Goal: Task Accomplishment & Management: Complete application form

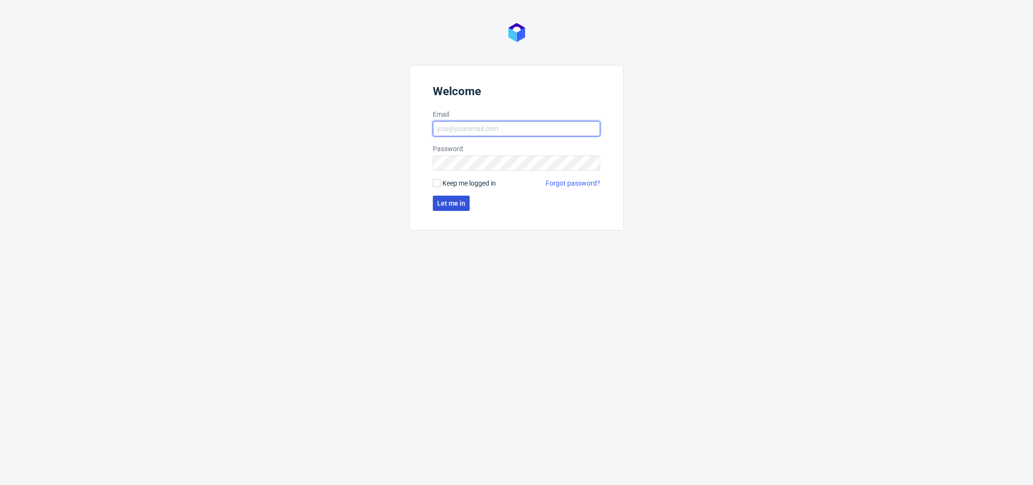
type input "[PERSON_NAME][EMAIL_ADDRESS][DOMAIN_NAME]"
click at [448, 198] on button "Let me in" at bounding box center [451, 203] width 37 height 15
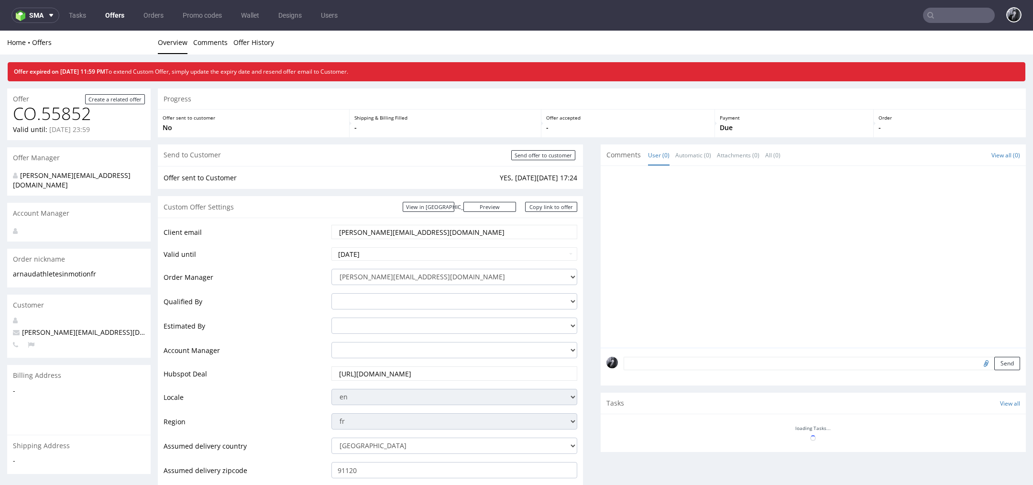
click at [110, 14] on link "Offers" at bounding box center [114, 15] width 31 height 15
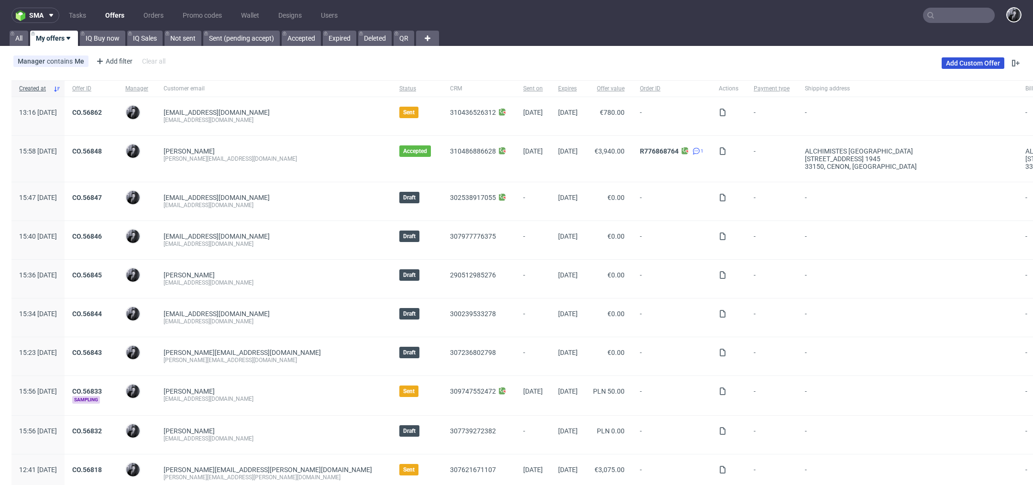
click at [971, 64] on link "Add Custom Offer" at bounding box center [972, 62] width 63 height 11
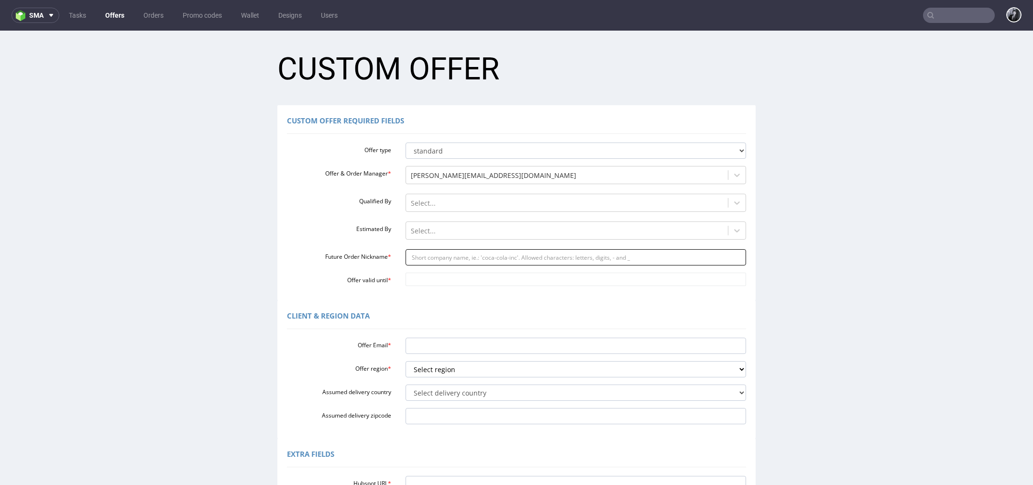
click at [435, 258] on input "Future Order Nickname *" at bounding box center [575, 257] width 341 height 16
paste input "jessicaassoulinesorarecom"
type input "jessicaassoulinesorarecom"
click at [458, 341] on input "Offer Email *" at bounding box center [575, 346] width 341 height 16
paste input "[PERSON_NAME][EMAIL_ADDRESS][DOMAIN_NAME]"
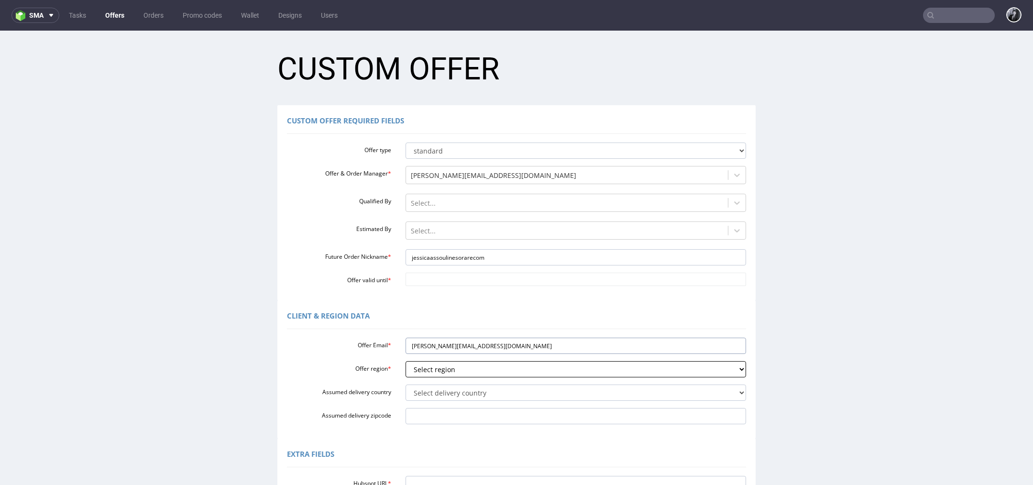
type input "[PERSON_NAME][EMAIL_ADDRESS][DOMAIN_NAME]"
click at [493, 370] on select "Select region eu gb de pl fr it es" at bounding box center [575, 369] width 341 height 16
select select "fr"
click at [405, 361] on select "Select region eu gb de pl fr it es" at bounding box center [575, 369] width 341 height 16
click at [483, 392] on select "Select delivery country Andorra Afghanistan Anguilla Albania Armenia Antarctica…" at bounding box center [575, 392] width 341 height 16
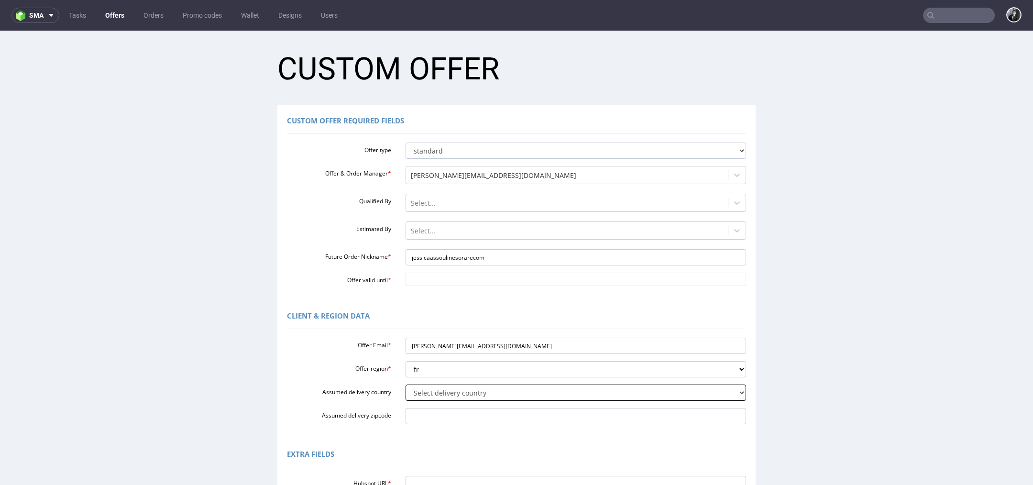
select select "75"
click at [405, 384] on select "Select delivery country Andorra Afghanistan Anguilla Albania Armenia Antarctica…" at bounding box center [575, 392] width 341 height 16
click at [436, 277] on input "Offer valid until *" at bounding box center [575, 278] width 341 height 13
click at [483, 236] on td "26" at bounding box center [482, 236] width 14 height 14
type input "[DATE]"
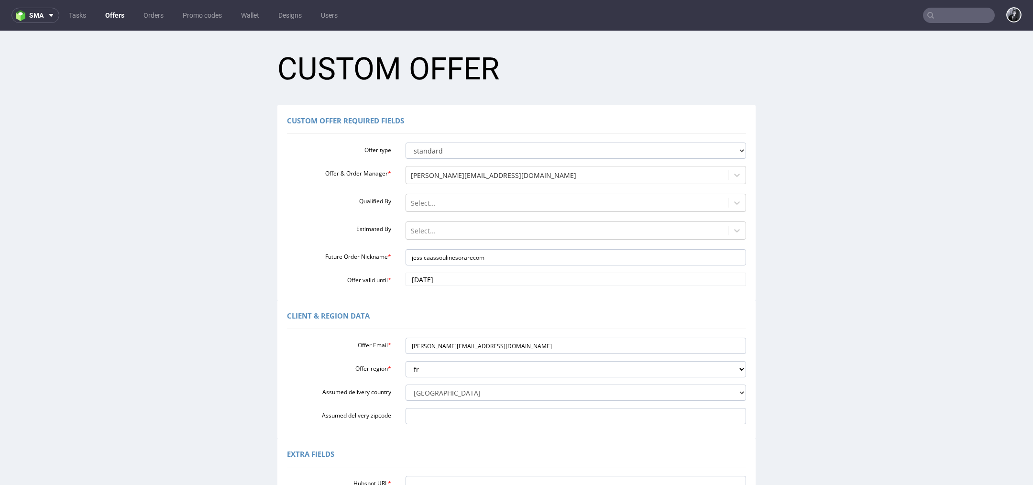
click at [477, 306] on div "Client & Region data" at bounding box center [516, 317] width 459 height 23
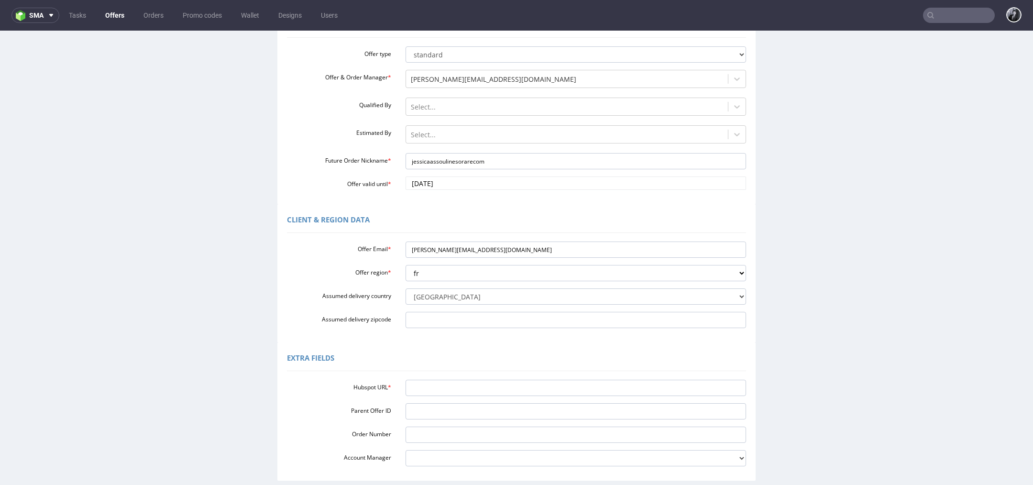
scroll to position [98, 0]
click at [482, 380] on input "Hubspot URL *" at bounding box center [575, 386] width 341 height 16
paste input "[URL][DOMAIN_NAME]"
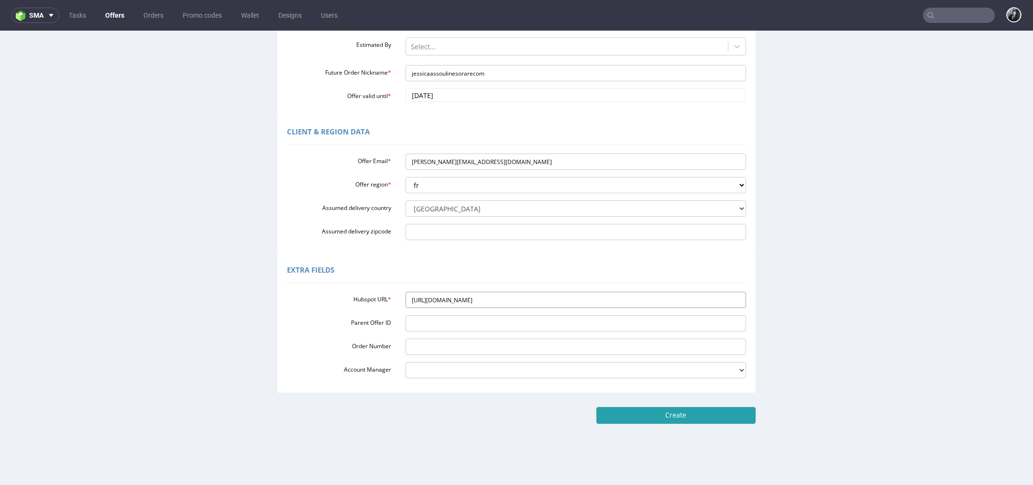
type input "[URL][DOMAIN_NAME]"
click at [642, 418] on input "Create" at bounding box center [675, 415] width 159 height 16
type input "Please wait..."
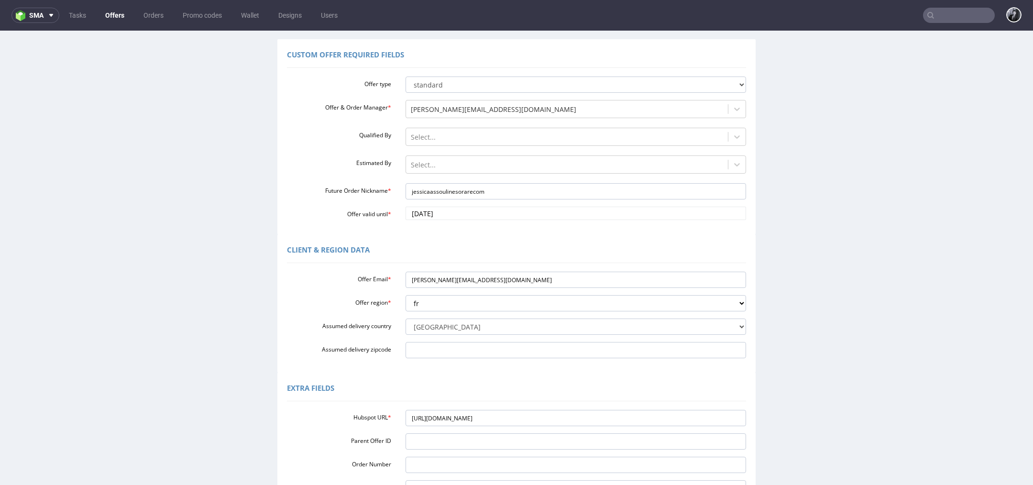
scroll to position [0, 0]
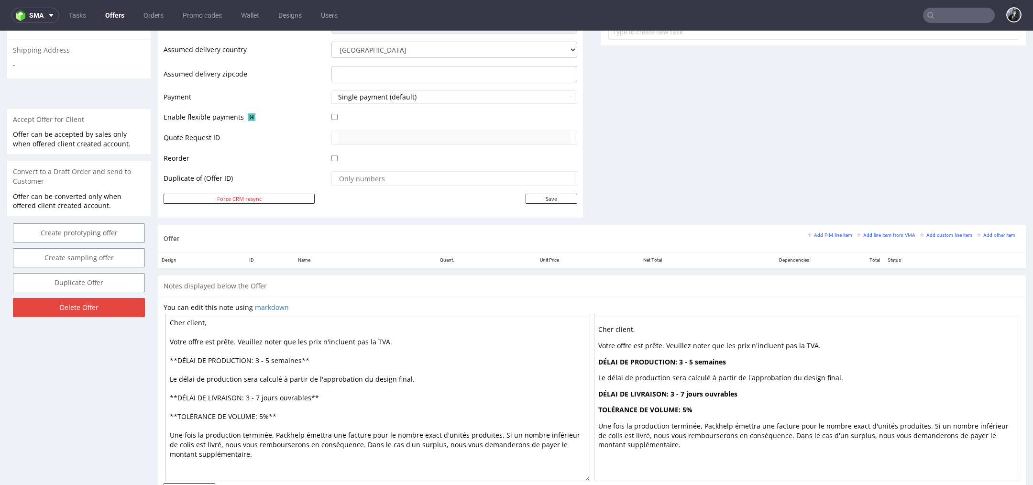
scroll to position [370, 0]
click at [818, 233] on small "Add PIM line item" at bounding box center [829, 233] width 44 height 5
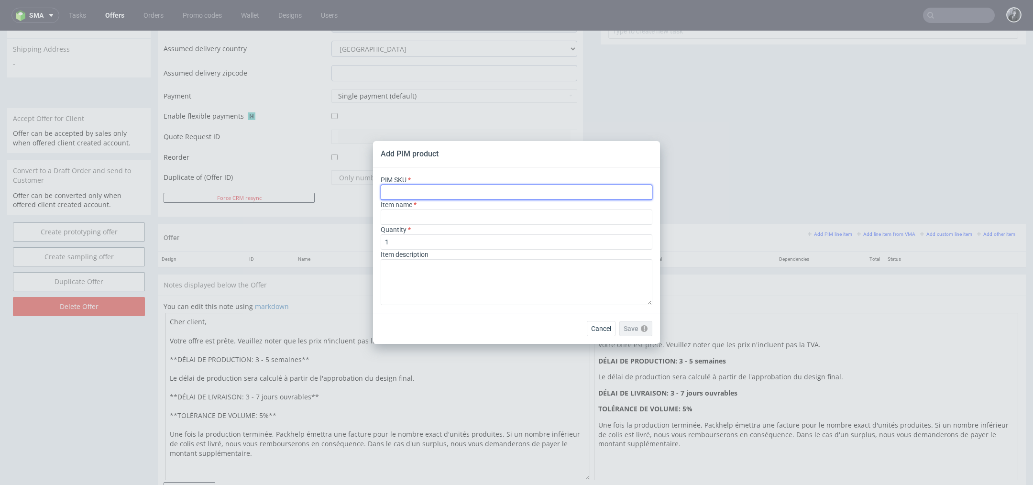
click at [493, 187] on input "text" at bounding box center [517, 192] width 272 height 15
paste input "card--printed-card--A6--white-matt--indigo-print-two-sides--none"
type input "card--printed-card--A6--white-matt--indigo-print-two-sides--none"
type input "Dankeskarten"
type input "card--printed-card--A6--white-matt--indigo-print-two-sides--none"
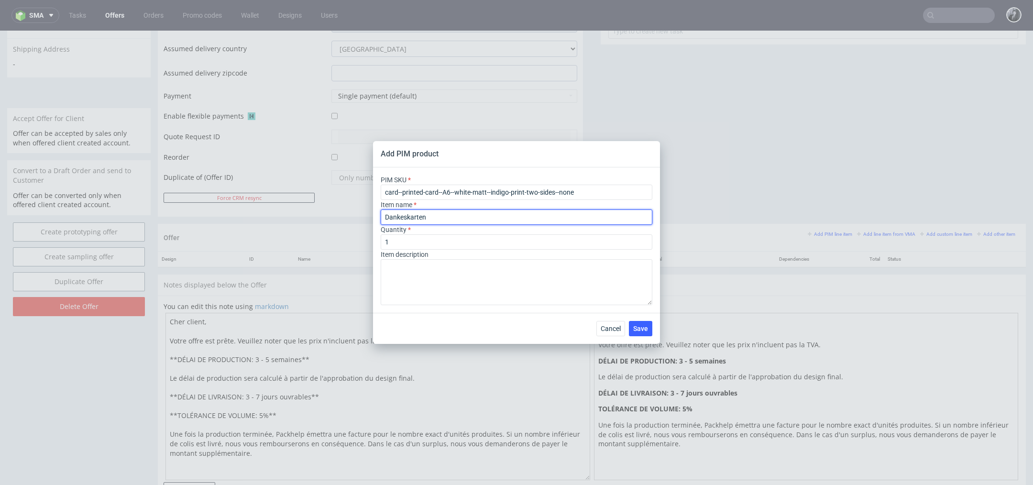
drag, startPoint x: 473, startPoint y: 217, endPoint x: 312, endPoint y: 209, distance: 161.3
click at [312, 209] on div "Add PIM product PIM SKU card--printed-card--A6--white-matt--indigo-print-two-si…" at bounding box center [516, 242] width 1033 height 485
paste input "Cartes de correspondance personnalisées A6 (14.8 x 10.5 cm)"
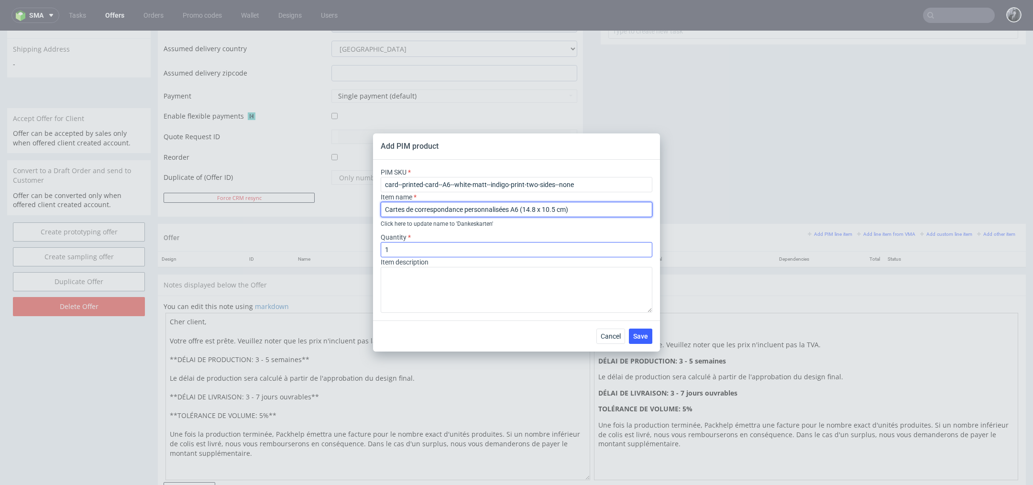
type input "Cartes de correspondance personnalisées A6 (14.8 x 10.5 cm)"
click at [459, 248] on input "1" at bounding box center [517, 249] width 272 height 15
type input "1500"
click at [645, 336] on span "Save" at bounding box center [640, 336] width 15 height 7
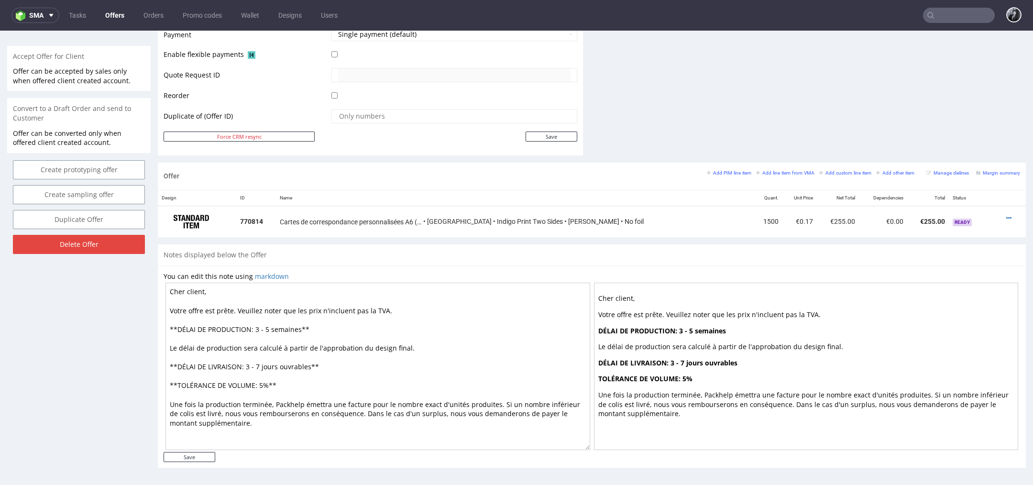
scroll to position [3, 0]
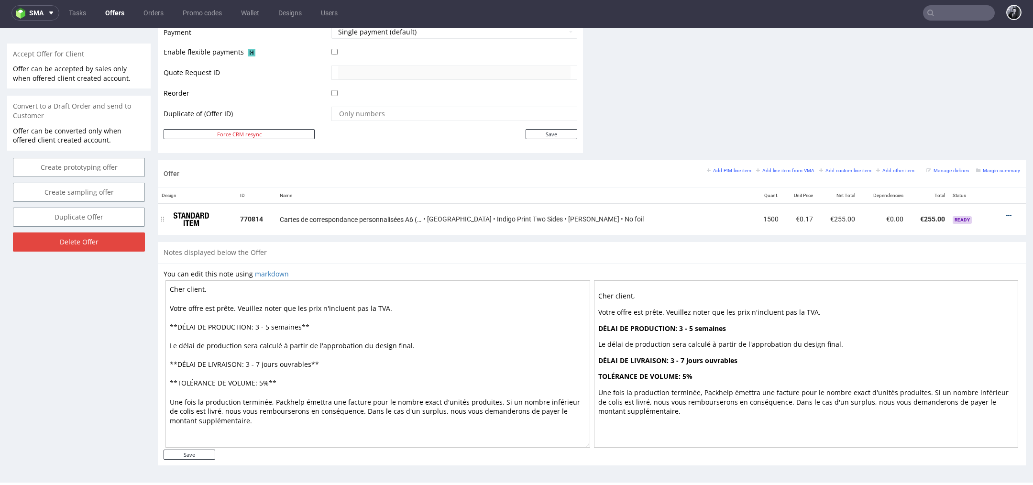
click at [1006, 215] on icon at bounding box center [1008, 215] width 5 height 7
click at [970, 159] on span "Duplicate Item" at bounding box center [964, 161] width 77 height 10
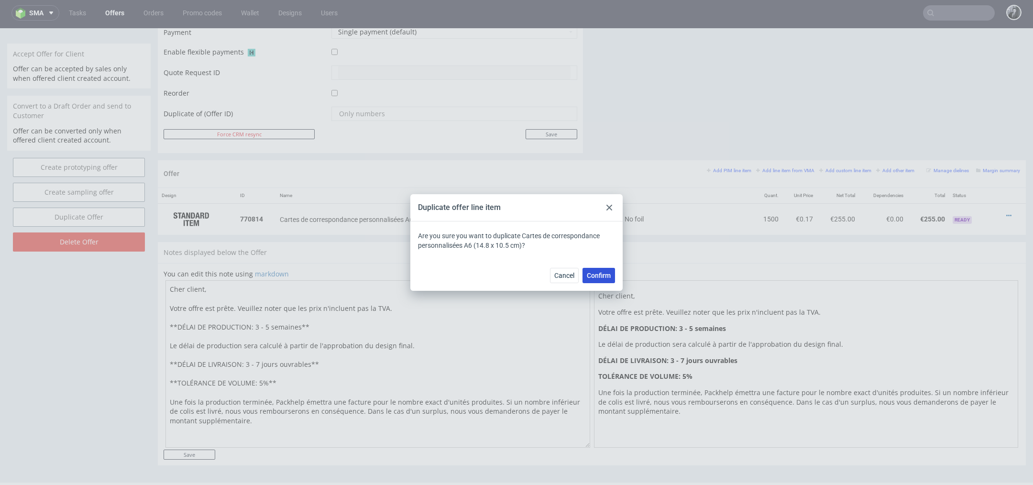
click at [602, 272] on span "Confirm" at bounding box center [599, 275] width 24 height 7
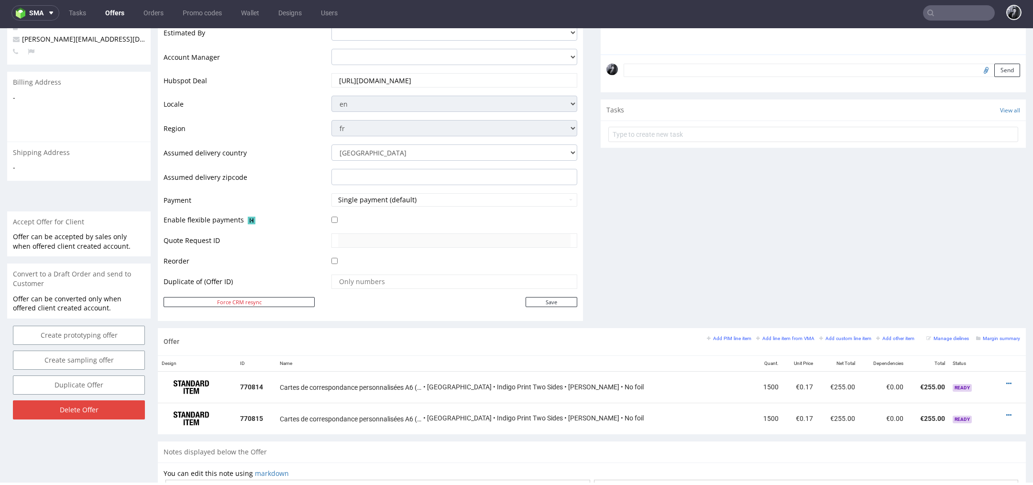
scroll to position [463, 0]
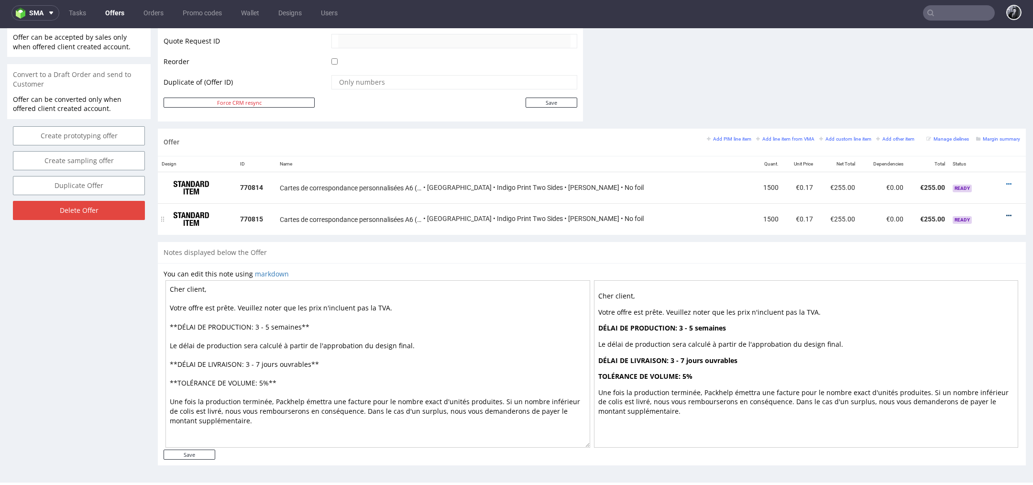
click at [1006, 214] on icon at bounding box center [1008, 215] width 5 height 7
click at [977, 110] on span "Edit item specification" at bounding box center [964, 109] width 77 height 10
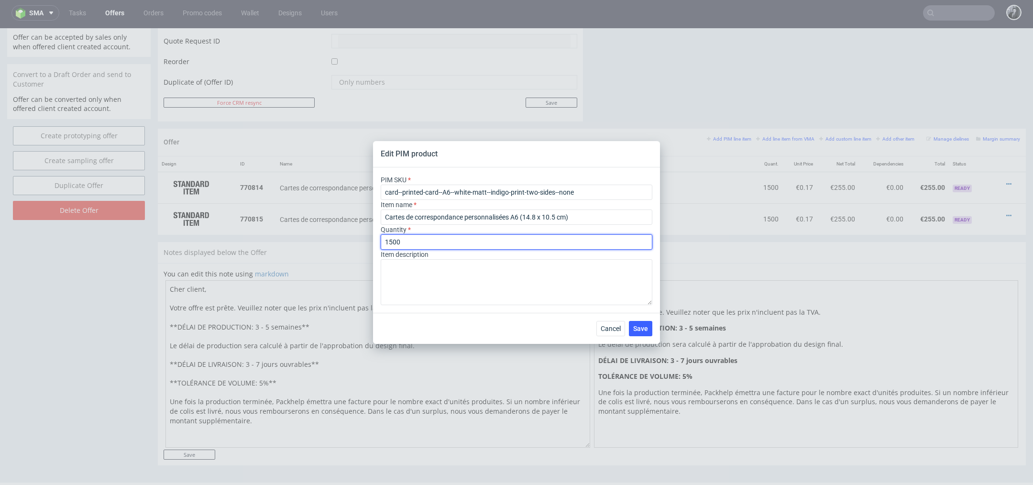
click at [458, 242] on input "1500" at bounding box center [517, 241] width 272 height 15
type input "1"
type input "2300"
click at [645, 325] on span "Save" at bounding box center [640, 328] width 15 height 7
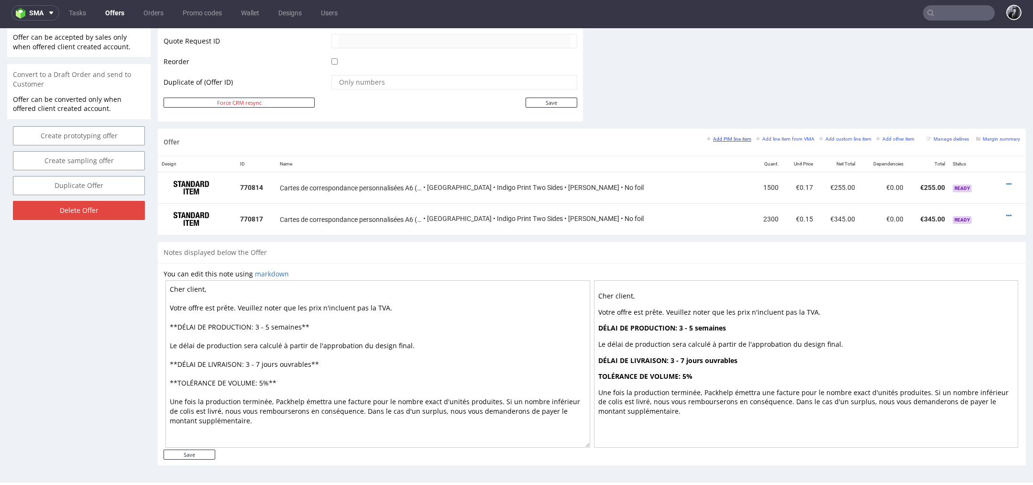
click at [729, 137] on small "Add PIM line item" at bounding box center [729, 138] width 44 height 5
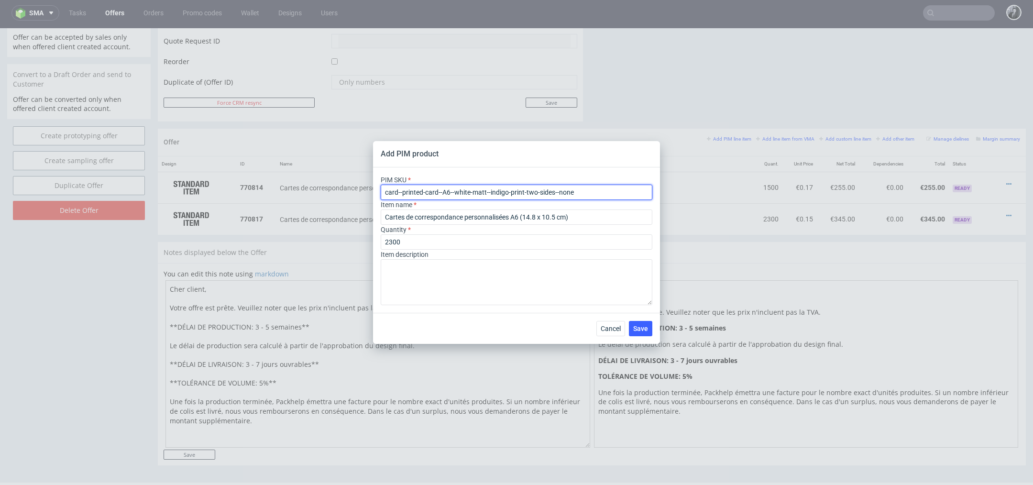
drag, startPoint x: 589, startPoint y: 192, endPoint x: 190, endPoint y: 175, distance: 400.0
click at [190, 175] on div "Add PIM product PIM SKU card--printed-card--A6--white-matt--indigo-print-two-si…" at bounding box center [516, 242] width 1033 height 485
paste input "ph-281-11919"
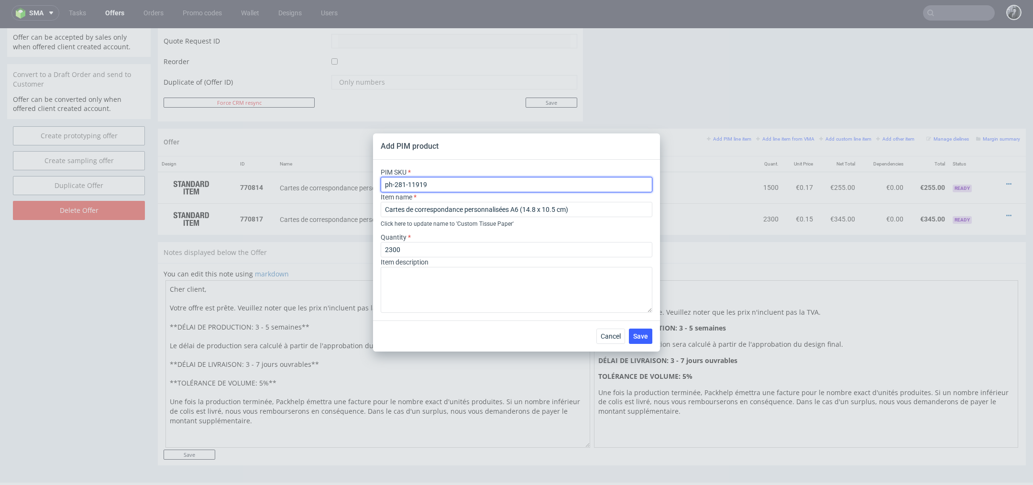
type input "ph-281-11919"
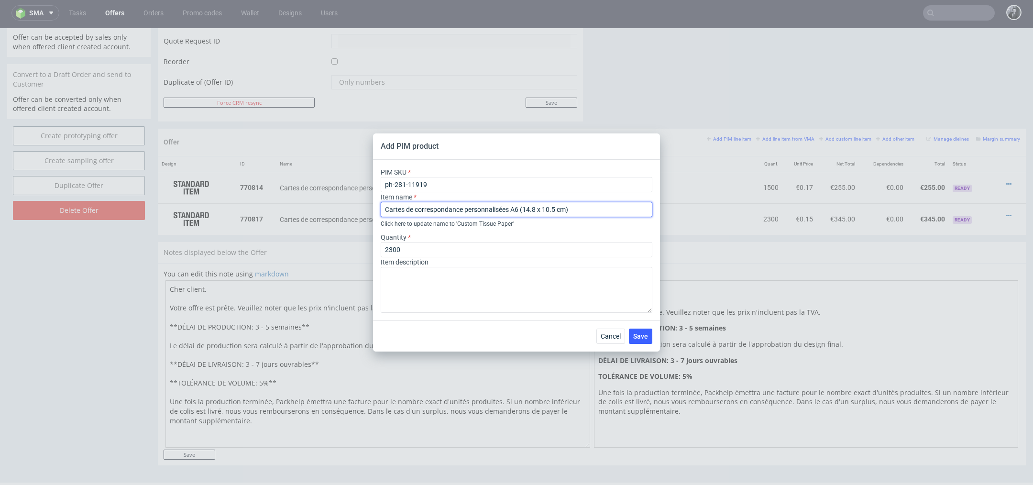
drag, startPoint x: 595, startPoint y: 210, endPoint x: 317, endPoint y: 210, distance: 277.8
click at [317, 210] on div "Add PIM product PIM SKU ph-281-11919 Item name Cartes de correspondance personn…" at bounding box center [516, 242] width 1033 height 485
paste input "Papier de soie personnalisé T120 (70 x 50"
type input "Papier de soie personnalisé T120 (70 x 50 cm)"
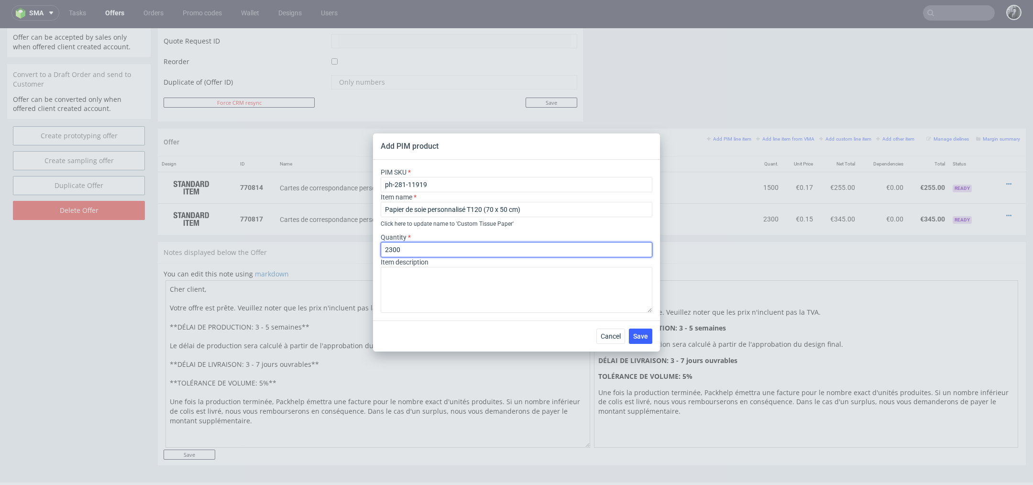
drag, startPoint x: 448, startPoint y: 249, endPoint x: 310, endPoint y: 247, distance: 137.7
click at [312, 247] on div "Add PIM product PIM SKU ph-281-11919 Item name Papier de soie personnalisé T120…" at bounding box center [516, 242] width 1033 height 485
type input "1500"
click at [637, 338] on span "Save" at bounding box center [640, 336] width 15 height 7
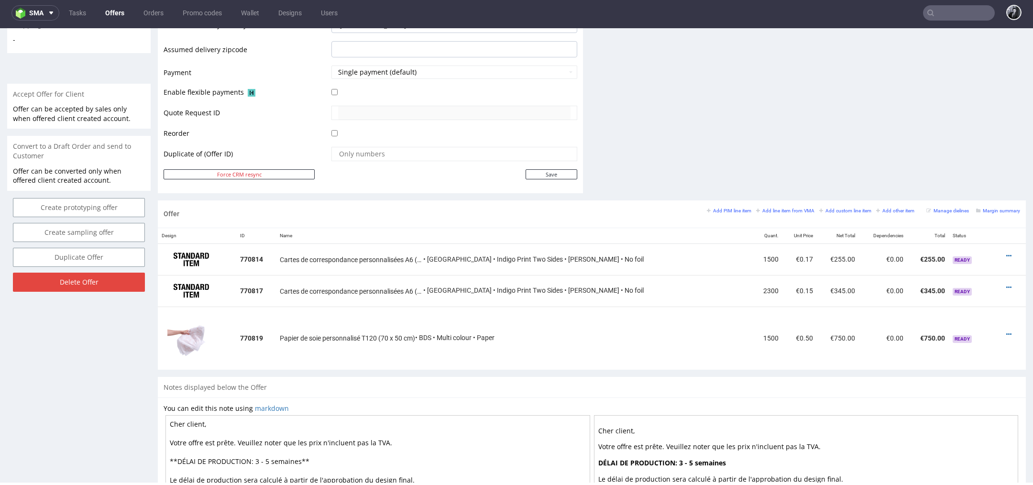
scroll to position [526, 0]
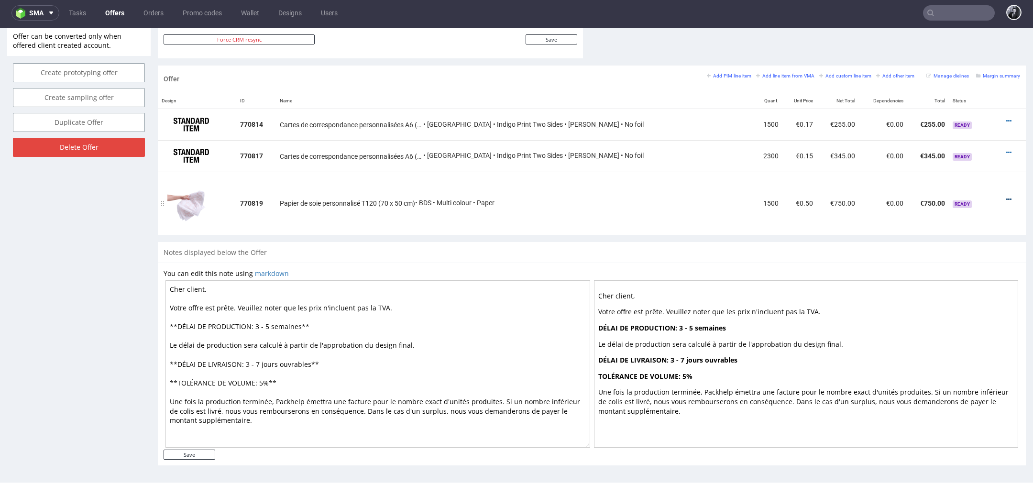
click at [1006, 196] on icon at bounding box center [1008, 199] width 5 height 7
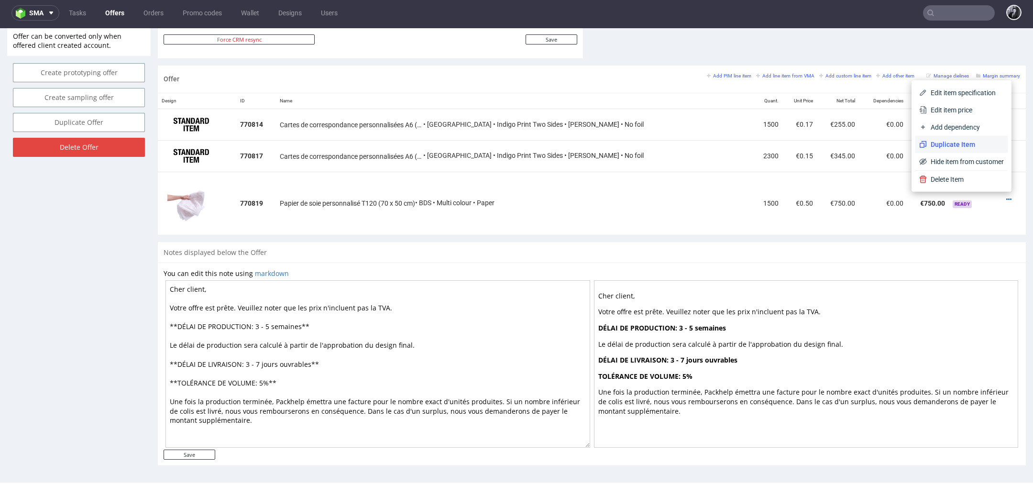
click at [957, 140] on span "Duplicate Item" at bounding box center [964, 145] width 77 height 10
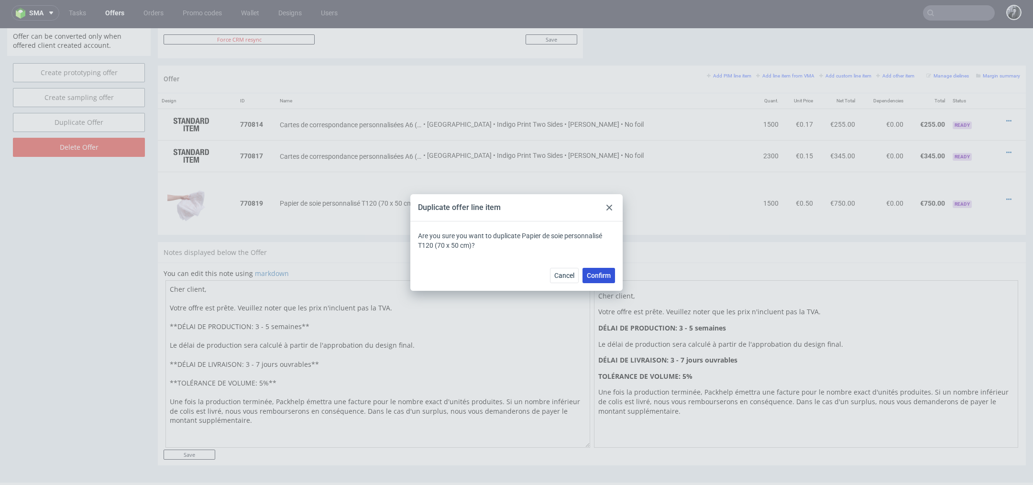
click at [605, 273] on span "Confirm" at bounding box center [599, 275] width 24 height 7
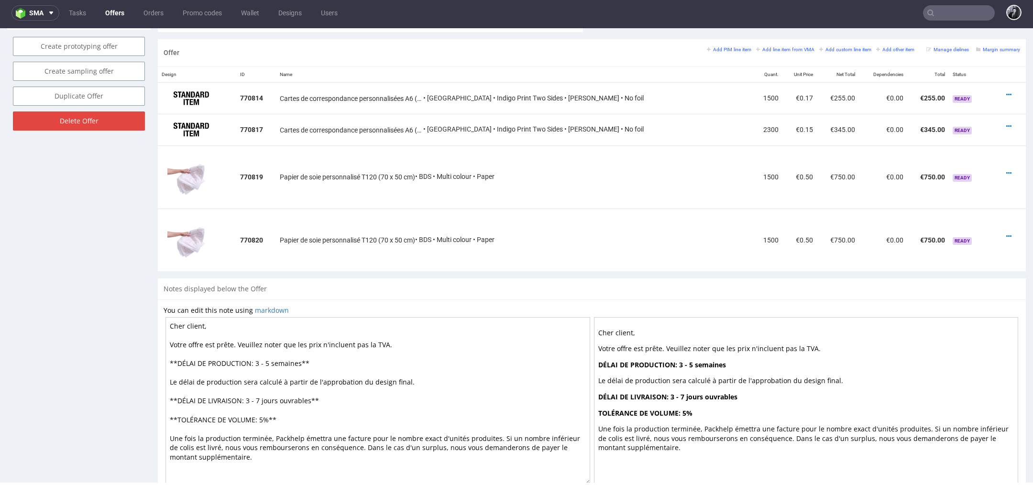
scroll to position [551, 0]
click at [1006, 234] on icon at bounding box center [1008, 237] width 5 height 7
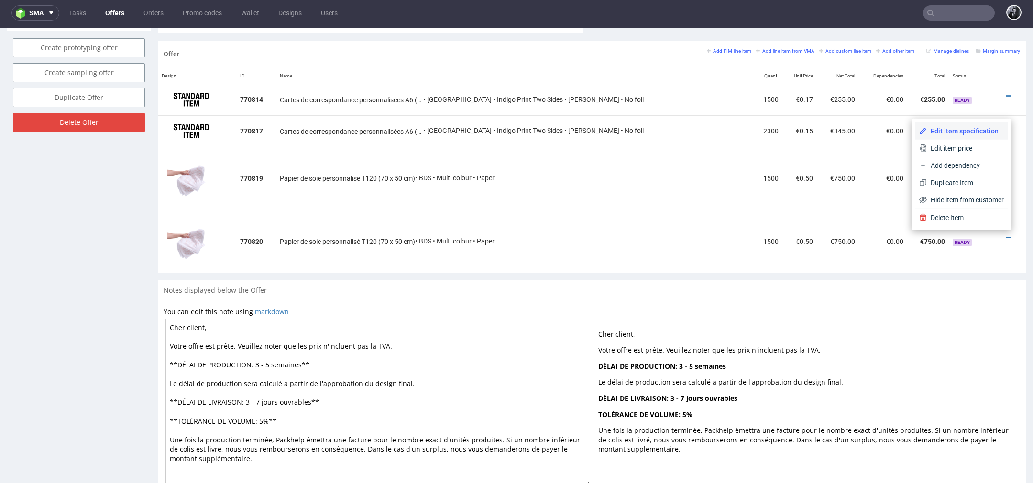
click at [960, 132] on span "Edit item specification" at bounding box center [964, 131] width 77 height 10
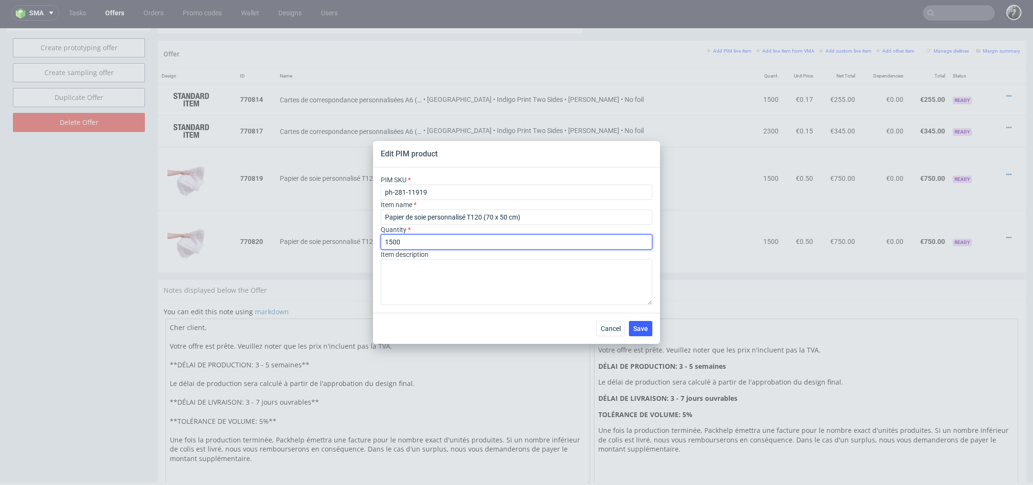
drag, startPoint x: 441, startPoint y: 240, endPoint x: 340, endPoint y: 240, distance: 100.9
click at [341, 240] on div "Edit PIM product PIM SKU ph-281-11919 Item name Papier de soie personnalisé T12…" at bounding box center [516, 242] width 1033 height 485
type input "2300"
click at [640, 335] on button "Save" at bounding box center [640, 328] width 23 height 15
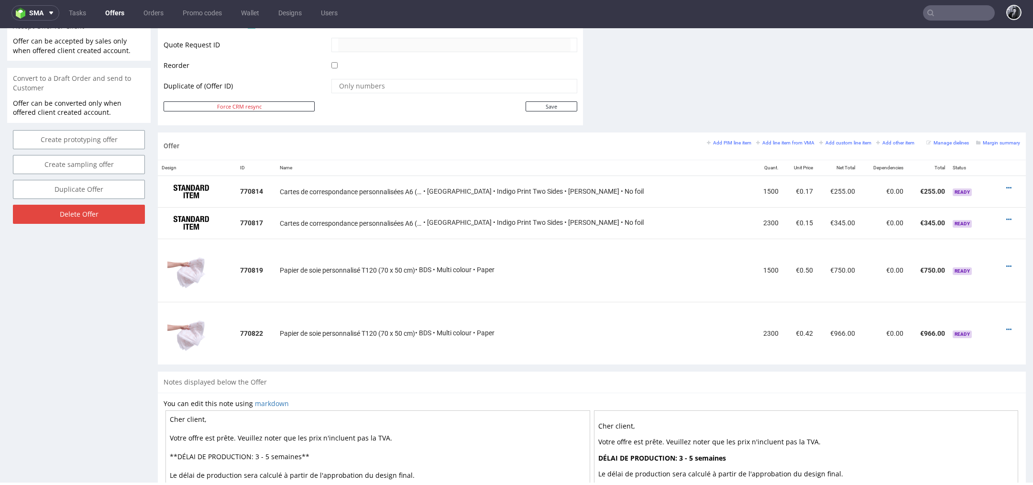
scroll to position [455, 0]
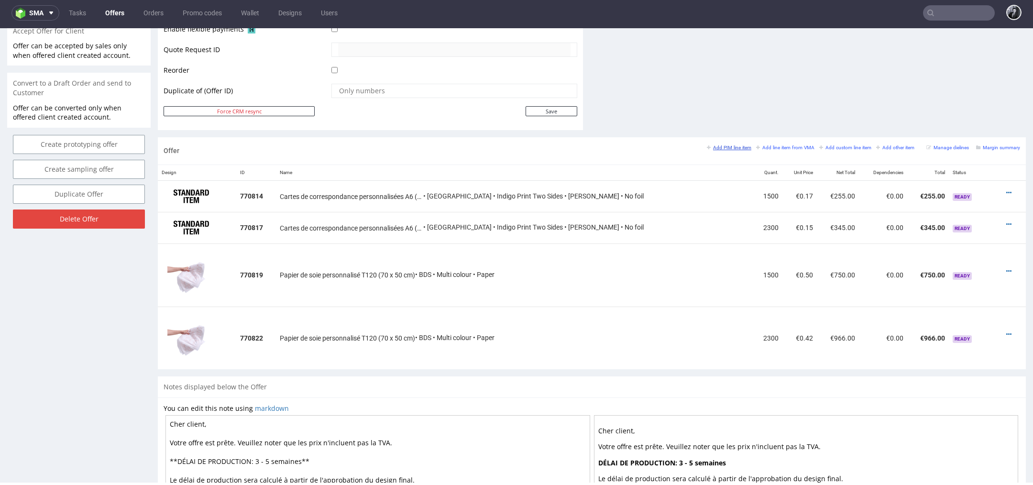
click at [724, 147] on small "Add PIM line item" at bounding box center [729, 147] width 44 height 5
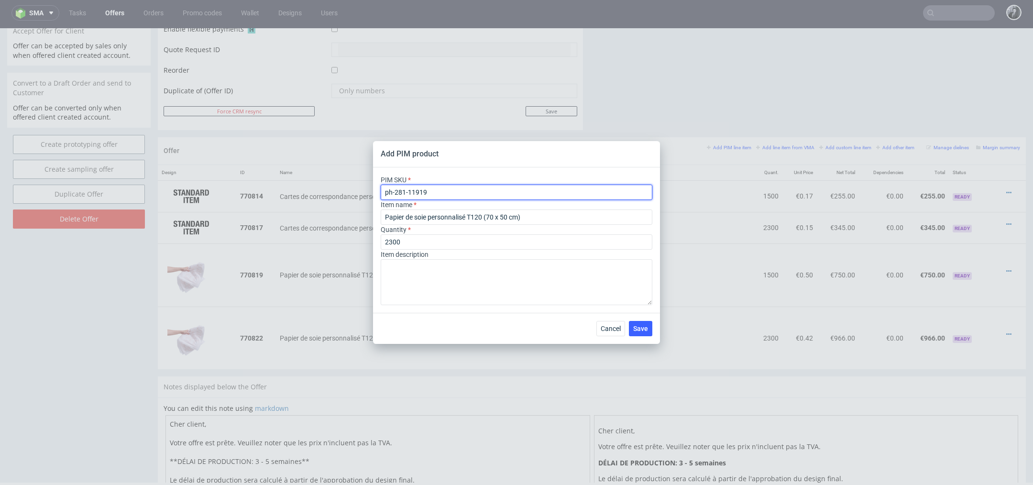
drag, startPoint x: 520, startPoint y: 192, endPoint x: 301, endPoint y: 185, distance: 218.6
click at [301, 185] on div "Add PIM product PIM SKU ph-281-11919 Item name Papier de soie personnalisé T120…" at bounding box center [516, 242] width 1033 height 485
paste input "label--circle-label--5--paper-mid-gloss--print-indigo-color--none"
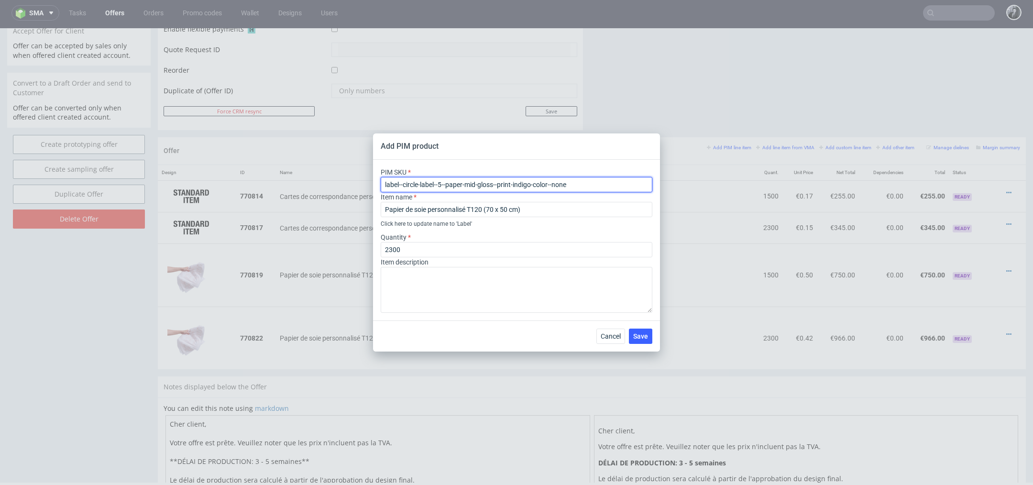
type input "label--circle-label--5--paper-mid-gloss--print-indigo-color--none"
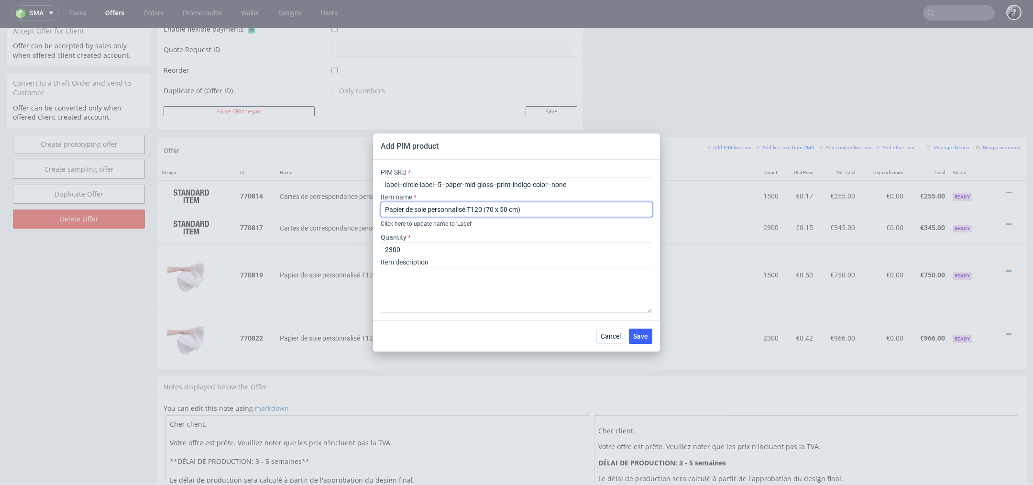
drag, startPoint x: 543, startPoint y: 208, endPoint x: 371, endPoint y: 209, distance: 171.6
click at [371, 209] on div "Add PIM product PIM SKU label--circle-label--5--paper-mid-gloss--print-indigo-c…" at bounding box center [516, 242] width 1033 height 485
paste input "Stickers personnalisés SC5 (5 cm diameter"
type input "Stickers personnalisés SC5 (5 cm diameter)"
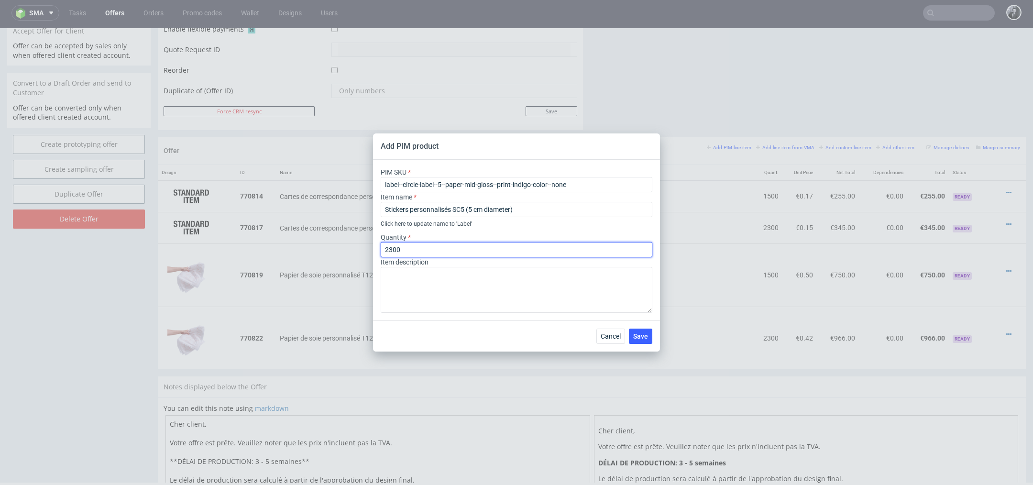
click at [455, 254] on input "2300" at bounding box center [517, 249] width 272 height 15
type input "2"
type input "1500"
click at [649, 334] on button "Save" at bounding box center [640, 335] width 23 height 15
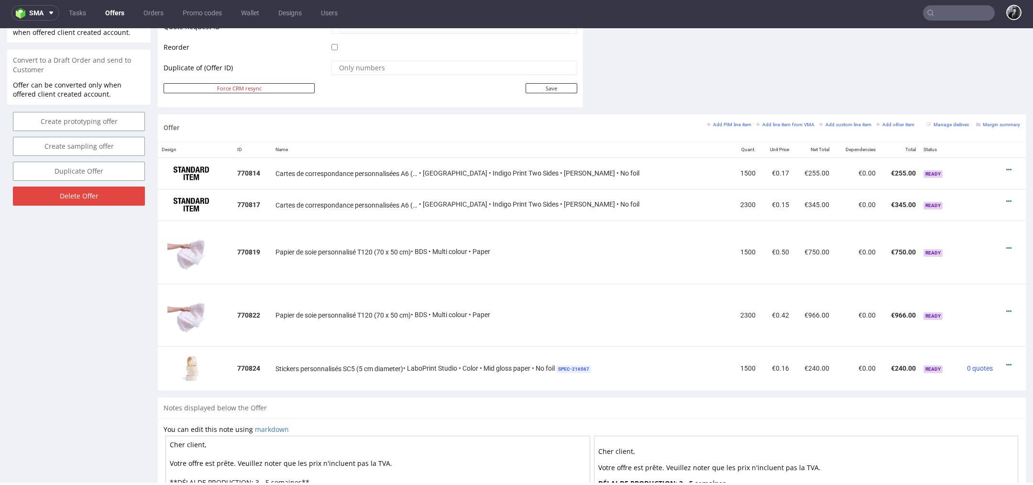
scroll to position [494, 0]
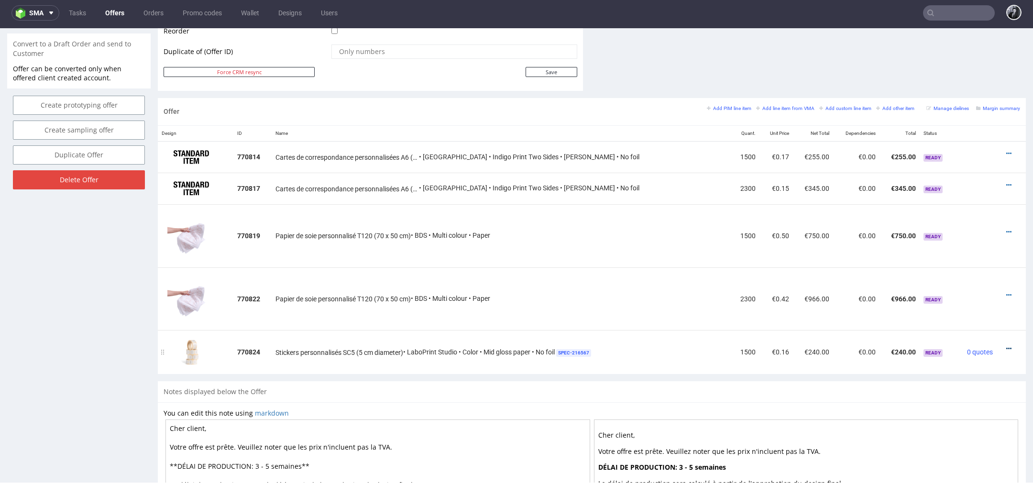
click at [1006, 349] on icon at bounding box center [1008, 348] width 5 height 7
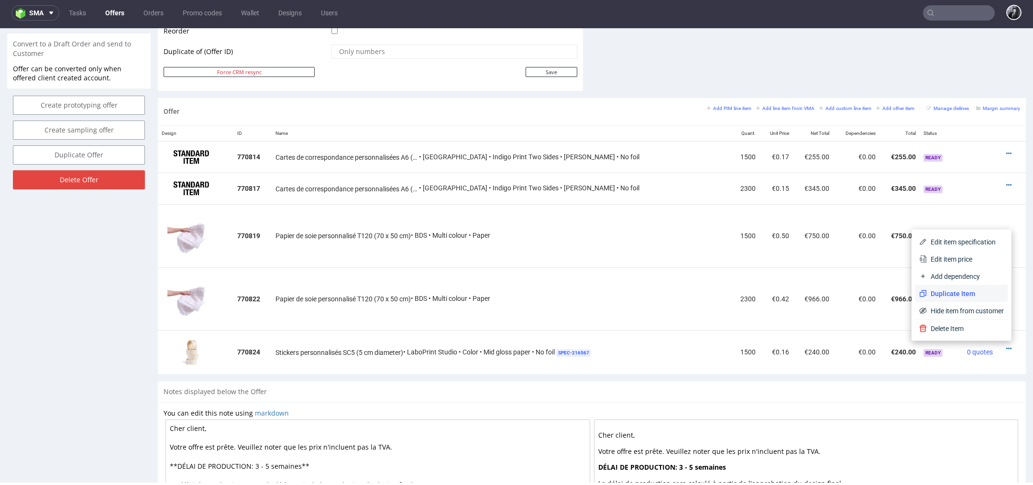
click at [969, 290] on span "Duplicate Item" at bounding box center [964, 294] width 77 height 10
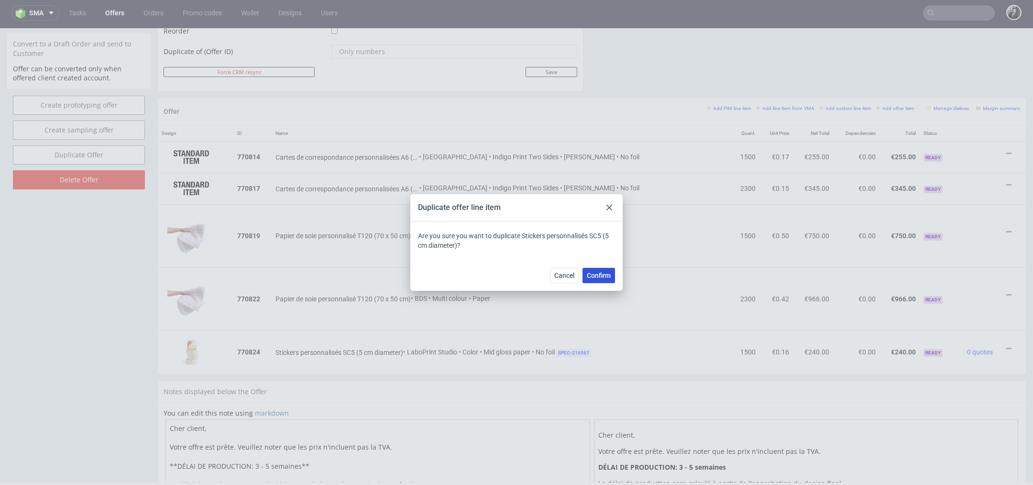
click at [607, 276] on span "Confirm" at bounding box center [599, 275] width 24 height 7
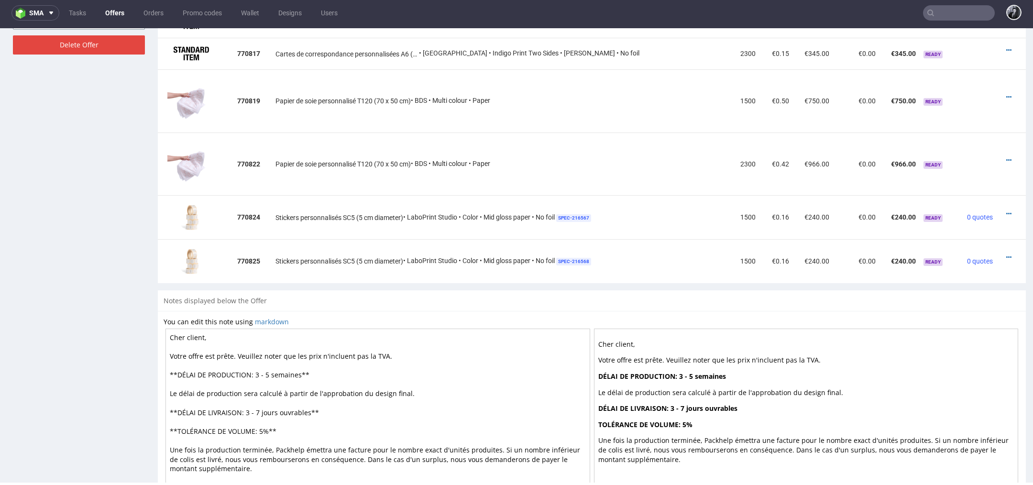
scroll to position [612, 0]
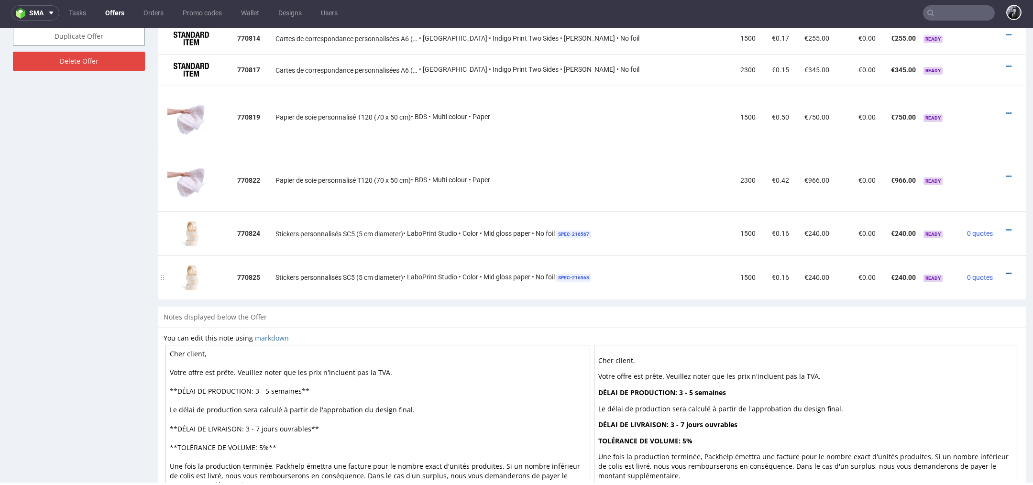
click at [1006, 270] on icon at bounding box center [1008, 273] width 5 height 7
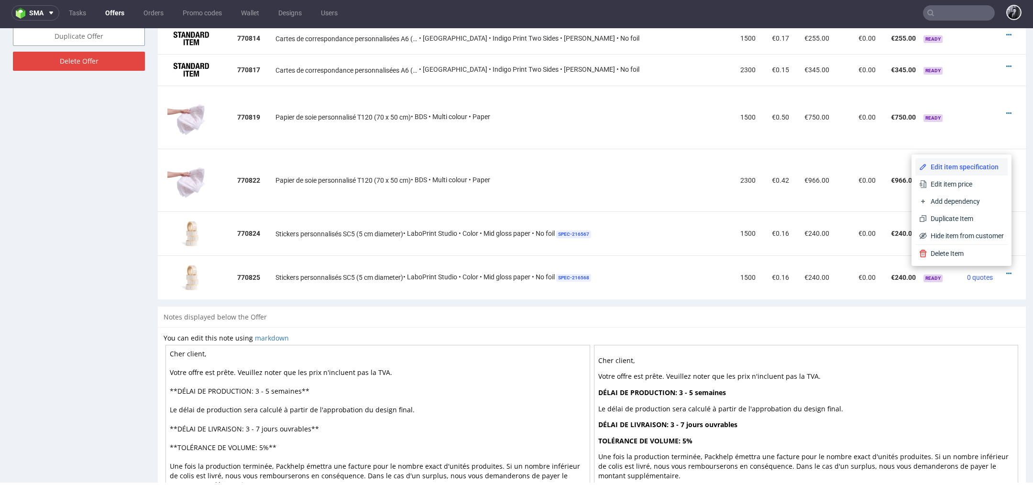
click at [963, 170] on span "Edit item specification" at bounding box center [964, 167] width 77 height 10
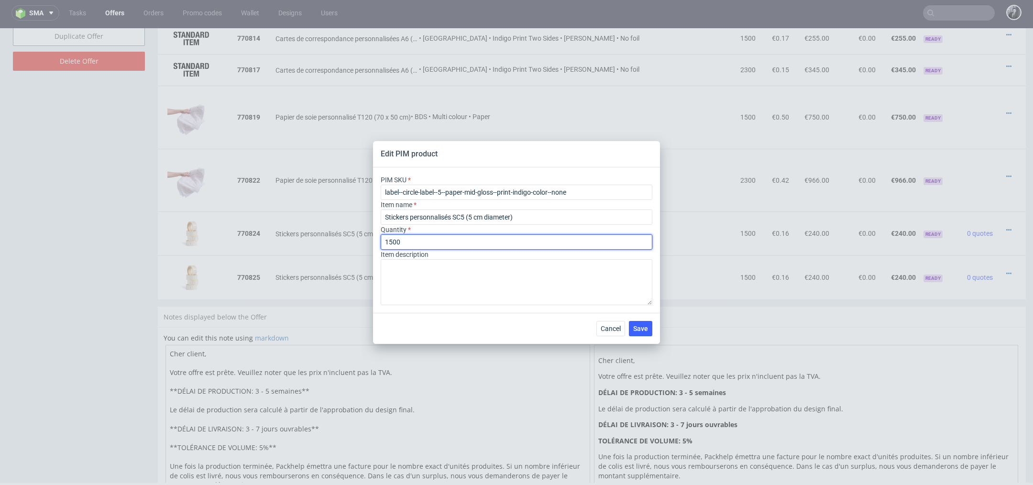
drag, startPoint x: 465, startPoint y: 242, endPoint x: 338, endPoint y: 234, distance: 126.9
click at [338, 234] on div "Edit PIM product PIM SKU label--circle-label--5--paper-mid-gloss--print-indigo-…" at bounding box center [516, 242] width 1033 height 485
type input "2300"
click at [634, 329] on span "Save" at bounding box center [640, 328] width 15 height 7
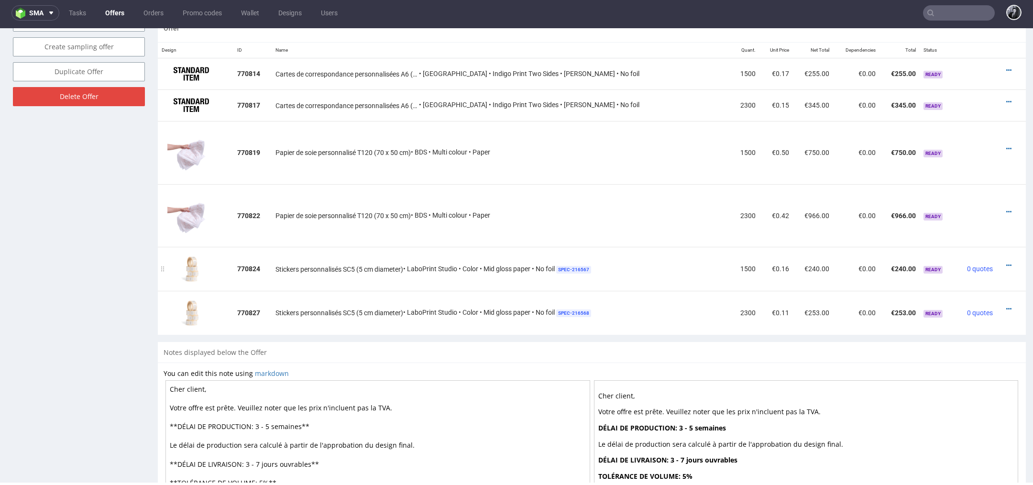
scroll to position [559, 0]
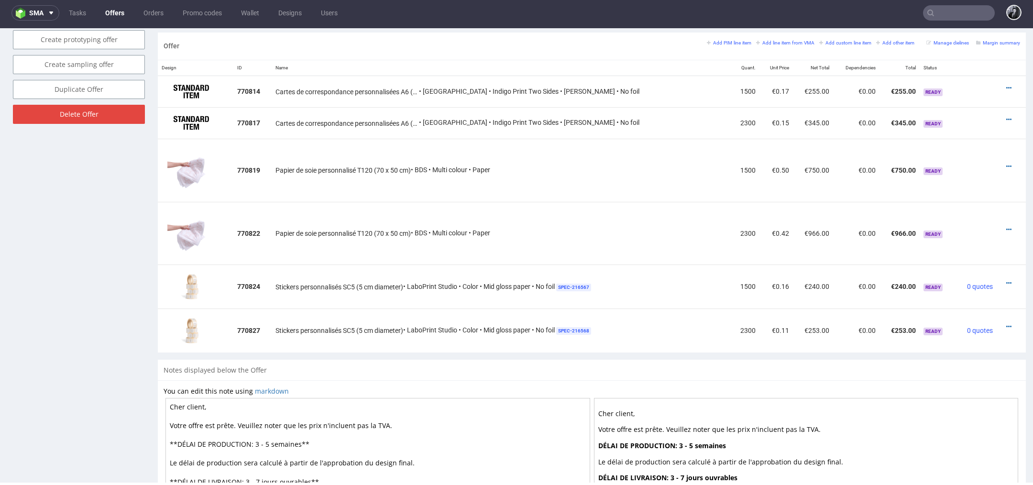
drag, startPoint x: 203, startPoint y: 403, endPoint x: 152, endPoint y: 403, distance: 50.7
click at [152, 403] on div "Offer Create a related offer CO.56867 Valid until: September 26, 2025 23:59 Off…" at bounding box center [516, 45] width 1033 height 1104
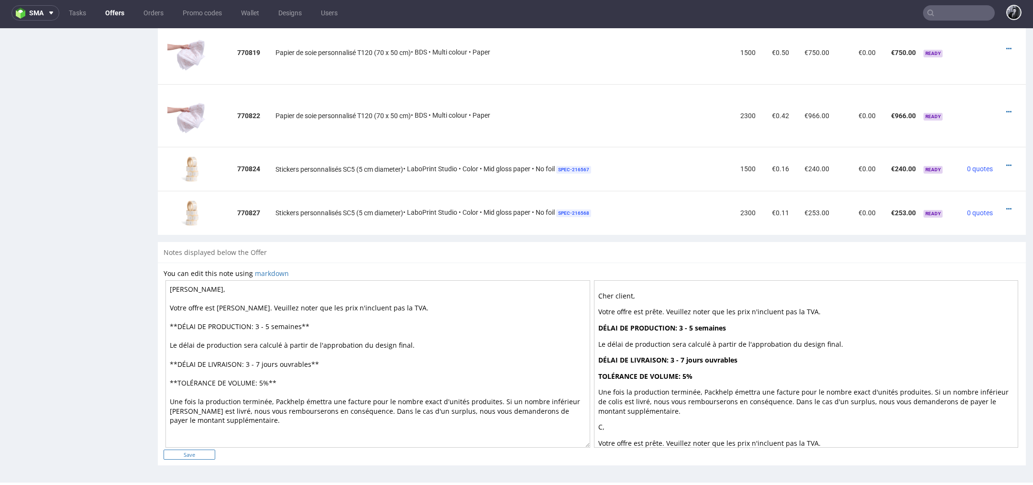
type textarea "[PERSON_NAME], Votre offre est [PERSON_NAME]. Veuillez noter que les prix n'inc…"
click at [198, 452] on input "Save" at bounding box center [189, 454] width 52 height 10
type input "In progress..."
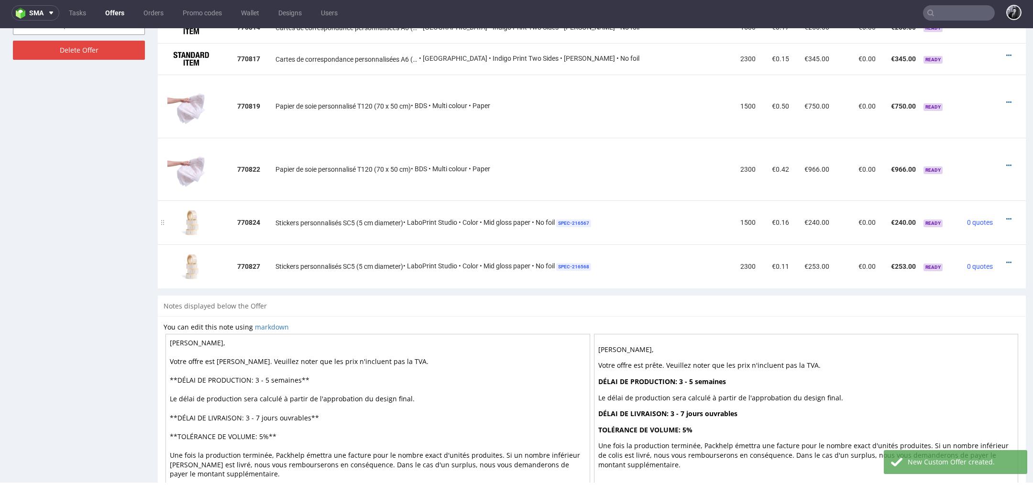
scroll to position [539, 0]
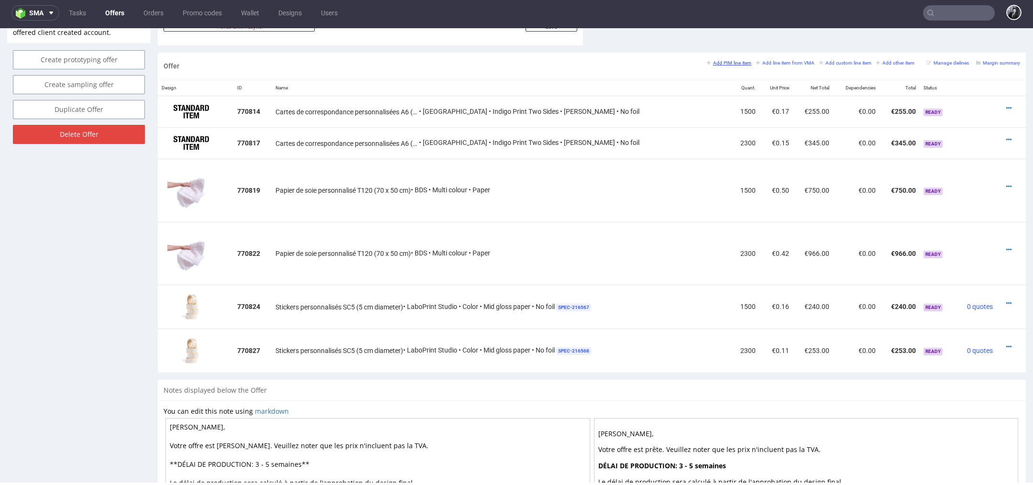
click at [721, 60] on small "Add PIM line item" at bounding box center [729, 62] width 44 height 5
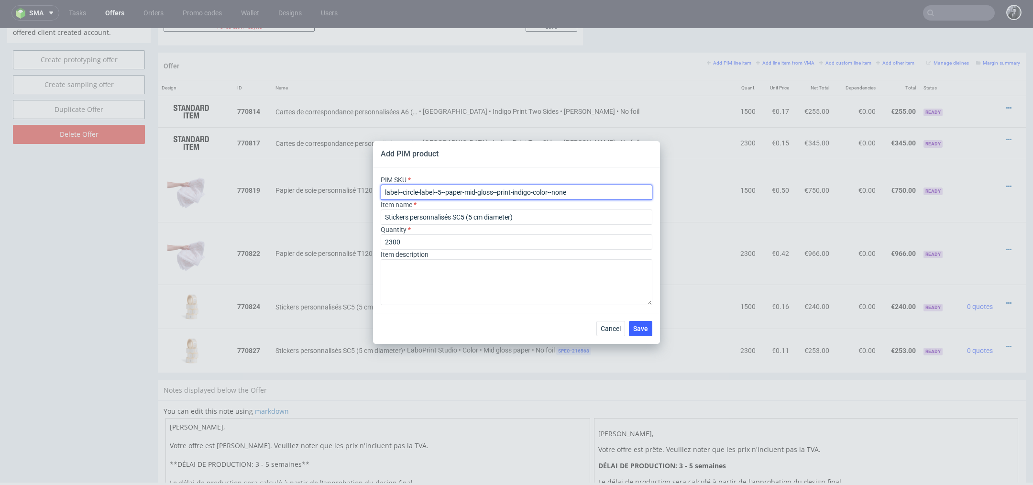
drag, startPoint x: 579, startPoint y: 191, endPoint x: 280, endPoint y: 179, distance: 300.0
click at [280, 179] on div "Add PIM product PIM SKU label--circle-label--5--paper-mid-gloss--print-indigo-c…" at bounding box center [516, 242] width 1033 height 485
paste input "box--mailer-box--52--cardboard-natural--print-monochrome-with-print-inside--foi…"
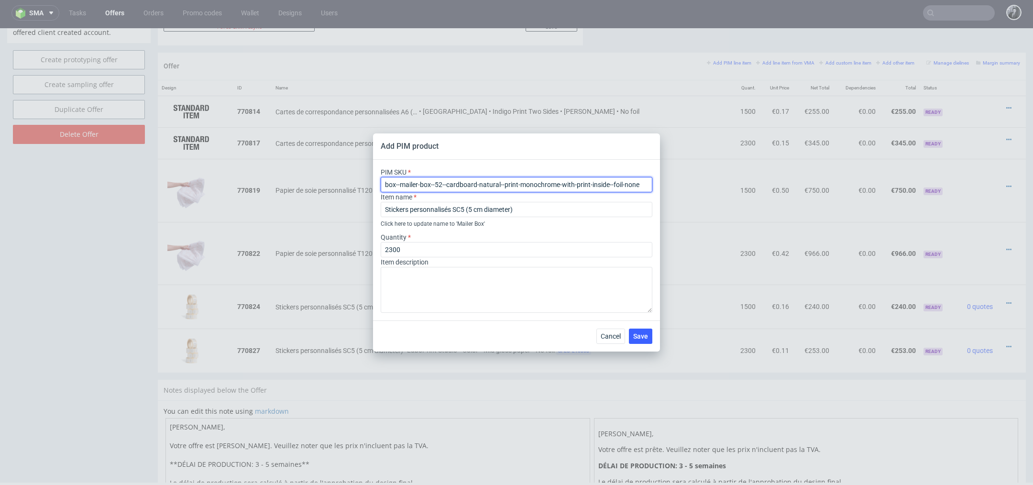
type input "box--mailer-box--52--cardboard-natural--print-monochrome-with-print-inside--foi…"
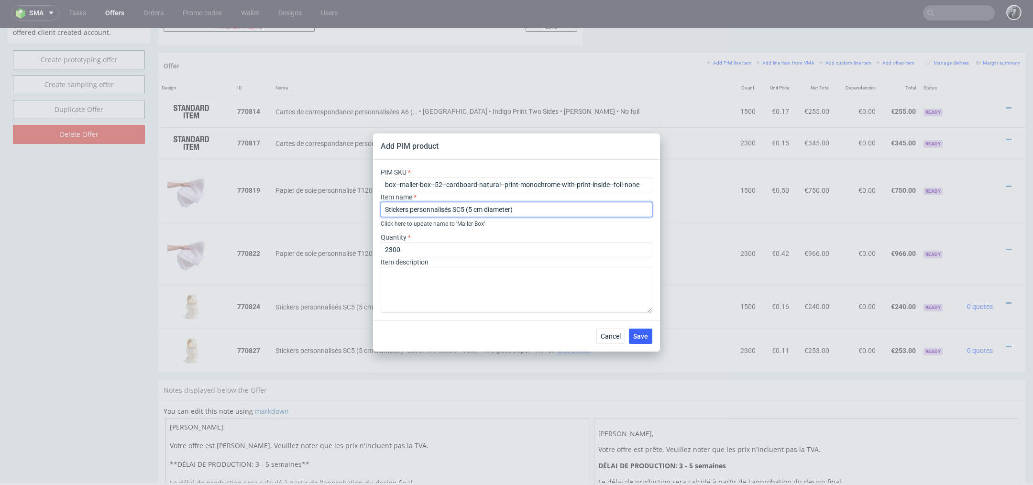
drag, startPoint x: 539, startPoint y: 210, endPoint x: 278, endPoint y: 206, distance: 260.6
click at [279, 206] on div "Add PIM product PIM SKU box--mailer-box--52--cardboard-natural--print-monochrom…" at bounding box center [516, 242] width 1033 height 485
paste input "Boîte d’expédition personnalisable F52 (26.5 x 19.5 x 6 cm"
type input "Boîte d’expédition personnalisable F52 (26.5 x 19.5 x 6 cm)"
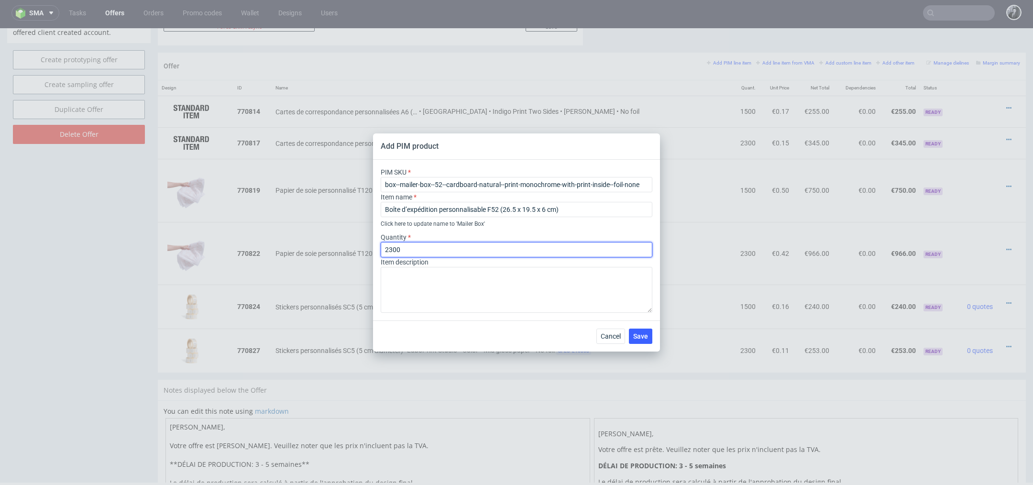
drag, startPoint x: 438, startPoint y: 246, endPoint x: 330, endPoint y: 246, distance: 108.5
click at [330, 246] on div "Add PIM product PIM SKU box--mailer-box--52--cardboard-natural--print-monochrom…" at bounding box center [516, 242] width 1033 height 485
type input "1500"
click at [642, 337] on span "Save" at bounding box center [640, 336] width 15 height 7
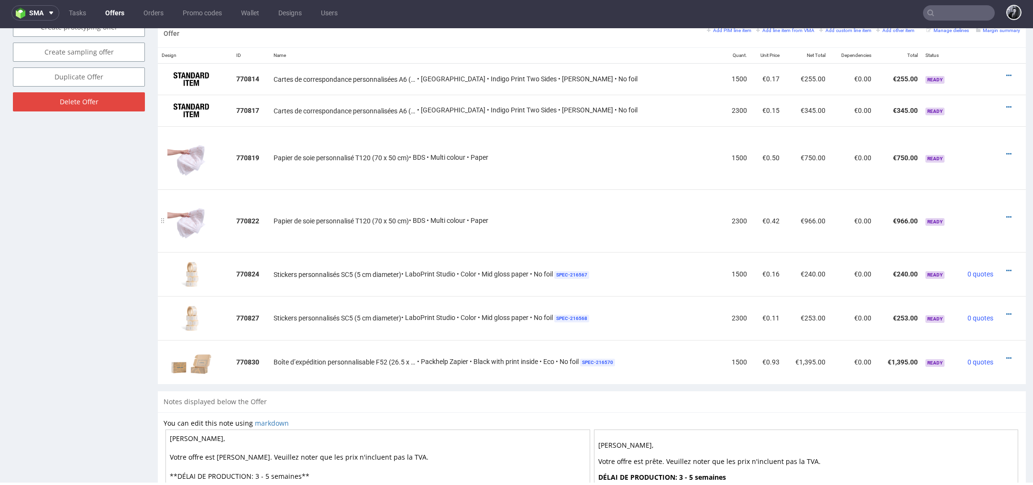
scroll to position [571, 0]
click at [1006, 357] on icon at bounding box center [1008, 359] width 5 height 7
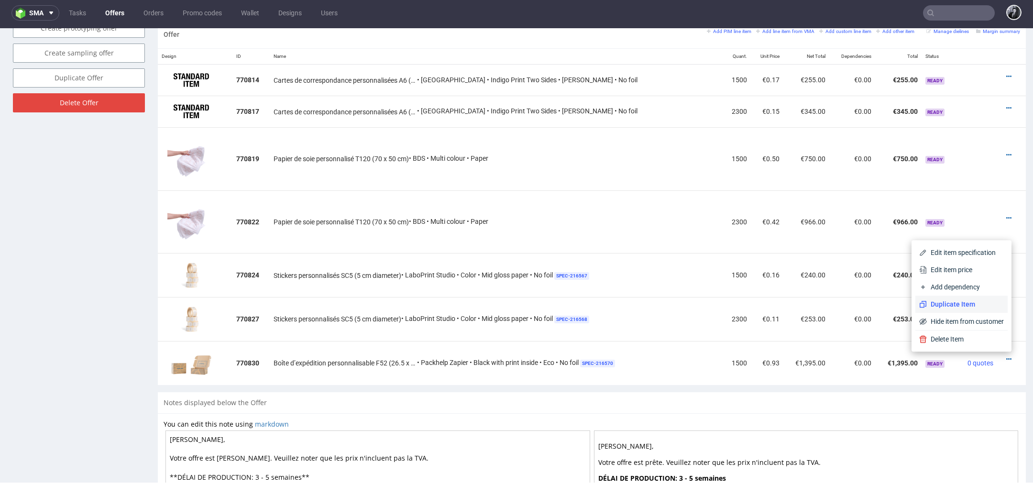
click at [960, 307] on span "Duplicate Item" at bounding box center [964, 304] width 77 height 10
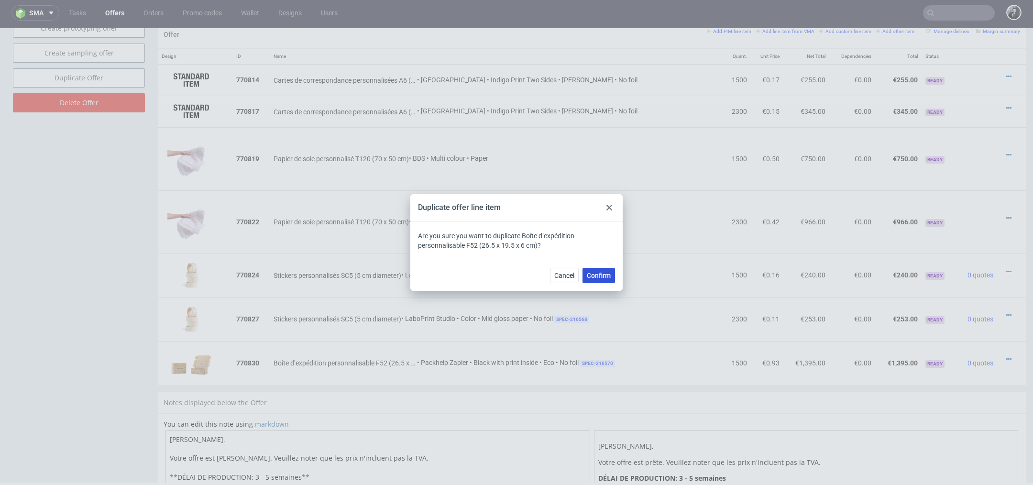
click at [600, 270] on button "Confirm" at bounding box center [598, 275] width 33 height 15
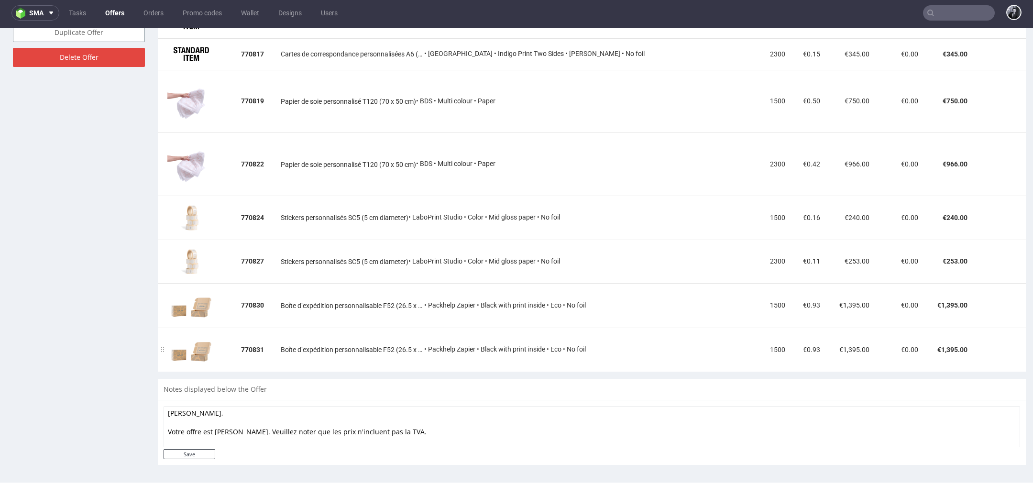
scroll to position [619, 0]
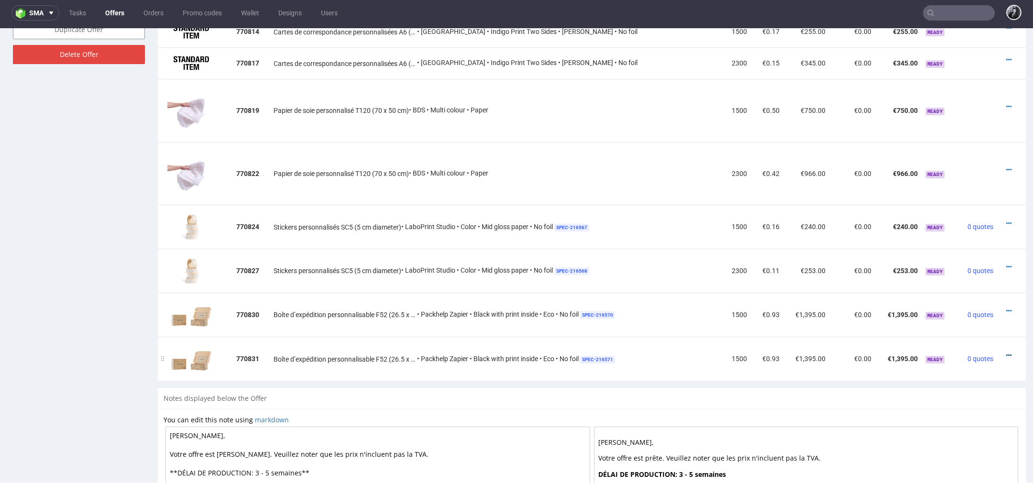
click at [1006, 352] on icon at bounding box center [1008, 355] width 5 height 7
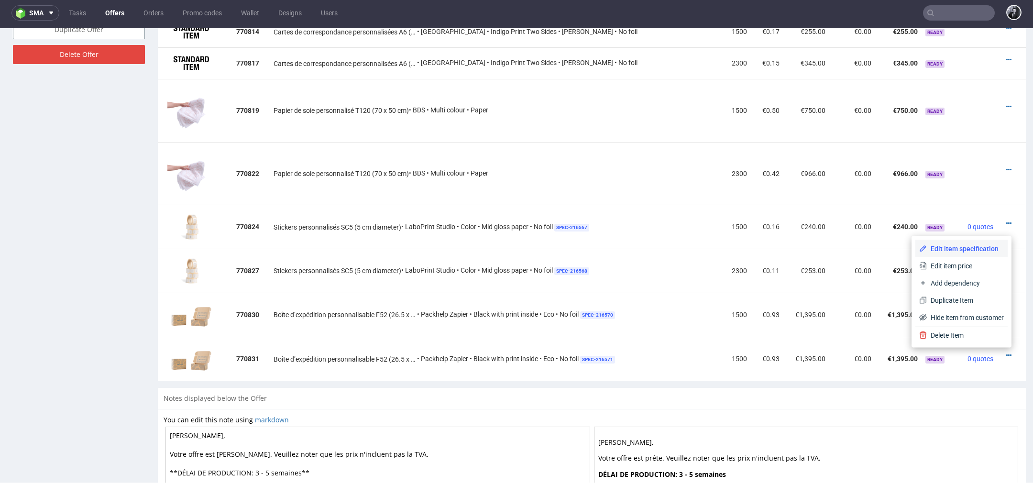
click at [962, 253] on span "Edit item specification" at bounding box center [964, 249] width 77 height 10
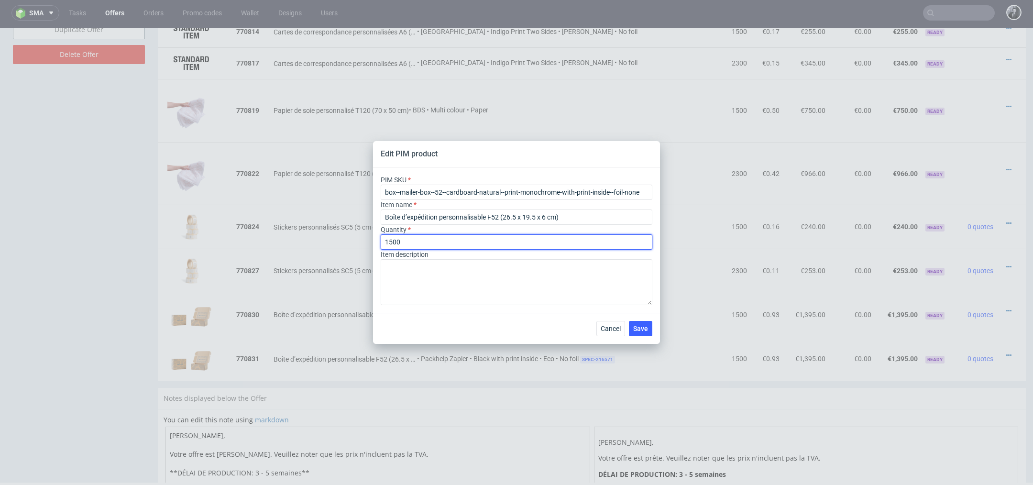
drag, startPoint x: 450, startPoint y: 241, endPoint x: 315, endPoint y: 238, distance: 135.3
click at [316, 238] on div "Edit PIM product PIM SKU box--mailer-box--52--cardboard-natural--print-monochro…" at bounding box center [516, 242] width 1033 height 485
type input "2300"
click at [635, 325] on span "Save" at bounding box center [640, 328] width 15 height 7
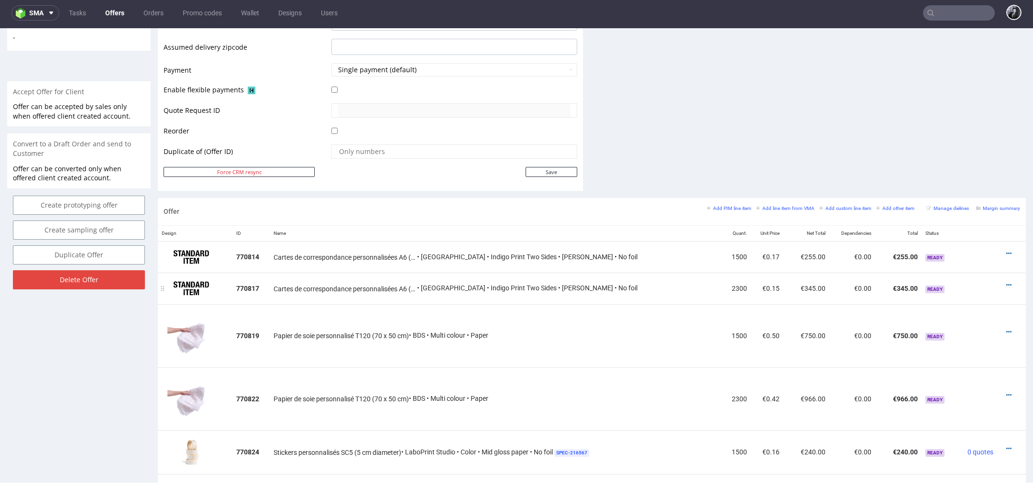
scroll to position [388, 0]
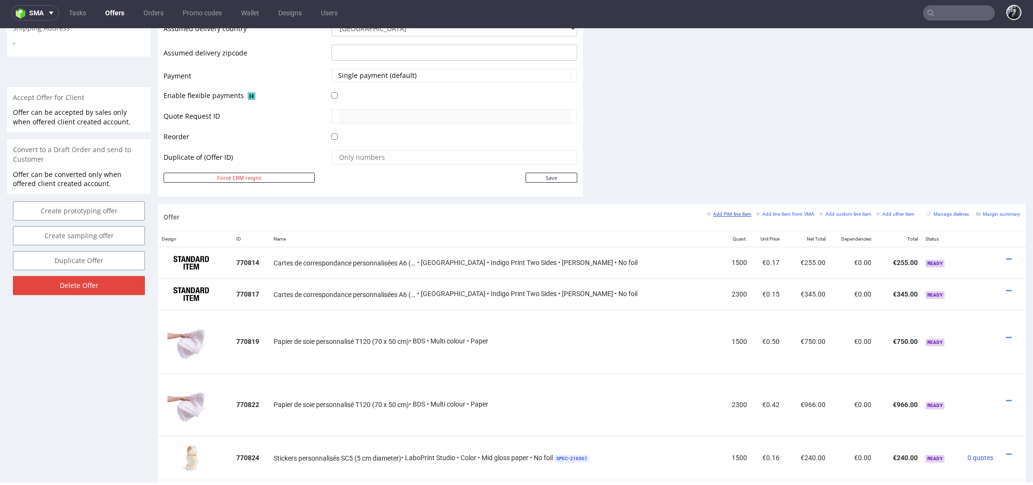
click at [722, 212] on small "Add PIM line item" at bounding box center [729, 213] width 44 height 5
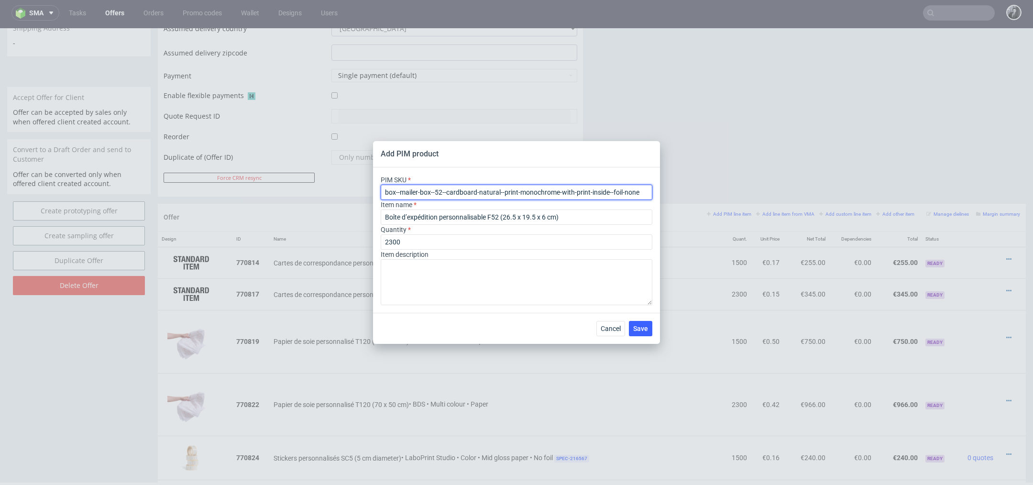
drag, startPoint x: 637, startPoint y: 191, endPoint x: 291, endPoint y: 189, distance: 346.1
click at [291, 189] on div "Add PIM product PIM SKU box--mailer-box--52--cardboard-natural--print-monochrom…" at bounding box center [516, 242] width 1033 height 485
paste input "box--mailer-box--52--cardboard-coated--print-color-hd-with-print-inside--foil-n…"
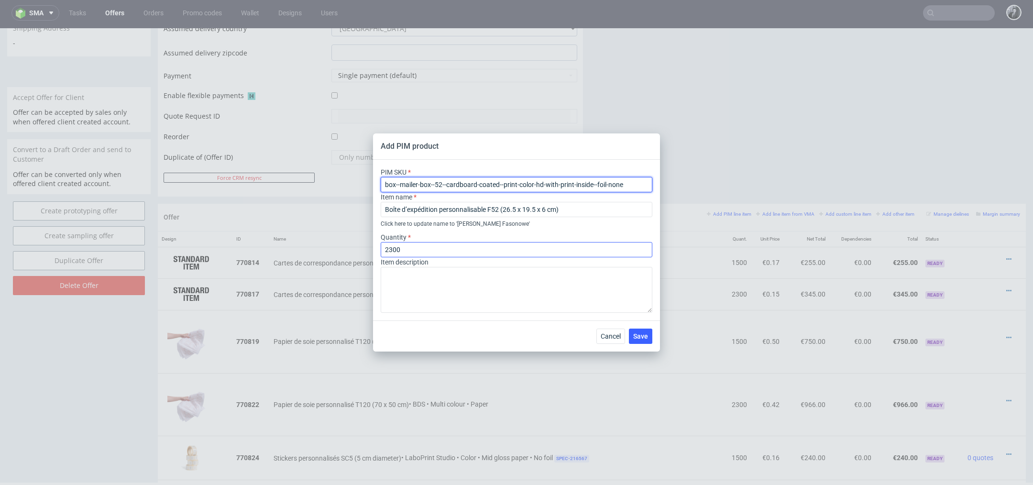
type input "box--mailer-box--52--cardboard-coated--print-color-hd-with-print-inside--foil-n…"
click at [456, 252] on input "2300" at bounding box center [517, 249] width 272 height 15
type input "2"
type input "1500"
click at [640, 338] on span "Save" at bounding box center [640, 336] width 15 height 7
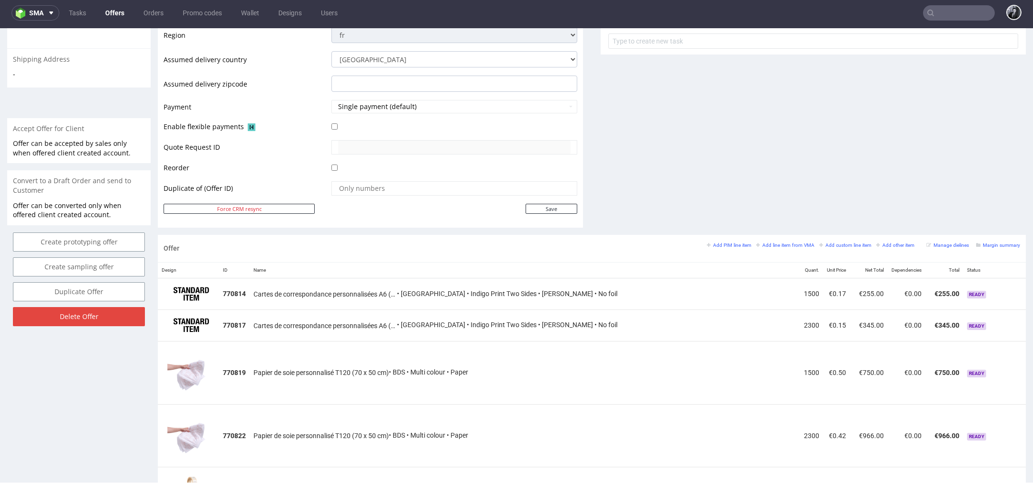
scroll to position [809, 0]
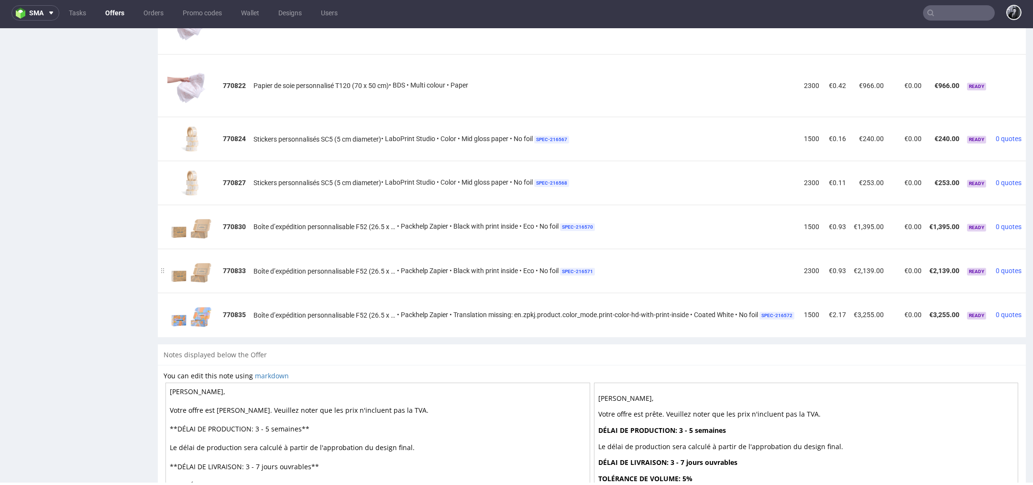
scroll to position [0, 38]
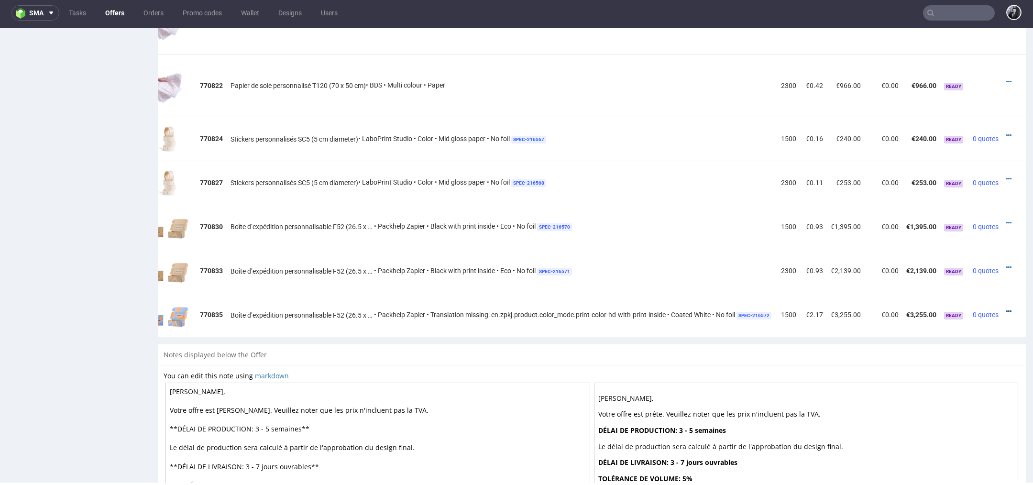
click at [1006, 311] on icon at bounding box center [1008, 311] width 5 height 7
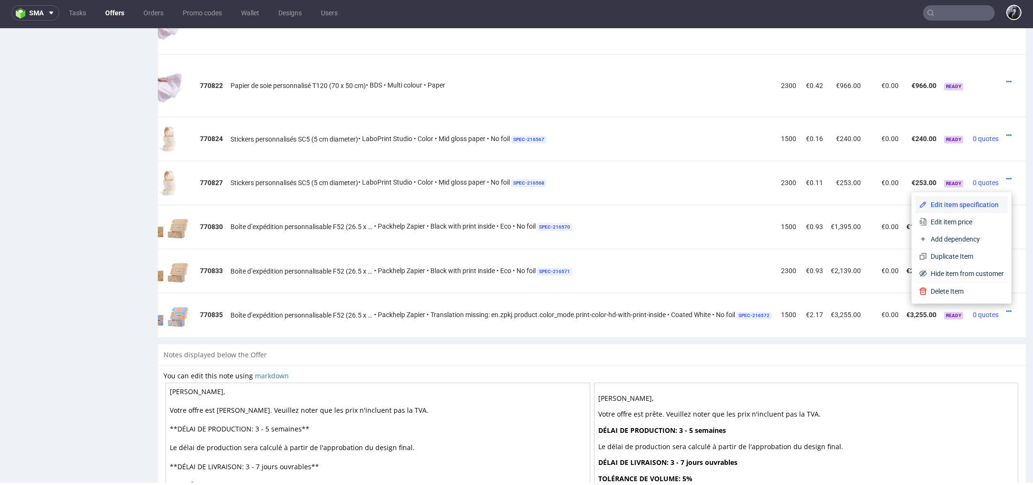
click at [957, 207] on span "Edit item specification" at bounding box center [964, 205] width 77 height 10
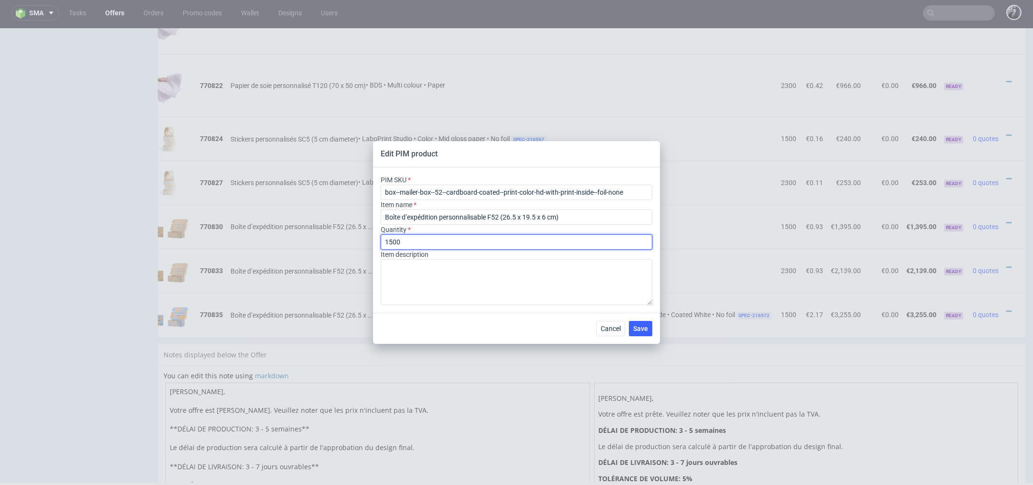
drag, startPoint x: 478, startPoint y: 237, endPoint x: 284, endPoint y: 235, distance: 193.6
click at [284, 235] on div "Edit PIM product PIM SKU box--mailer-box--52--cardboard-coated--print-color-hd-…" at bounding box center [516, 242] width 1033 height 485
drag, startPoint x: 415, startPoint y: 246, endPoint x: 368, endPoint y: 246, distance: 47.3
click at [368, 246] on div "Edit PIM product PIM SKU box--mailer-box--52--cardboard-coated--print-color-hd-…" at bounding box center [516, 242] width 1033 height 485
type input "1"
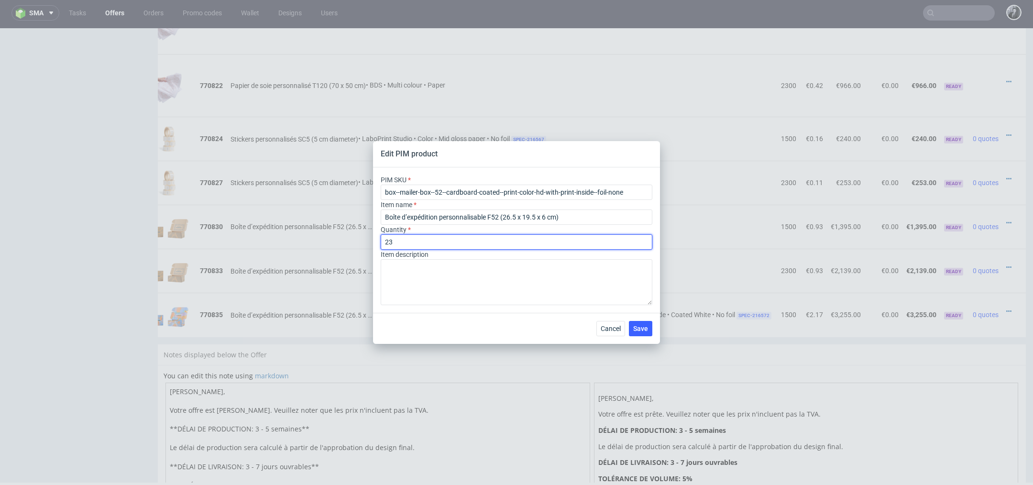
type input "2"
type input "2300"
click at [640, 330] on span "Save" at bounding box center [640, 328] width 15 height 7
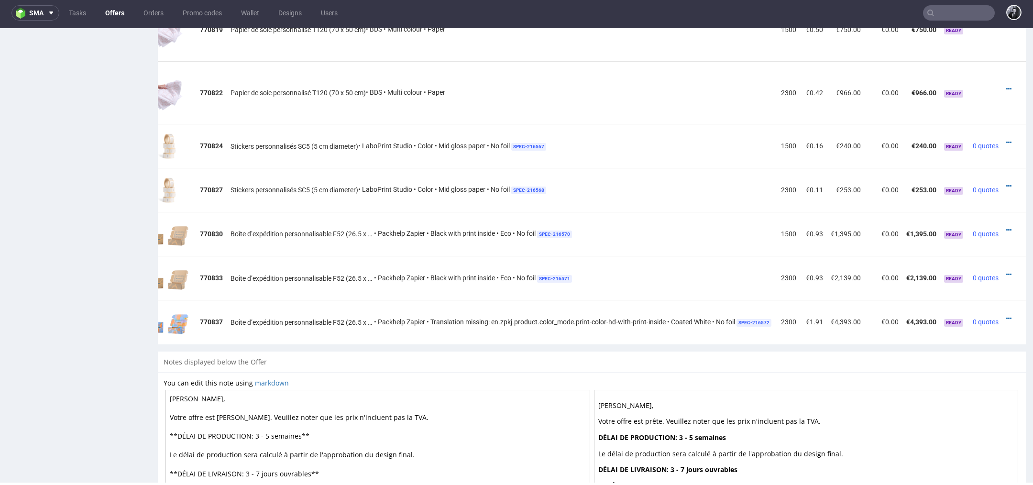
scroll to position [0, 29]
click at [1007, 316] on icon at bounding box center [1008, 318] width 5 height 7
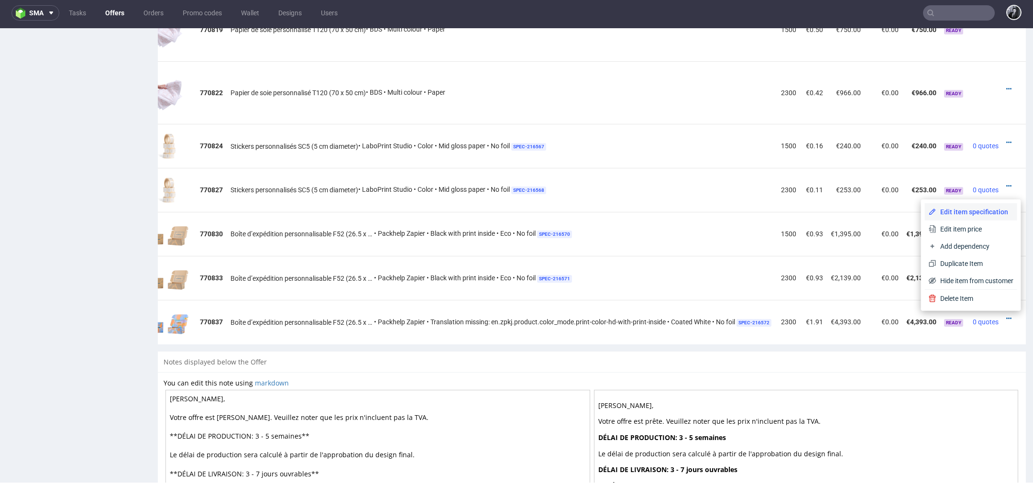
click at [974, 209] on span "Edit item specification" at bounding box center [974, 212] width 77 height 10
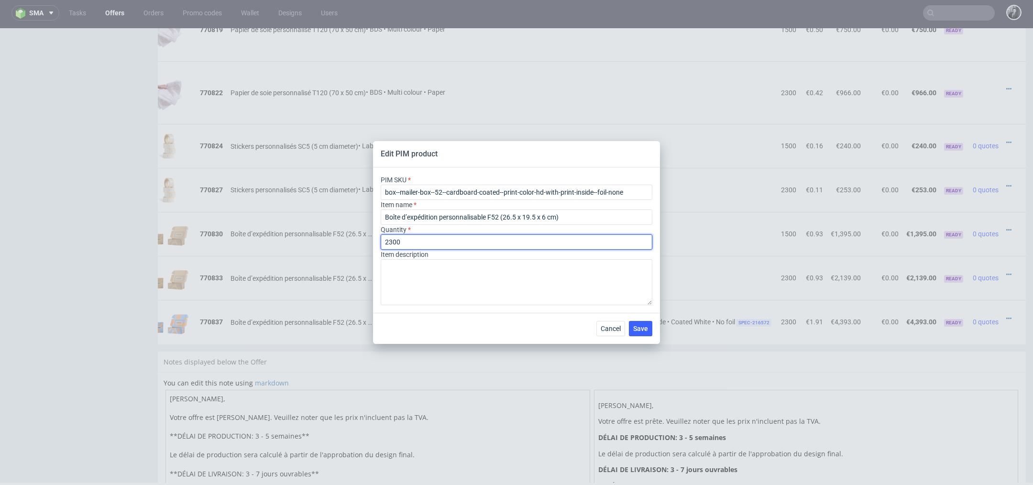
drag, startPoint x: 459, startPoint y: 240, endPoint x: 285, endPoint y: 240, distance: 174.0
click at [285, 240] on div "Edit PIM product PIM SKU box--mailer-box--52--cardboard-coated--print-color-hd-…" at bounding box center [516, 242] width 1033 height 485
type input "1500"
click at [640, 332] on span "Save" at bounding box center [640, 328] width 15 height 7
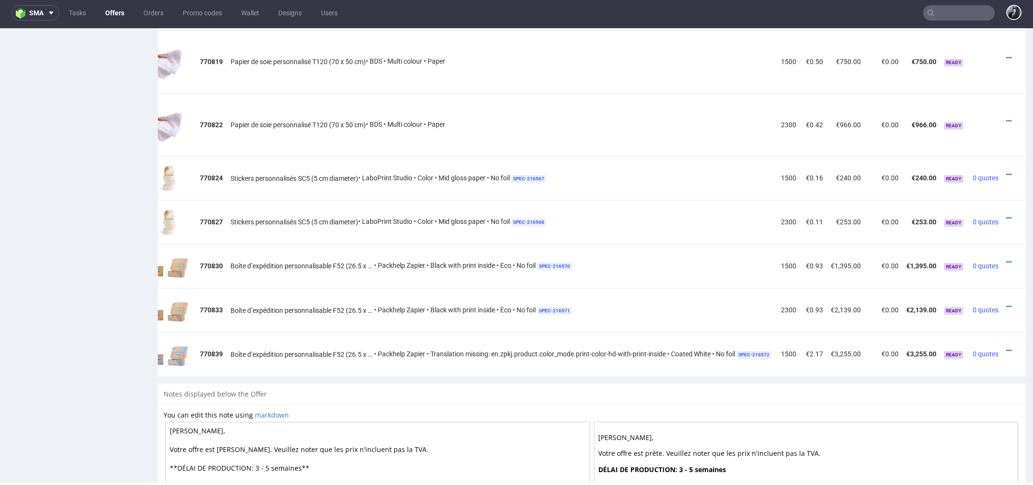
scroll to position [0, 38]
click at [1006, 347] on icon at bounding box center [1008, 350] width 5 height 7
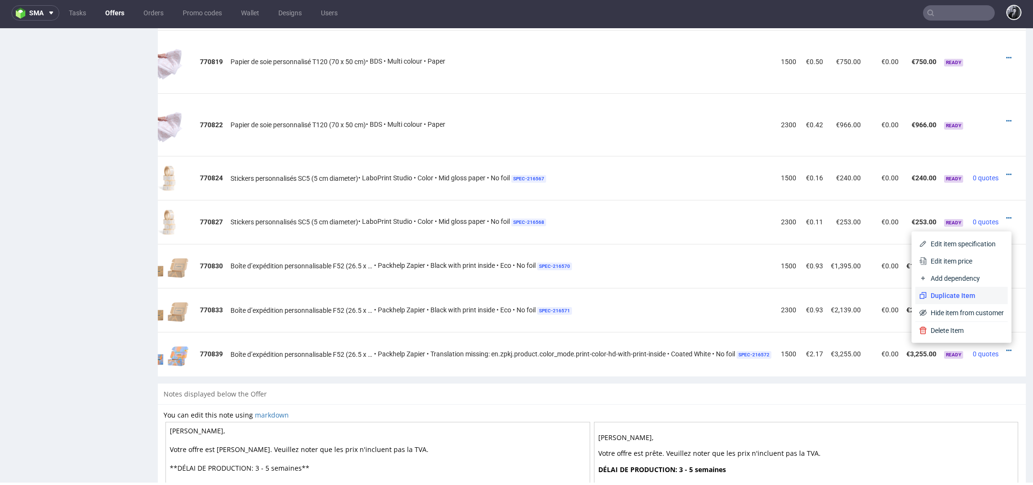
click at [942, 296] on span "Duplicate Item" at bounding box center [964, 296] width 77 height 10
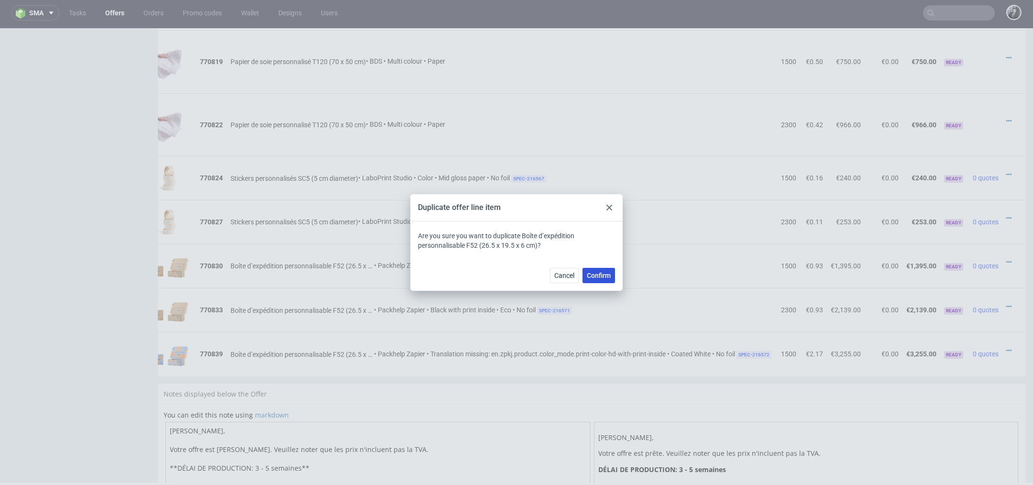
click at [603, 277] on span "Confirm" at bounding box center [599, 275] width 24 height 7
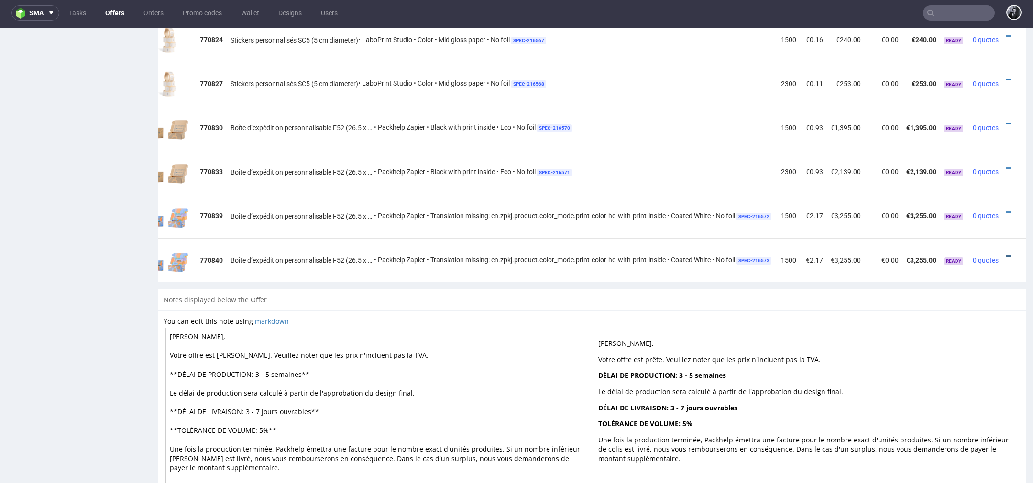
click at [1006, 257] on icon at bounding box center [1008, 256] width 5 height 7
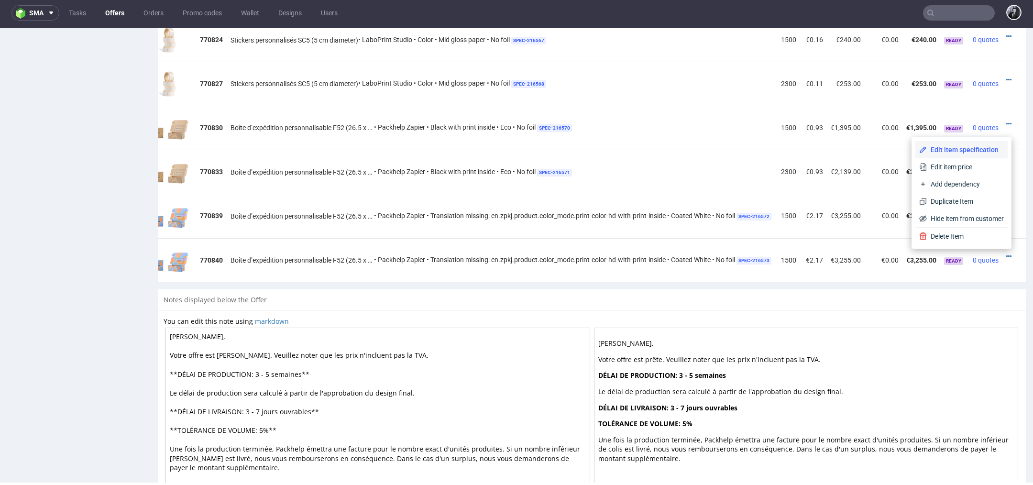
click at [961, 156] on li "Edit item specification" at bounding box center [961, 149] width 92 height 17
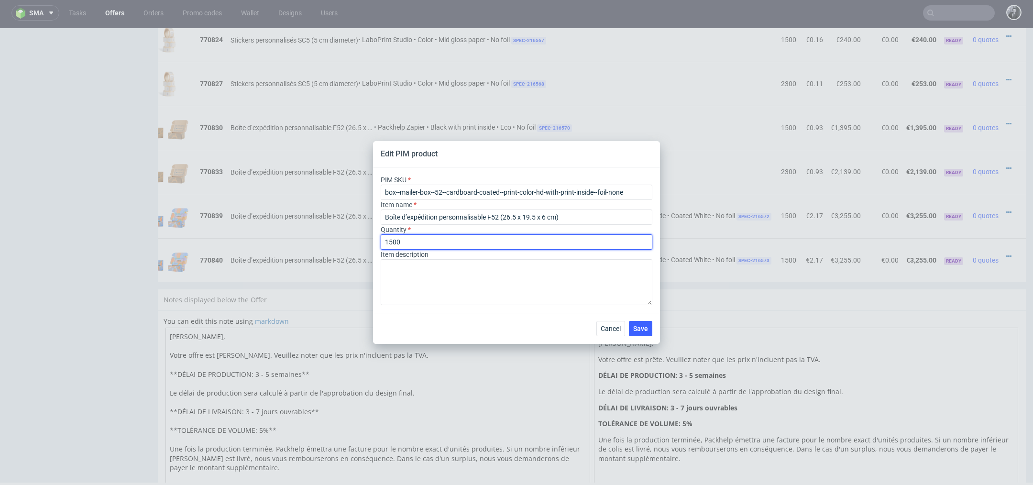
drag, startPoint x: 460, startPoint y: 246, endPoint x: 316, endPoint y: 239, distance: 144.1
click at [316, 239] on div "Edit PIM product PIM SKU box--mailer-box--52--cardboard-coated--print-color-hd-…" at bounding box center [516, 242] width 1033 height 485
type input "2300"
click at [639, 325] on span "Save" at bounding box center [640, 328] width 15 height 7
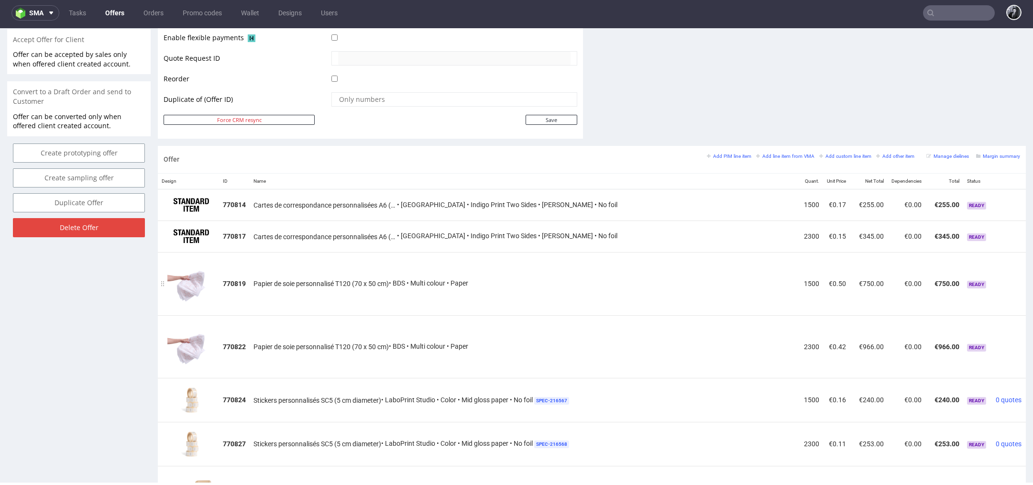
scroll to position [428, 0]
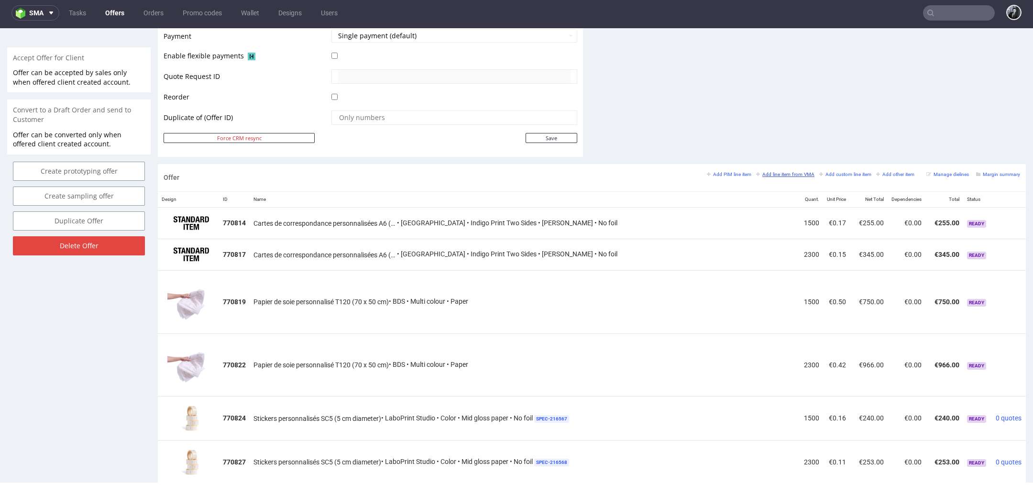
click at [784, 174] on small "Add line item from VMA" at bounding box center [785, 174] width 58 height 5
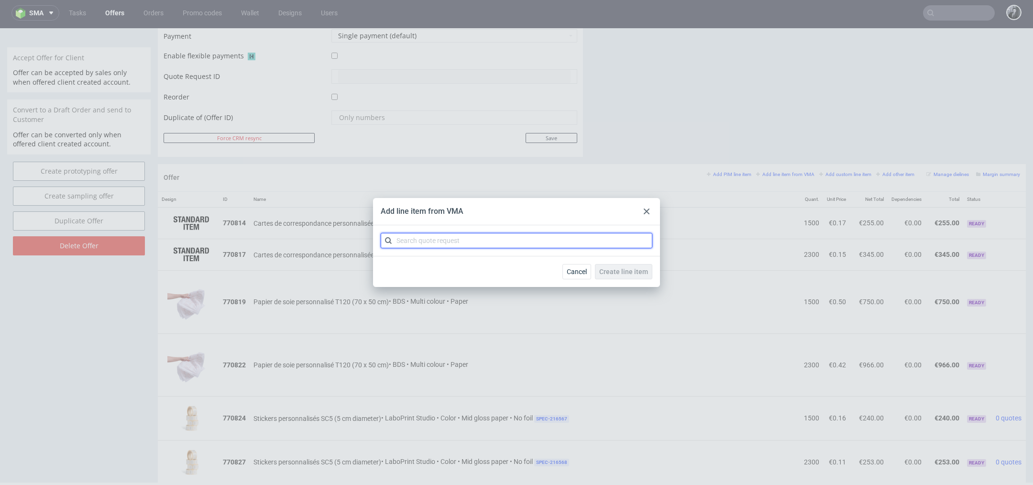
click at [541, 240] on input "text" at bounding box center [517, 240] width 272 height 15
type input "CBMD"
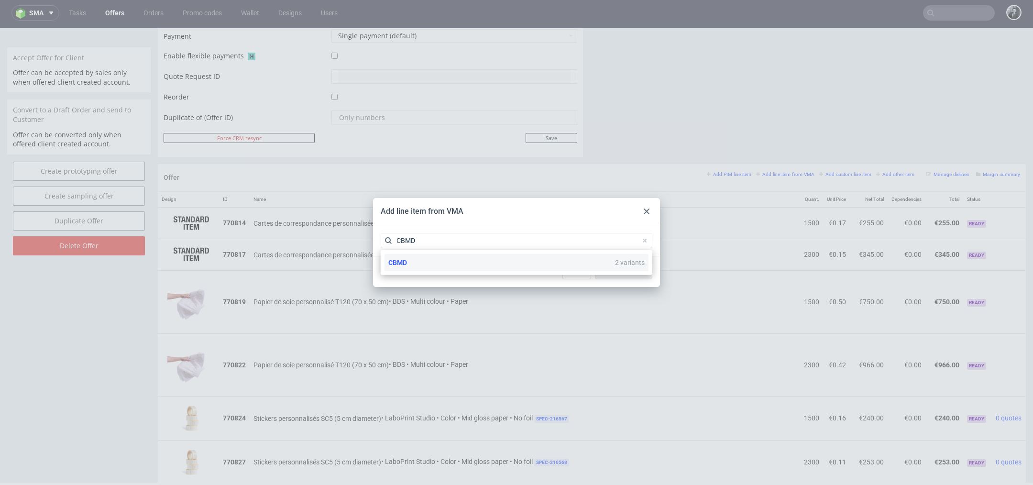
click at [464, 266] on div "CBMD 2 variants" at bounding box center [516, 262] width 264 height 17
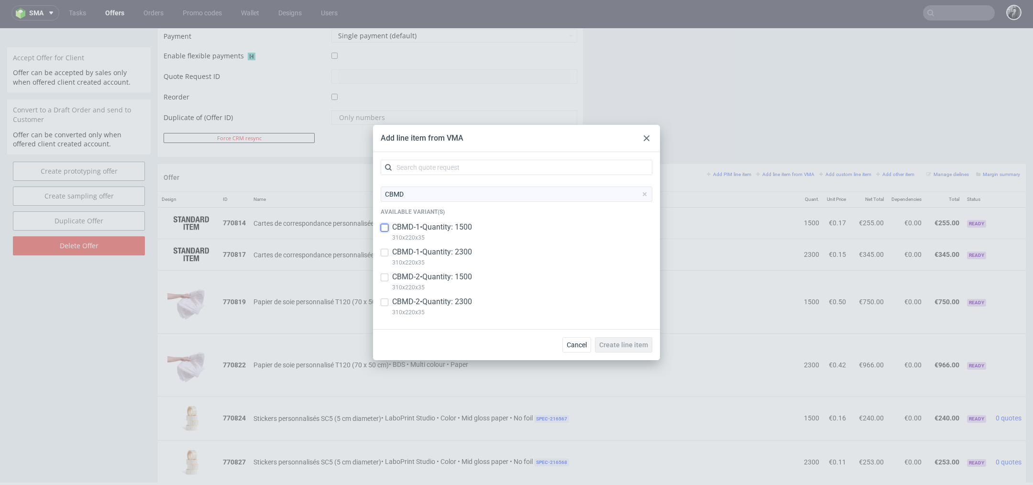
click at [383, 227] on input "checkbox" at bounding box center [385, 228] width 8 height 8
checkbox input "true"
click at [385, 251] on input "checkbox" at bounding box center [385, 253] width 8 height 8
checkbox input "true"
click at [385, 277] on input "checkbox" at bounding box center [385, 277] width 8 height 8
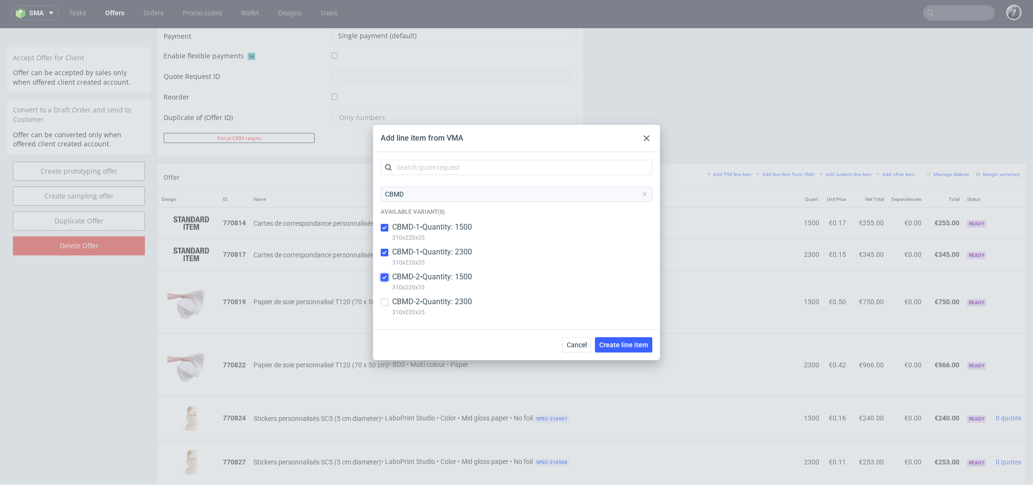
checkbox input "true"
click at [384, 303] on input "checkbox" at bounding box center [385, 302] width 8 height 8
checkbox input "true"
click at [621, 345] on span "Create line item" at bounding box center [623, 344] width 49 height 7
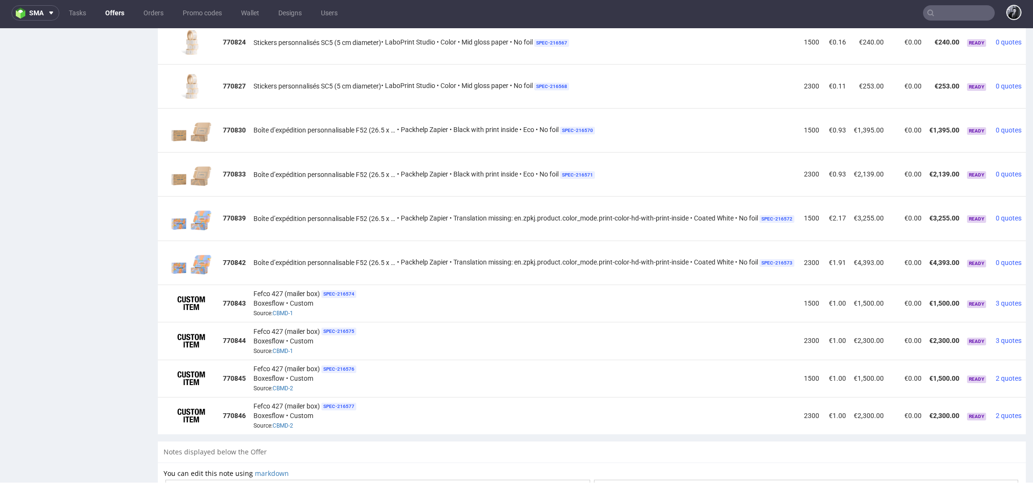
scroll to position [808, 0]
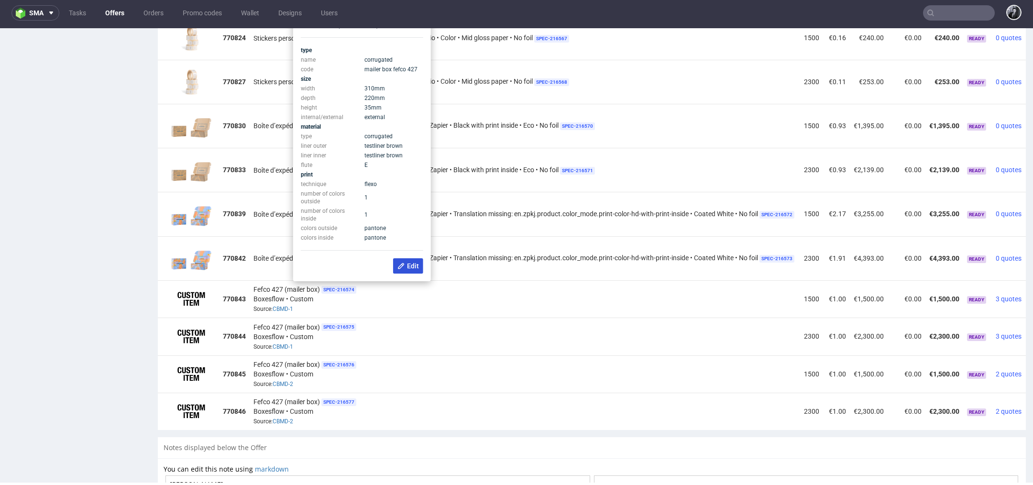
click at [406, 260] on button "Edit" at bounding box center [408, 265] width 30 height 15
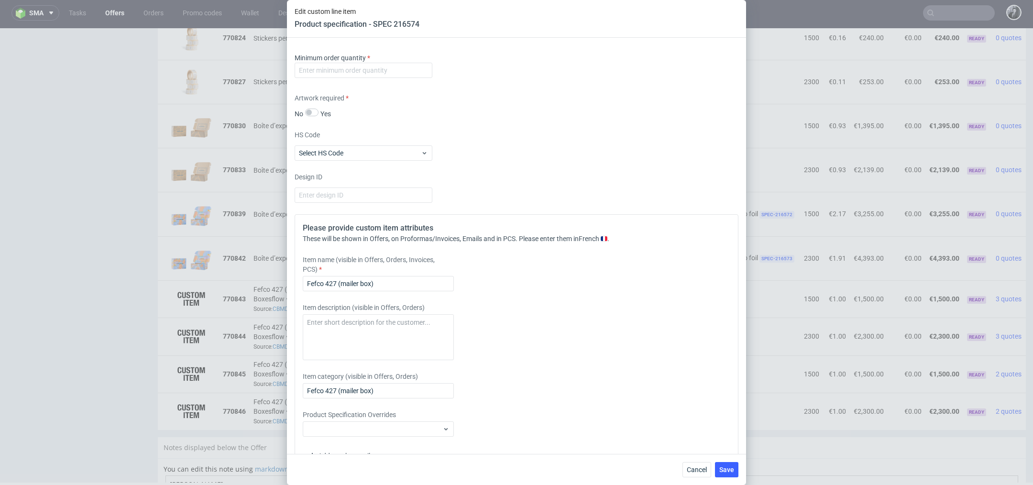
scroll to position [817, 0]
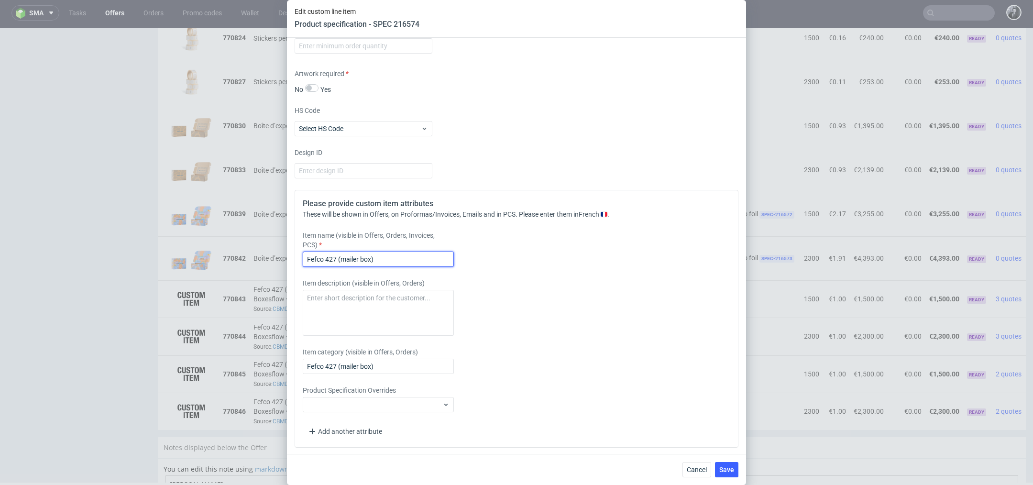
drag, startPoint x: 393, startPoint y: 263, endPoint x: 249, endPoint y: 258, distance: 144.0
click at [249, 258] on div "Edit custom line item Product specification - SPEC 216574 Supplier Custom Custo…" at bounding box center [516, 242] width 1033 height 485
type input "b"
click at [442, 260] on input "Boîte d'" at bounding box center [378, 258] width 151 height 15
drag, startPoint x: 367, startPoint y: 259, endPoint x: 357, endPoint y: 258, distance: 10.1
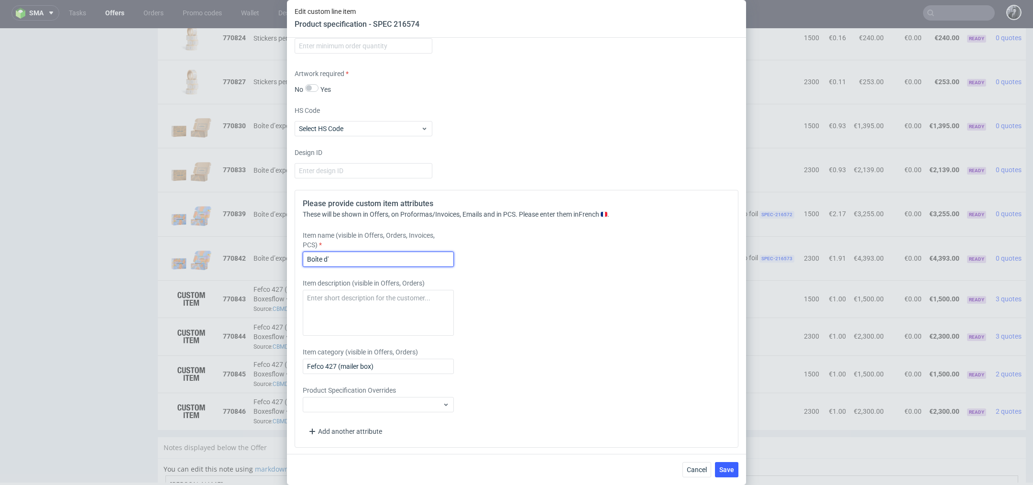
click at [357, 258] on input "Boîte d'" at bounding box center [378, 258] width 151 height 15
click at [379, 260] on input "Boîte d'" at bounding box center [378, 258] width 151 height 15
click at [371, 254] on input "Boîte d'expédition éco personnalisée (EB)" at bounding box center [378, 258] width 151 height 15
click at [436, 256] on input "Boîte d'expédition personnalisée (EB)" at bounding box center [378, 258] width 151 height 15
type input "Boîte d'expédition personnalisée (taille custom)"
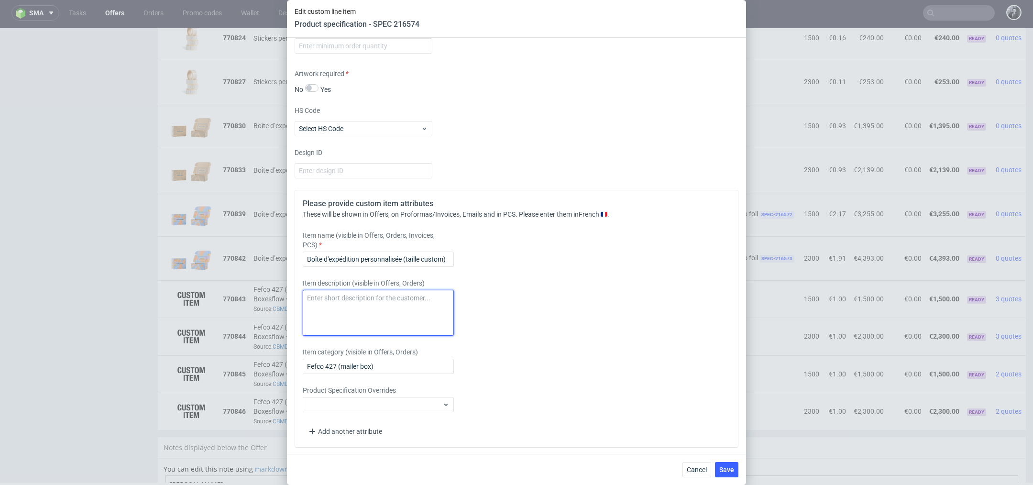
click at [426, 314] on textarea at bounding box center [378, 313] width 151 height 46
type textarea "B"
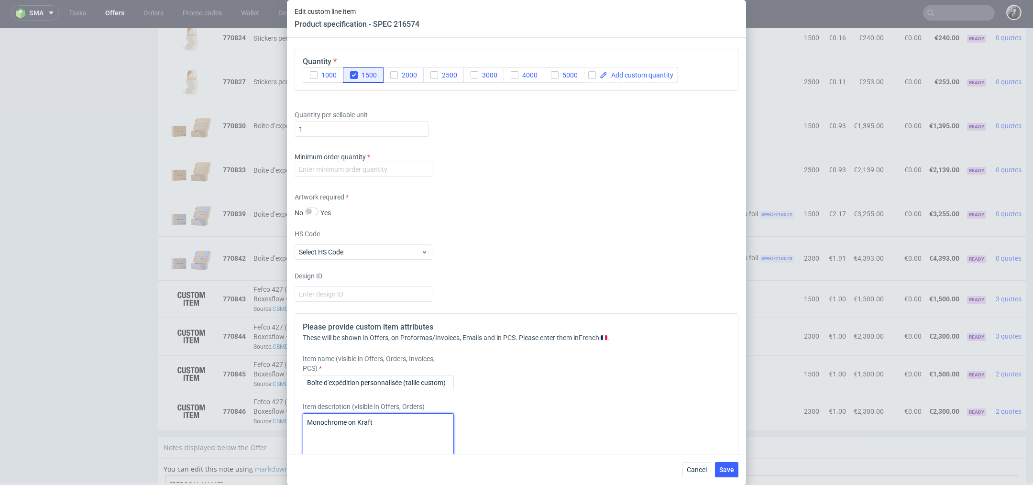
scroll to position [681, 0]
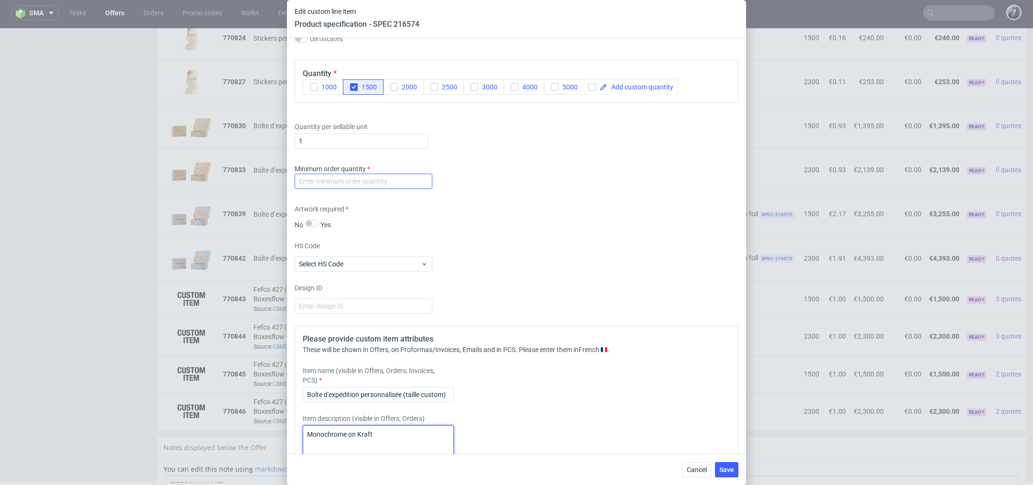
type textarea "Monochrome on Kraft"
click at [387, 185] on input "number" at bounding box center [363, 181] width 138 height 15
type input "2"
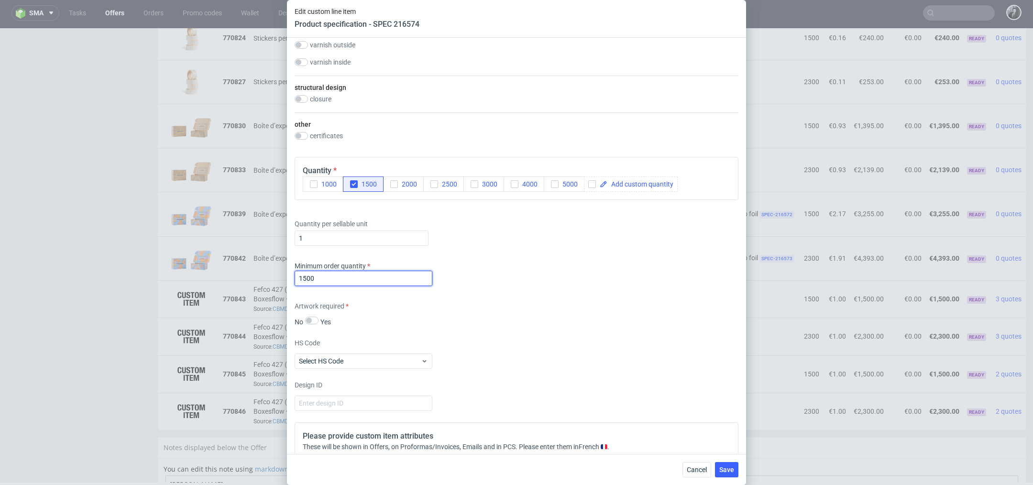
scroll to position [817, 0]
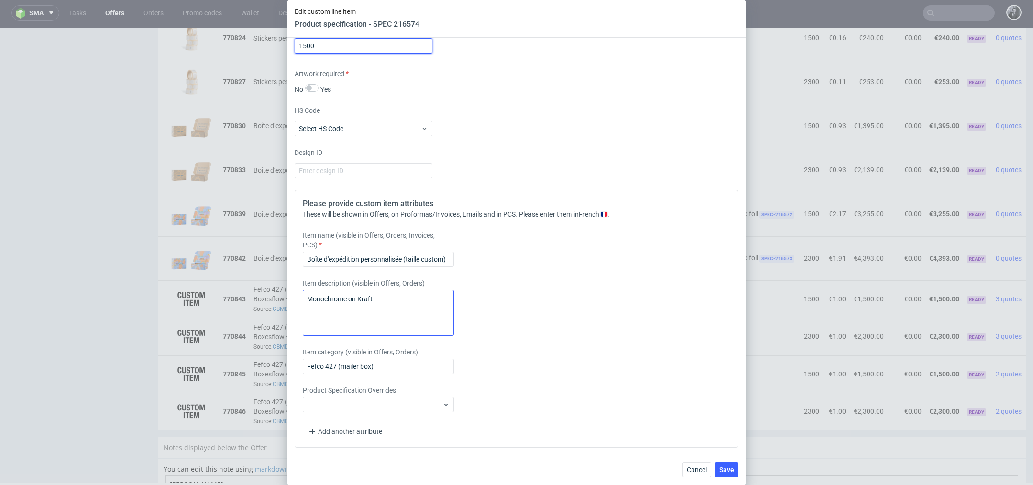
type input "1500"
click at [402, 301] on textarea "Monochrome on Kraft" at bounding box center [378, 313] width 151 height 46
drag, startPoint x: 405, startPoint y: 308, endPoint x: 286, endPoint y: 287, distance: 120.8
click at [287, 287] on div "Supplier Custom Custom supplier Boxesflow Technical specification Instant price…" at bounding box center [516, 246] width 459 height 416
type textarea "Monochrome on Kraft Interior & Exterior printing"
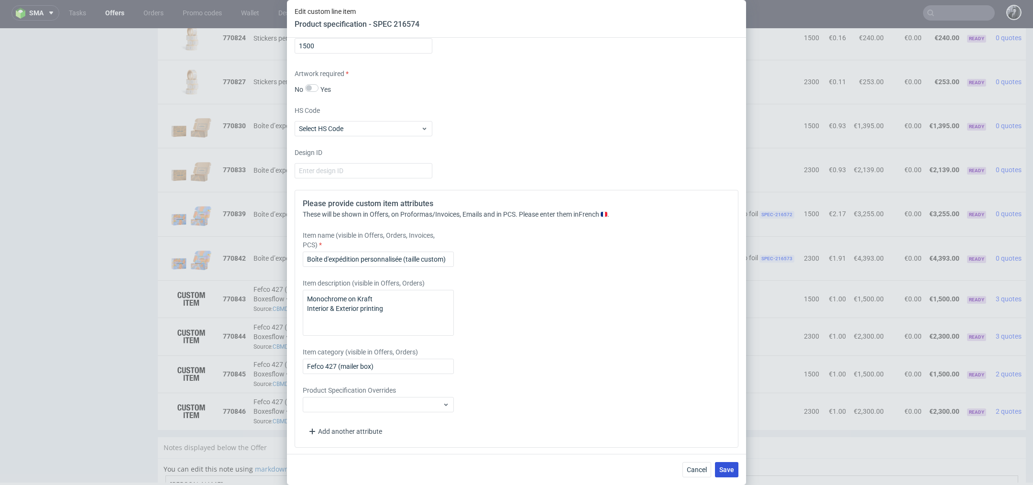
click at [731, 470] on span "Save" at bounding box center [726, 469] width 15 height 7
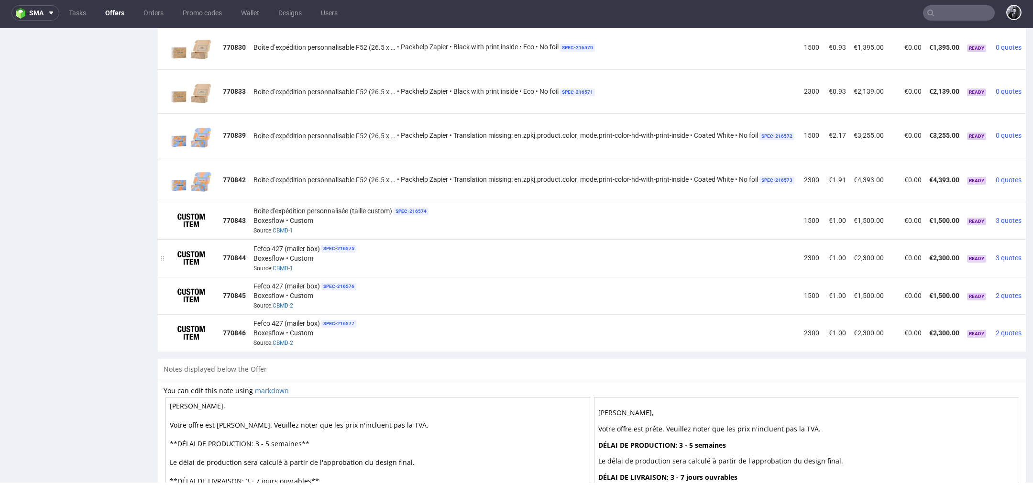
scroll to position [0, 38]
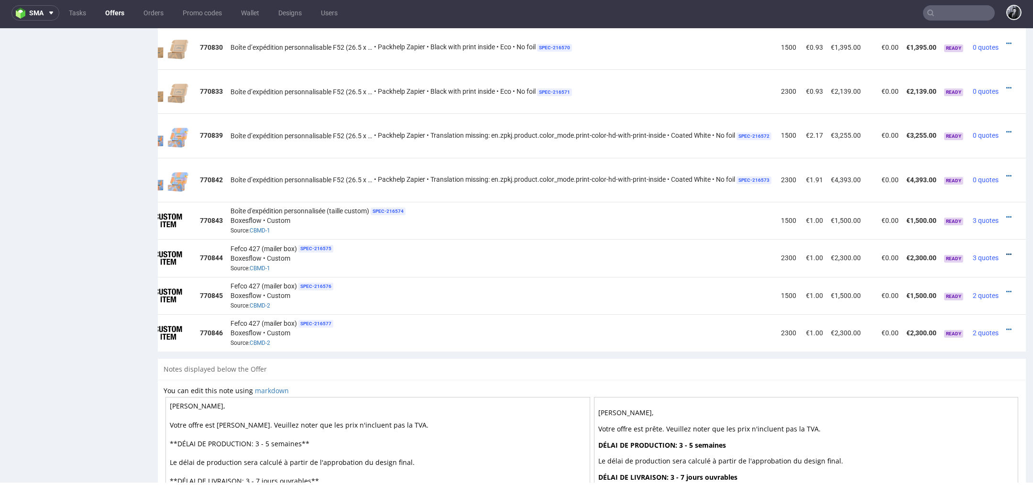
click at [1006, 251] on icon at bounding box center [1008, 254] width 5 height 7
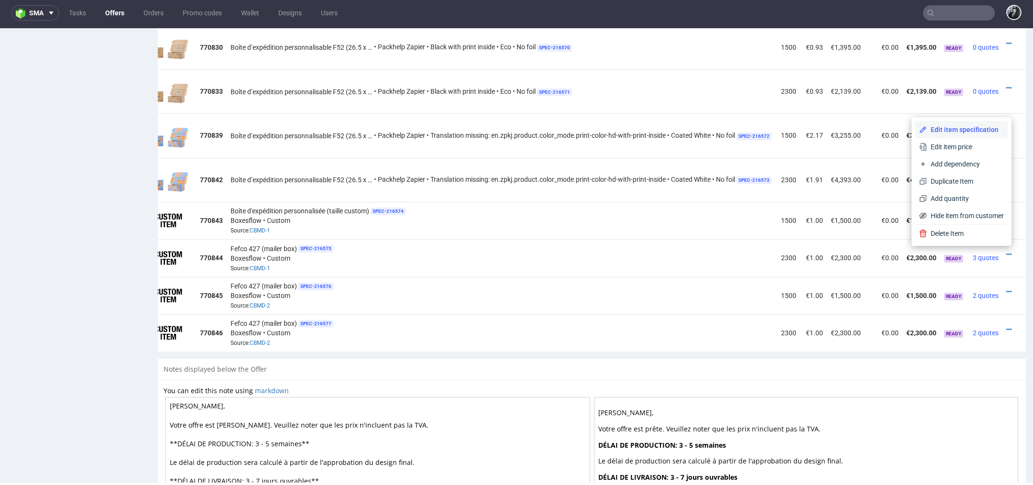
click at [949, 129] on span "Edit item specification" at bounding box center [964, 130] width 77 height 10
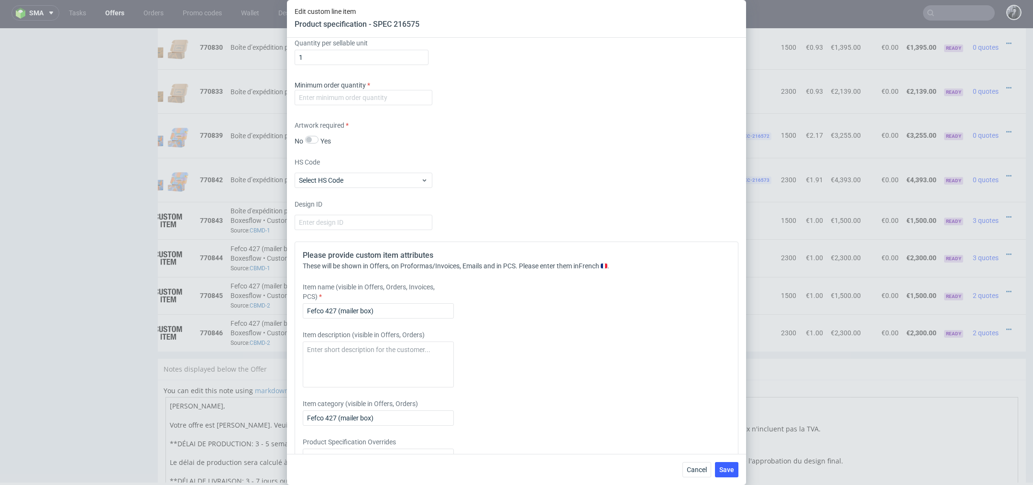
scroll to position [772, 0]
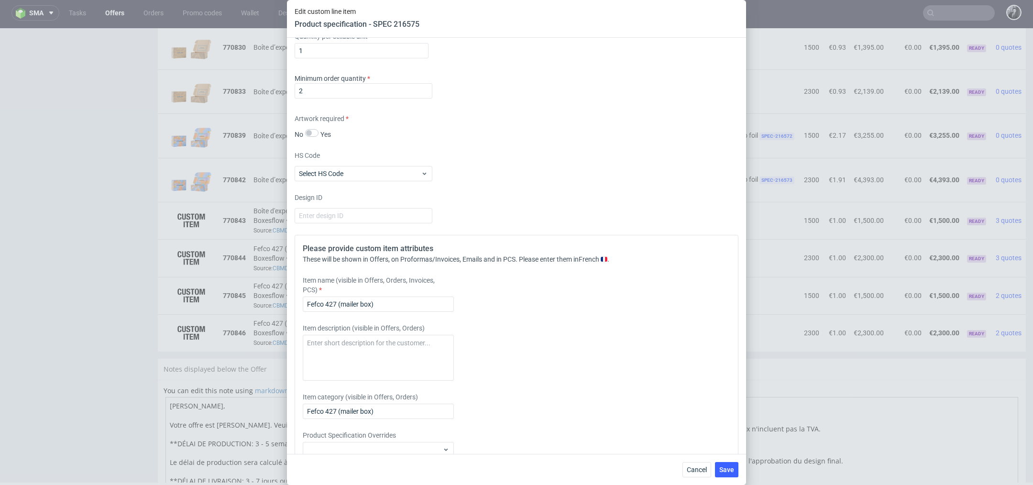
scroll to position [0, 38]
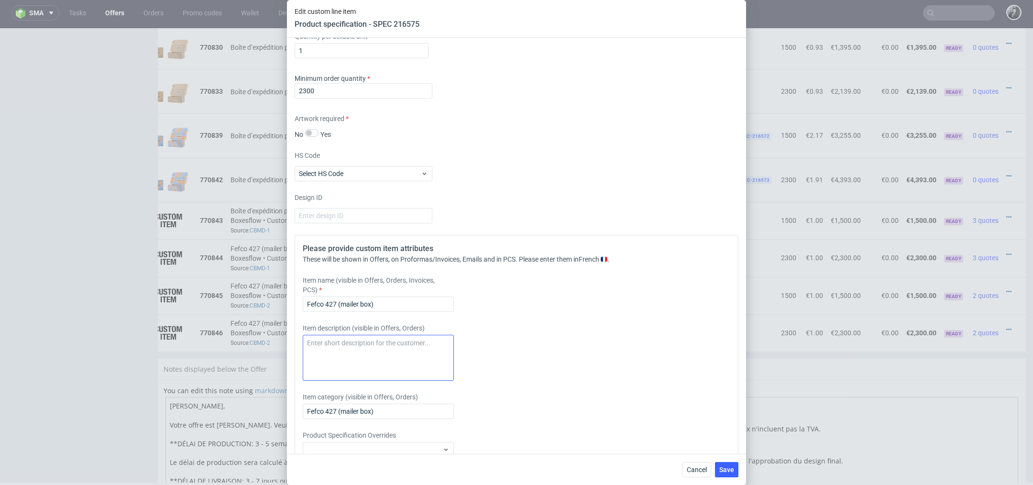
type input "2300"
click at [354, 353] on textarea at bounding box center [378, 358] width 151 height 46
paste textarea "Monochrome on Kraft Interior & Exterior printing"
type textarea "Monochrome on Kraft Interior & Exterior printing"
drag, startPoint x: 397, startPoint y: 302, endPoint x: 214, endPoint y: 302, distance: 183.1
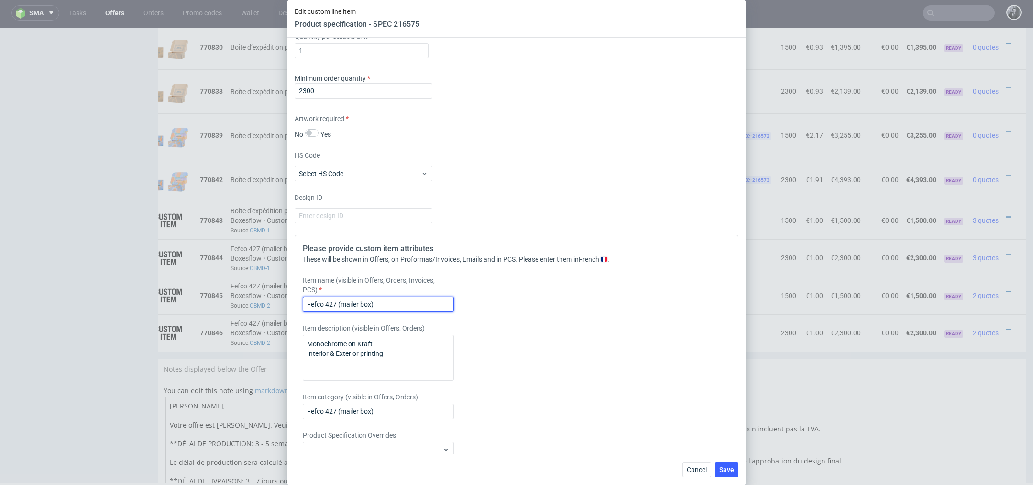
click at [214, 302] on div "Edit custom line item Product specification - SPEC 216575 Supplier Custom Custo…" at bounding box center [516, 242] width 1033 height 485
drag, startPoint x: 410, startPoint y: 303, endPoint x: 514, endPoint y: 303, distance: 104.2
click at [514, 303] on div "Item name (visible in Offers, Orders, Invoices, PCS) Boîte d’expédition personn…" at bounding box center [461, 293] width 317 height 36
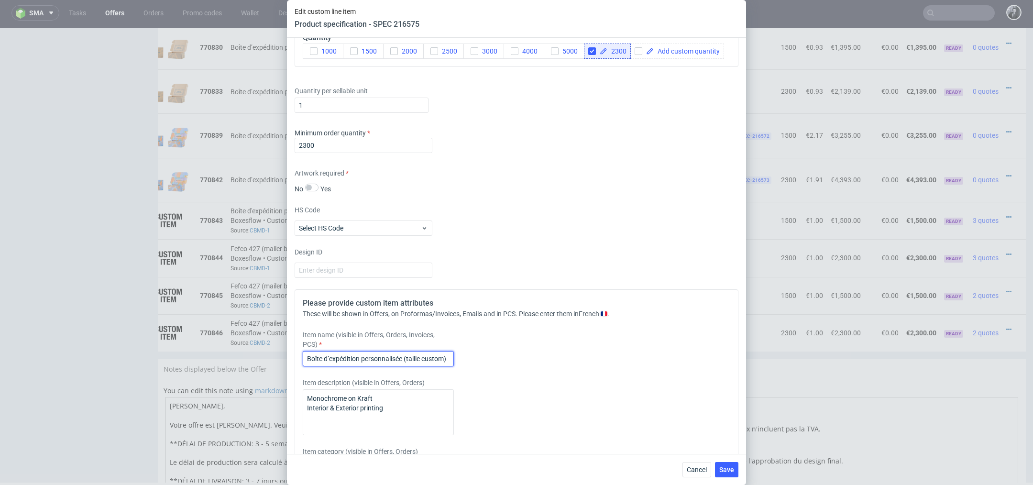
scroll to position [817, 0]
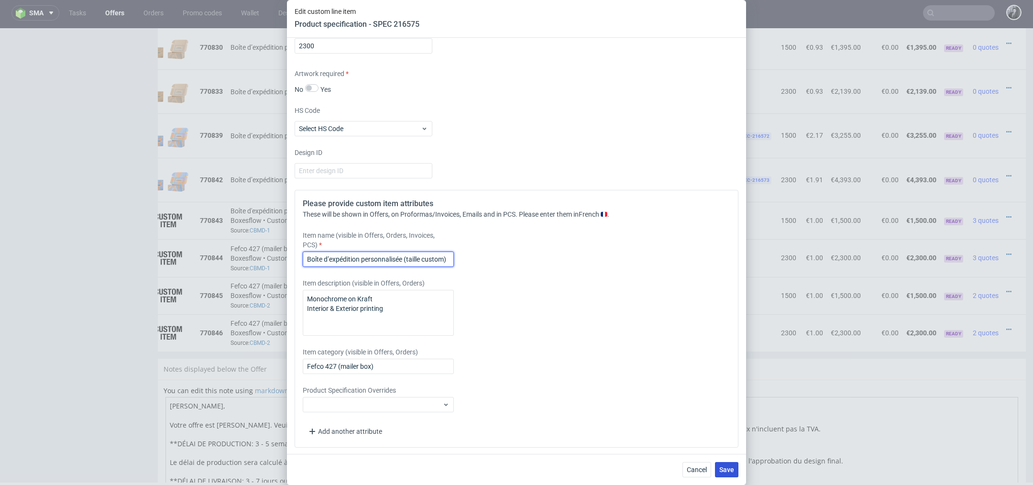
type input "Boîte d’expédition personnalisée (taille custom)"
click at [723, 463] on button "Save" at bounding box center [726, 469] width 23 height 15
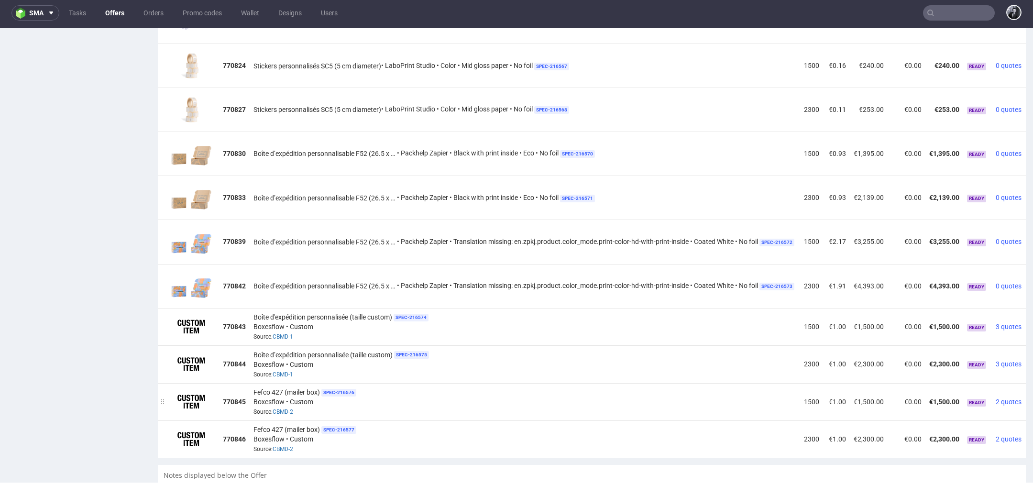
scroll to position [0, 38]
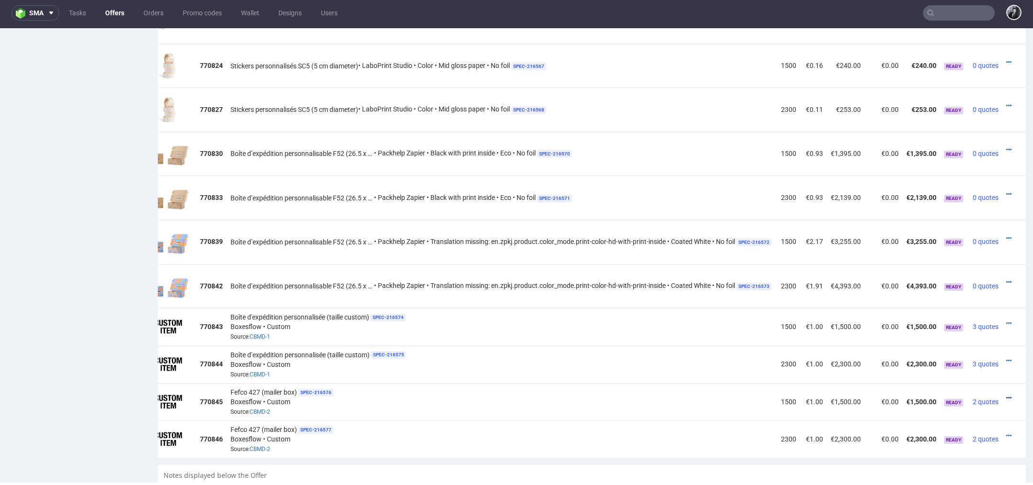
click at [1006, 394] on icon at bounding box center [1008, 397] width 5 height 7
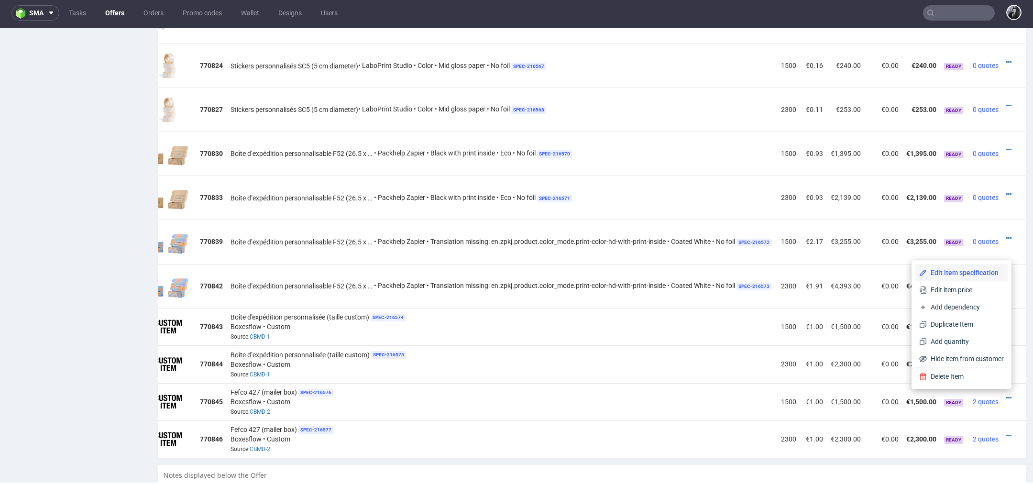
click at [957, 276] on span "Edit item specification" at bounding box center [964, 273] width 77 height 10
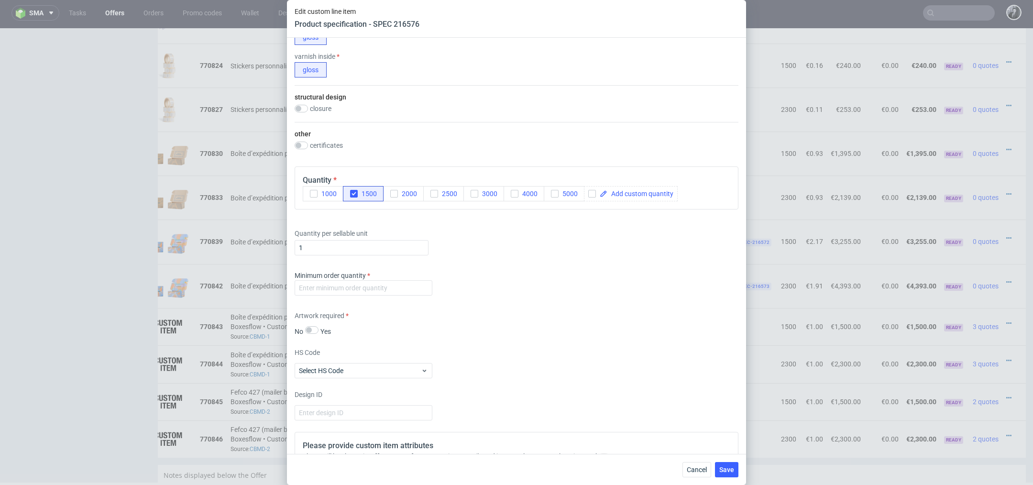
scroll to position [645, 0]
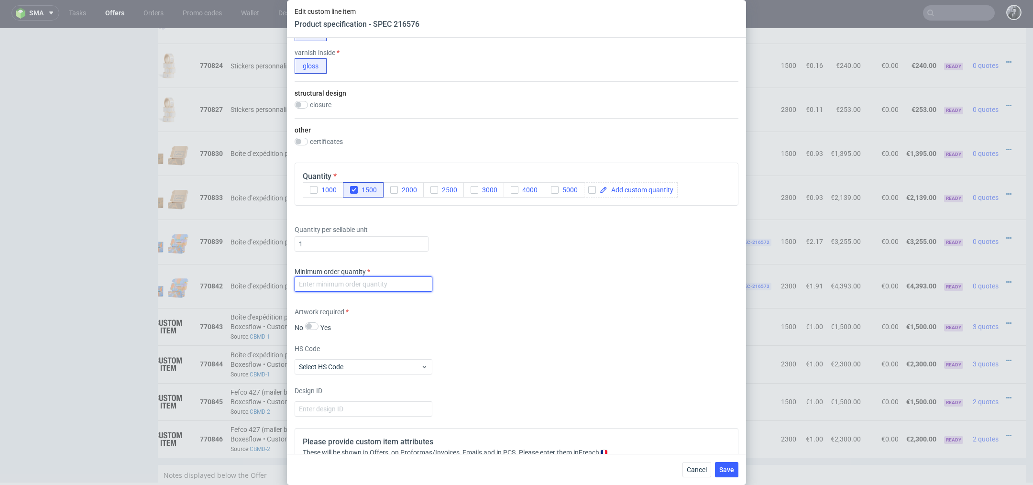
click at [373, 280] on input "number" at bounding box center [363, 283] width 138 height 15
type input "2"
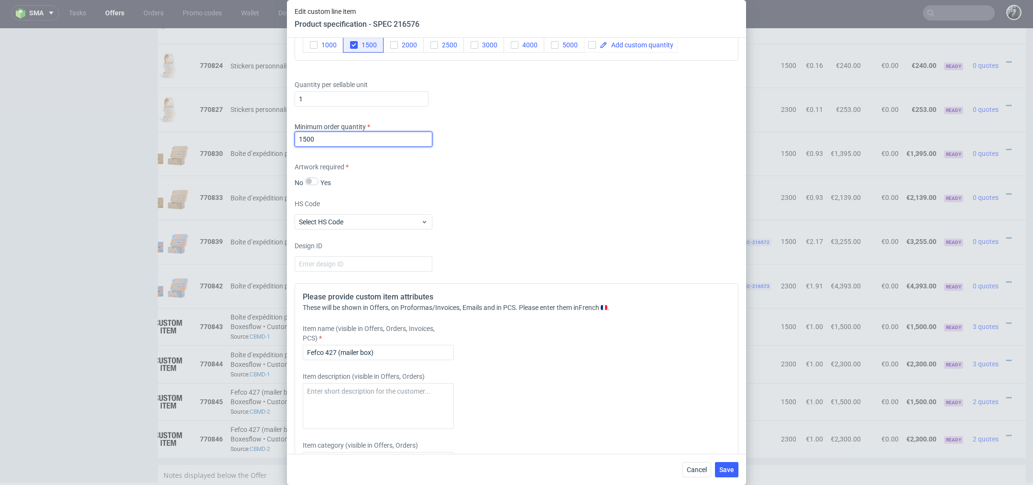
scroll to position [795, 0]
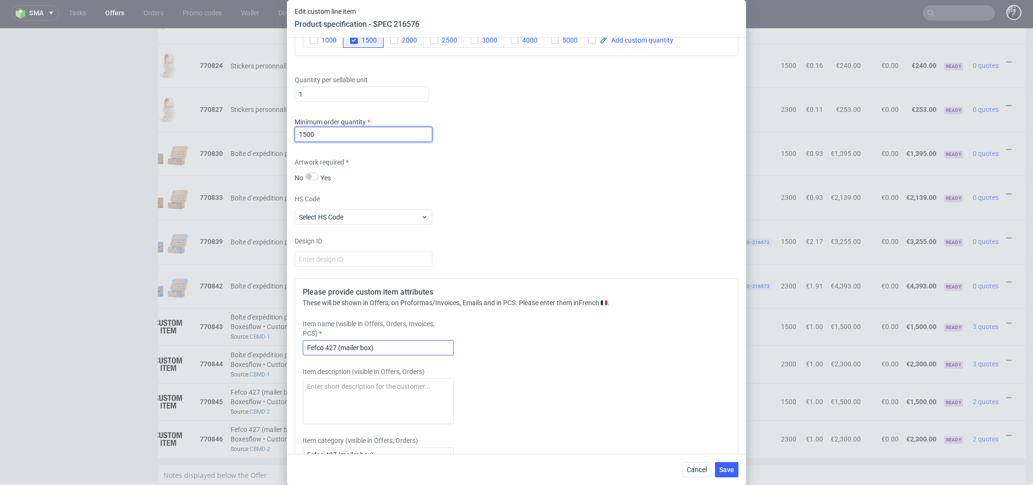
type input "1500"
drag, startPoint x: 400, startPoint y: 349, endPoint x: 252, endPoint y: 334, distance: 149.0
click at [252, 334] on div "Edit custom line item Product specification - SPEC 216576 Supplier Custom Custo…" at bounding box center [516, 242] width 1033 height 485
type input "Boîte d'expédition personnalisée (taille custom)"
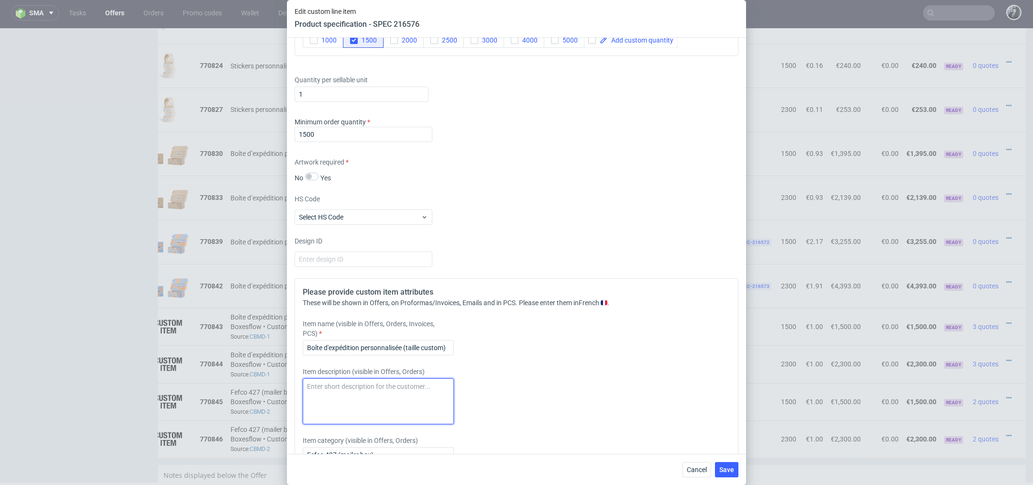
click at [350, 387] on textarea at bounding box center [378, 401] width 151 height 46
paste textarea "Multicolore – premium"
drag, startPoint x: 408, startPoint y: 396, endPoint x: 292, endPoint y: 387, distance: 116.6
click at [292, 387] on div "Supplier Custom Custom supplier Boxesflow Technical specification Instant price…" at bounding box center [516, 246] width 459 height 416
click at [395, 401] on textarea "Multicolore – premium Outside & Inside printing" at bounding box center [378, 401] width 151 height 46
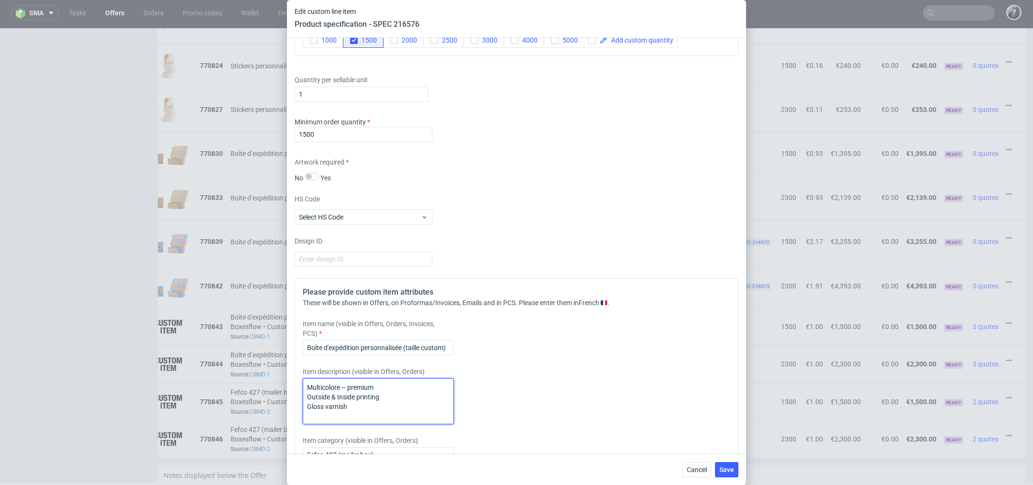
drag, startPoint x: 360, startPoint y: 406, endPoint x: 278, endPoint y: 374, distance: 88.1
click at [278, 374] on div "Edit custom line item Product specification - SPEC 216576 Supplier Custom Custo…" at bounding box center [516, 242] width 1033 height 485
type textarea "Multicolore – premium Outside & Inside printing Gloss varnish"
click at [730, 472] on span "Save" at bounding box center [726, 469] width 15 height 7
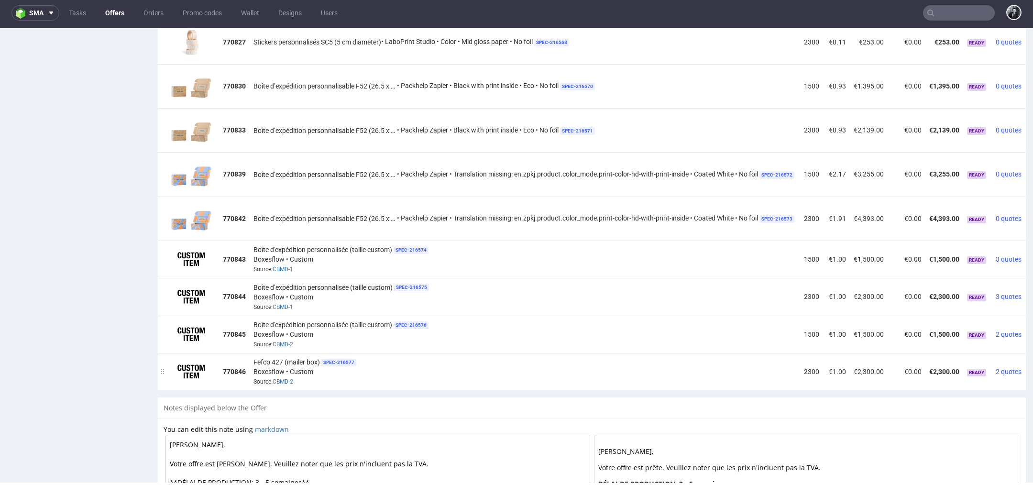
scroll to position [0, 38]
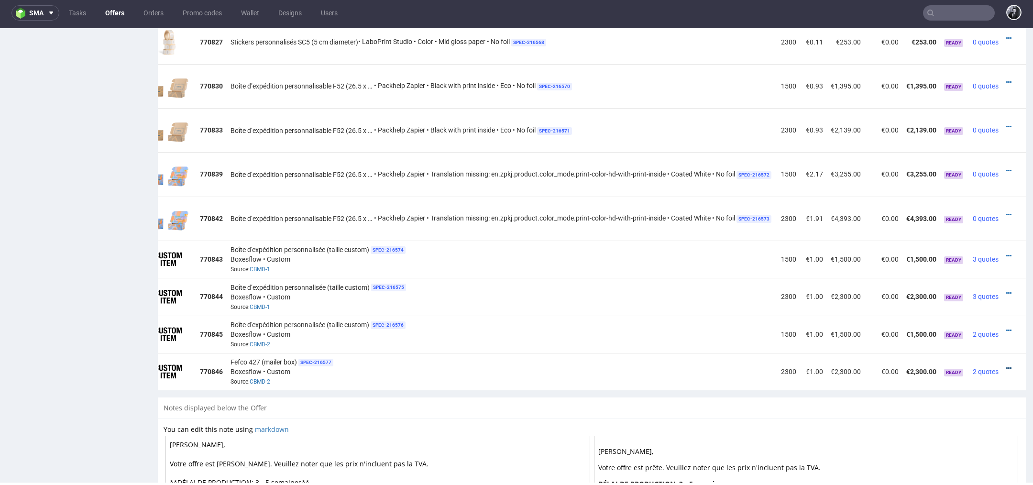
click at [1006, 365] on icon at bounding box center [1008, 368] width 5 height 7
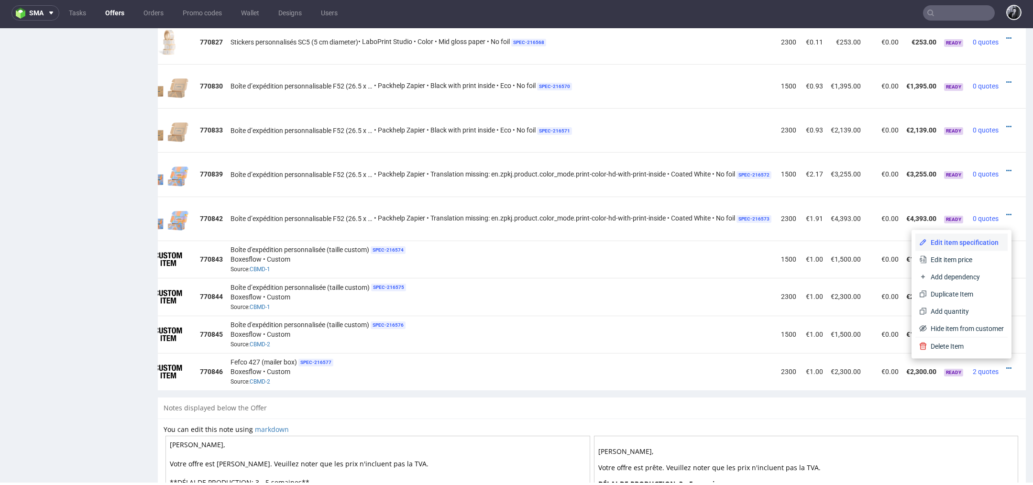
click at [961, 250] on li "Edit item specification" at bounding box center [961, 242] width 92 height 17
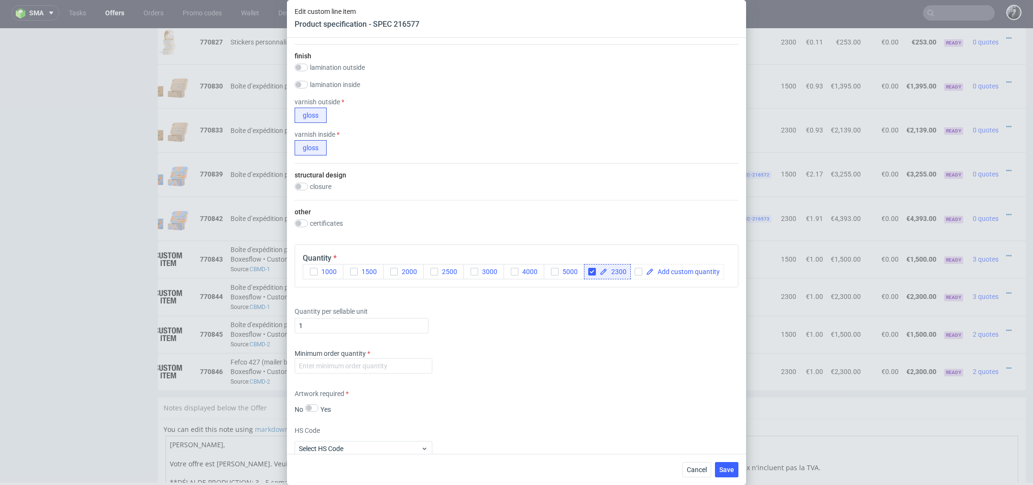
scroll to position [589, 0]
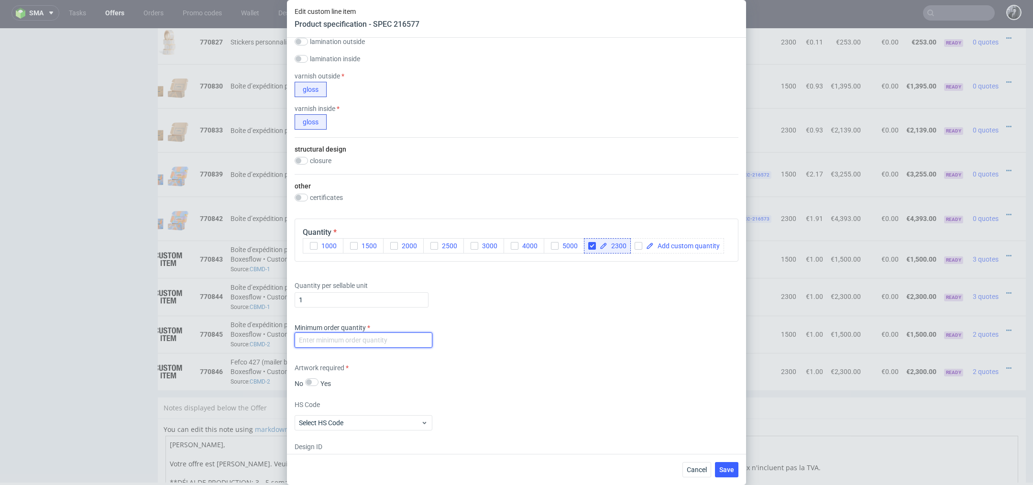
click at [346, 332] on input "number" at bounding box center [363, 339] width 138 height 15
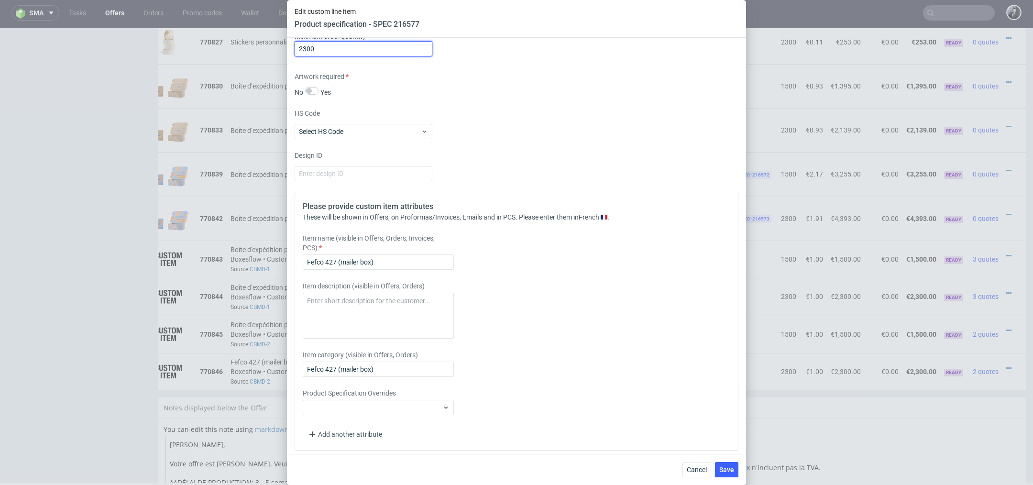
scroll to position [883, 0]
type input "2300"
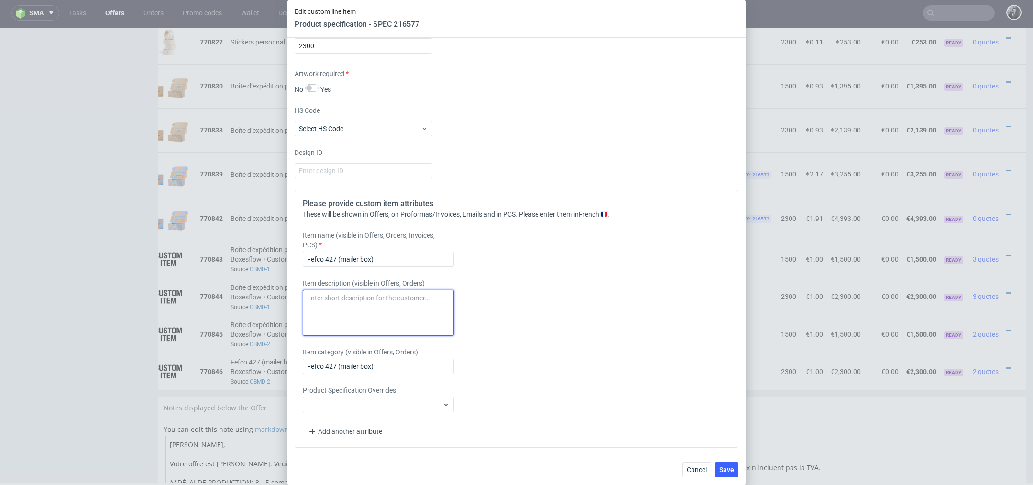
click at [359, 305] on textarea at bounding box center [378, 313] width 151 height 46
paste textarea "Multicolore – premium Outside & Inside printing Gloss varnish"
type textarea "Multicolore – premium Outside & Inside printing Gloss varnish"
drag, startPoint x: 401, startPoint y: 263, endPoint x: 252, endPoint y: 262, distance: 148.2
click at [252, 262] on div "Edit custom line item Product specification - SPEC 216577 Supplier Custom Custo…" at bounding box center [516, 242] width 1033 height 485
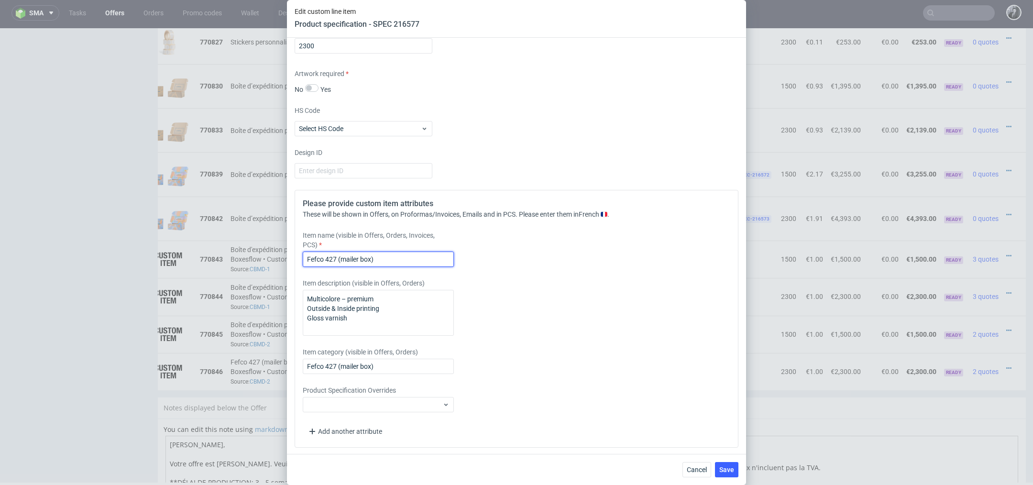
drag, startPoint x: 387, startPoint y: 255, endPoint x: 273, endPoint y: 254, distance: 113.8
click at [273, 254] on div "Edit custom line item Product specification - SPEC 216577 Supplier Custom Custo…" at bounding box center [516, 242] width 1033 height 485
type input "Boîte d'expédition personnalisée (taille custom)"
click at [728, 466] on span "Save" at bounding box center [726, 469] width 15 height 7
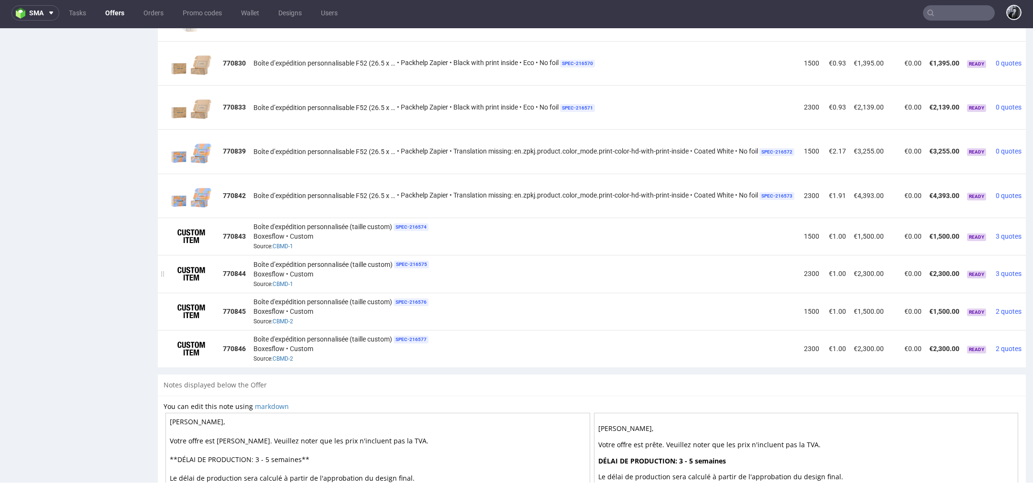
scroll to position [0, 38]
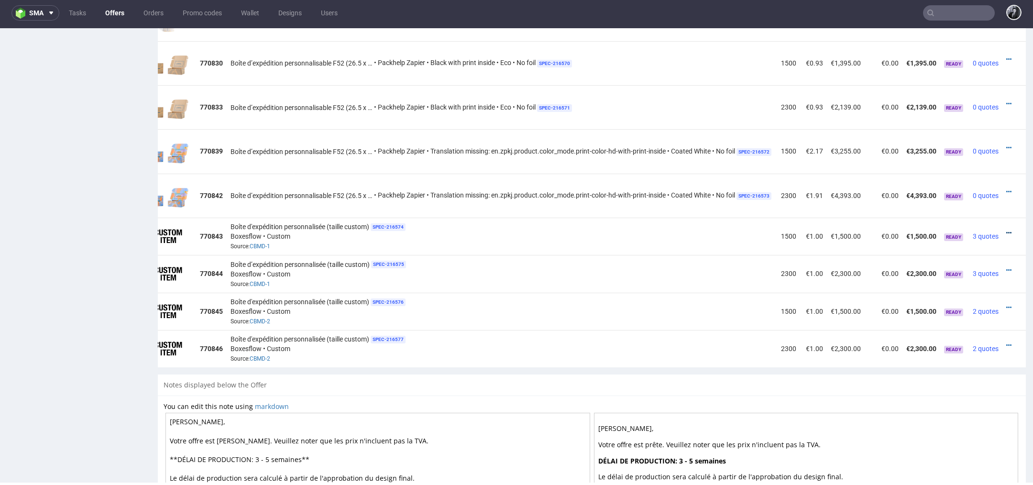
click at [1006, 229] on icon at bounding box center [1008, 232] width 5 height 7
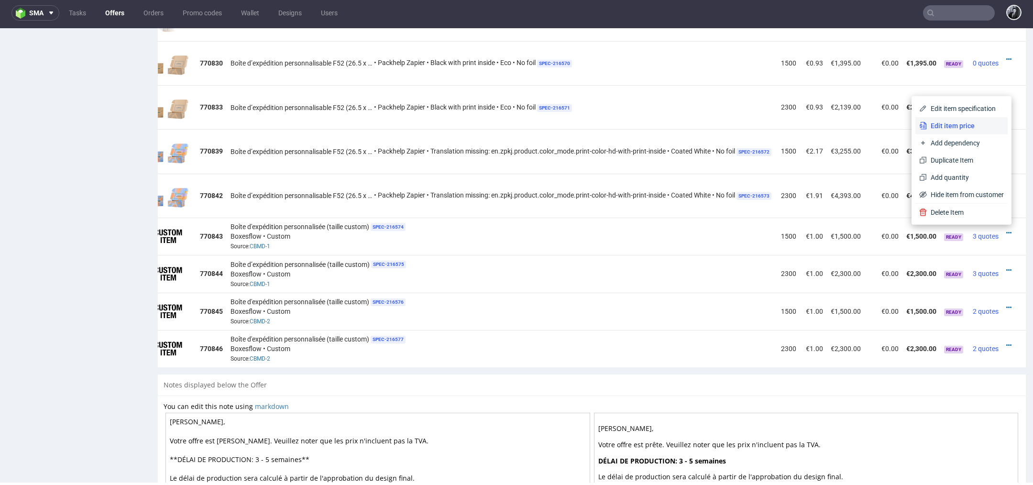
click at [961, 125] on span "Edit item price" at bounding box center [964, 126] width 77 height 10
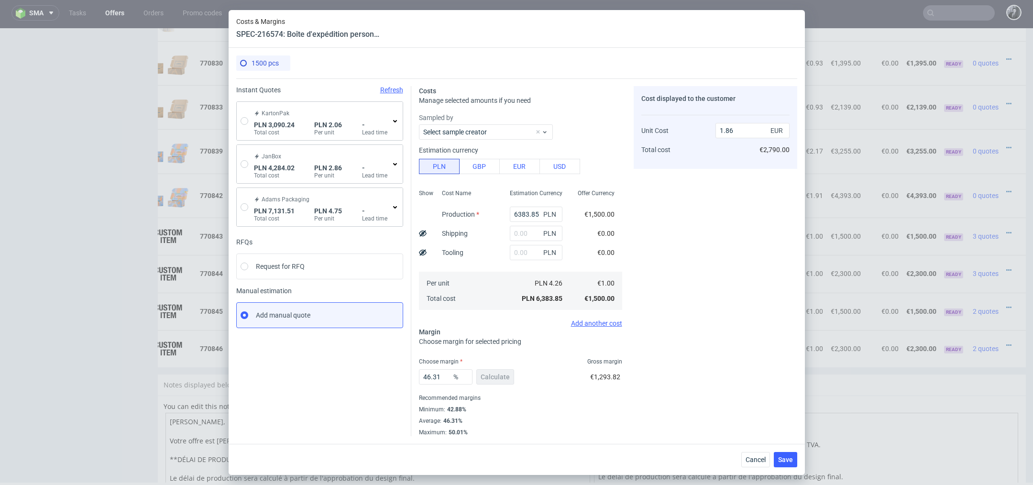
click at [393, 126] on div "KartonPak PLN 3,090.24 Total cost PLN 2.06 Per unit - Lead time" at bounding box center [325, 121] width 147 height 31
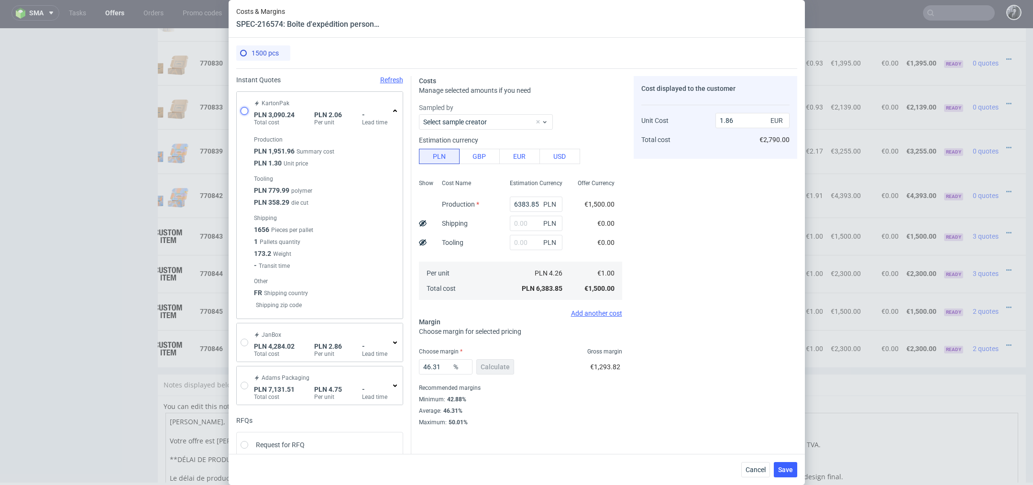
click at [244, 109] on input "radio" at bounding box center [244, 111] width 8 height 8
radio input "true"
radio input "false"
type input "1951.9599999999998"
type input "1138.28"
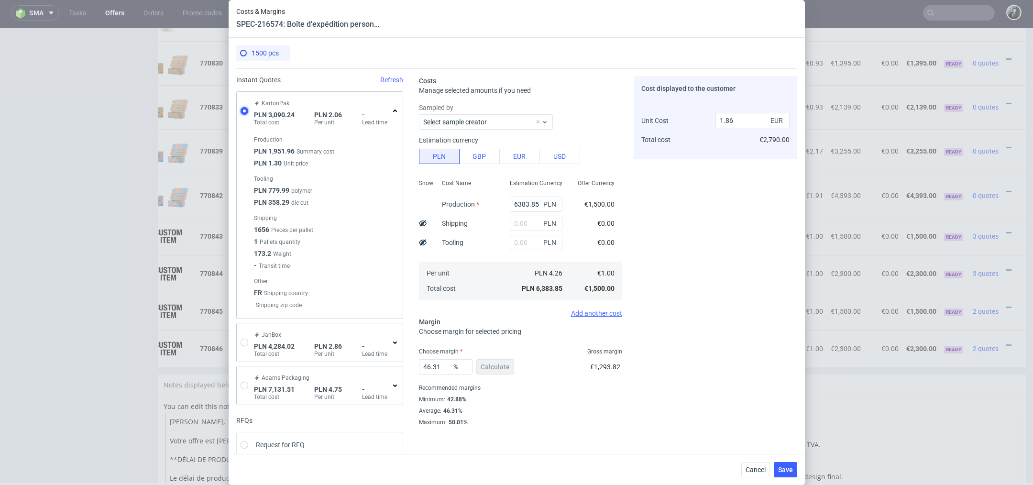
type input "0.49"
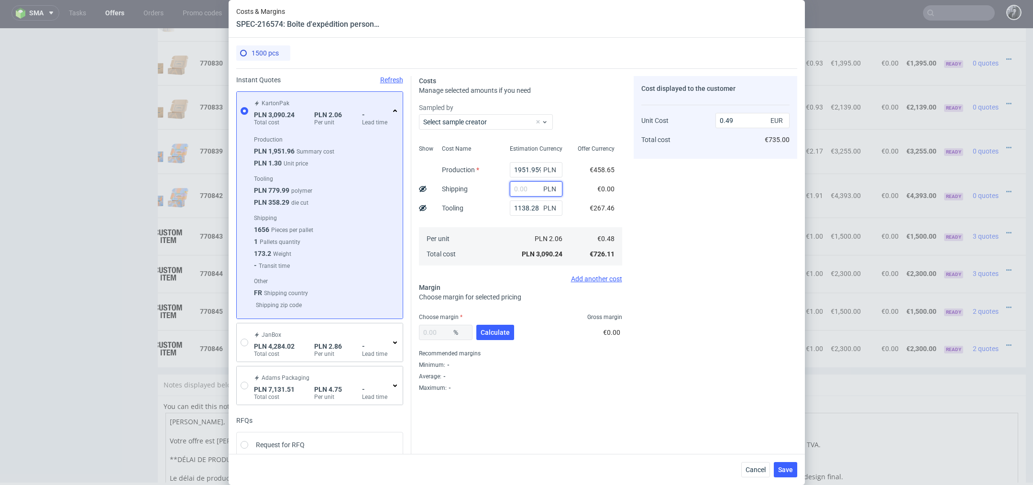
click at [524, 190] on input "text" at bounding box center [536, 188] width 53 height 15
click at [676, 220] on div "Cost displayed to the customer Unit Cost Total cost 0.49 EUR €735.00" at bounding box center [714, 234] width 163 height 316
click at [532, 191] on input "text" at bounding box center [536, 188] width 53 height 15
type input "800"
type input "0.62"
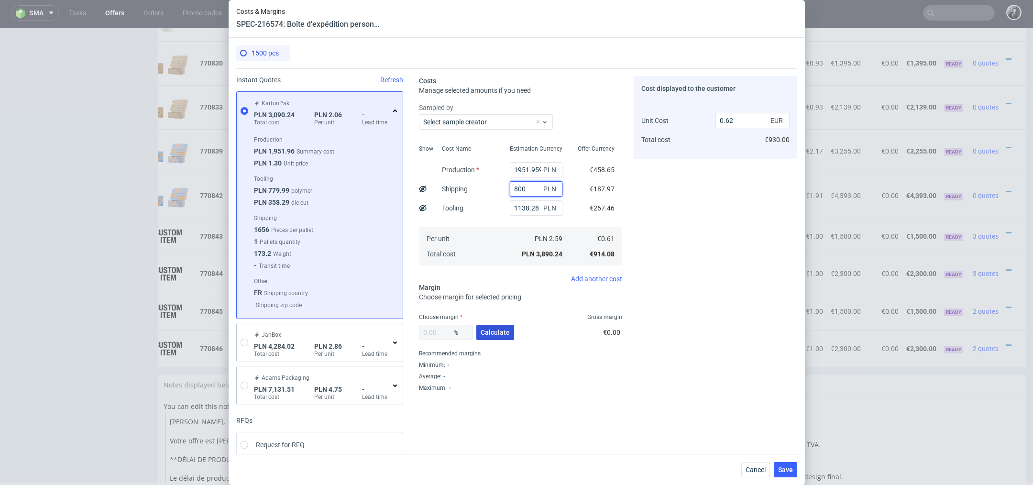
type input "800"
click at [498, 333] on span "Calculate" at bounding box center [494, 332] width 29 height 7
type input "39.96"
type input "1.02"
click at [785, 468] on span "Save" at bounding box center [785, 469] width 15 height 7
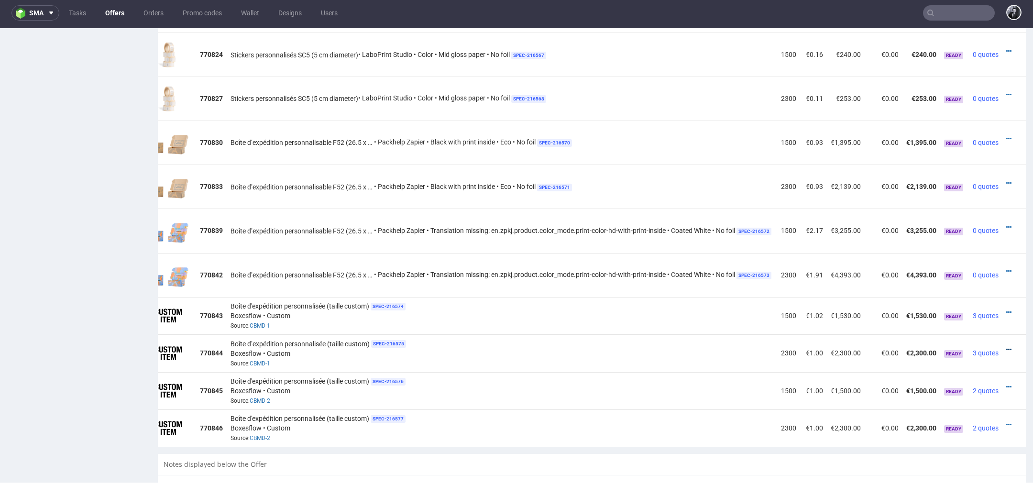
click at [1006, 346] on icon at bounding box center [1008, 349] width 5 height 7
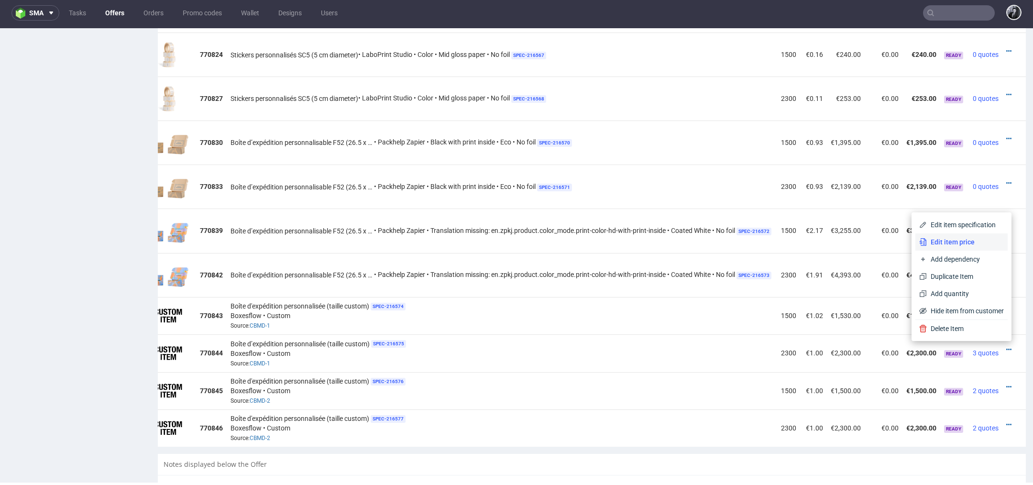
click at [958, 246] on span "Edit item price" at bounding box center [964, 242] width 77 height 10
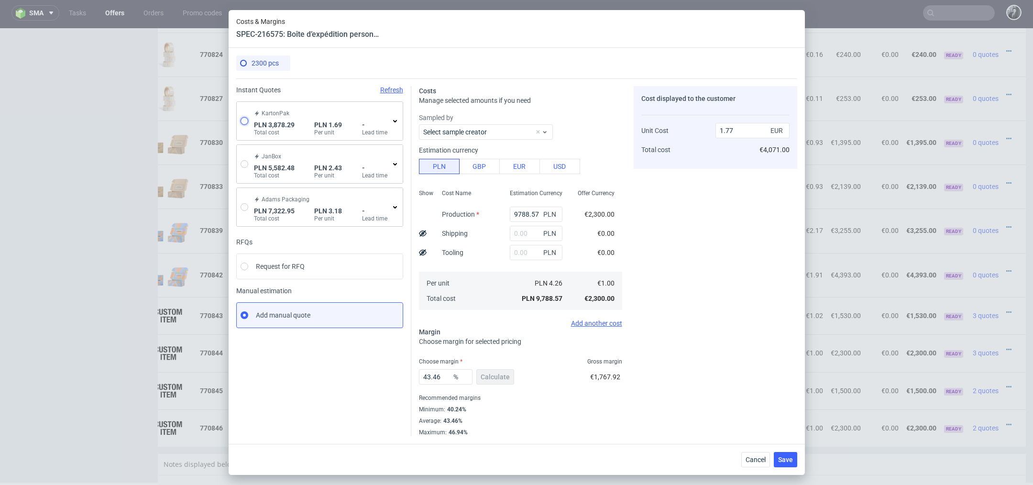
click at [241, 118] on input "radio" at bounding box center [244, 121] width 8 height 8
radio input "true"
radio input "false"
type input "2740.01"
type input "1138.28"
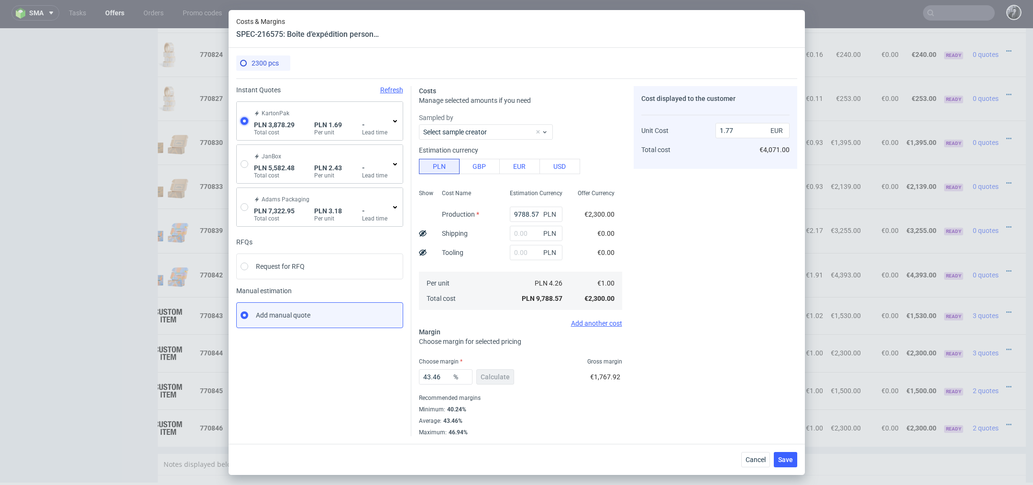
type input "0.4"
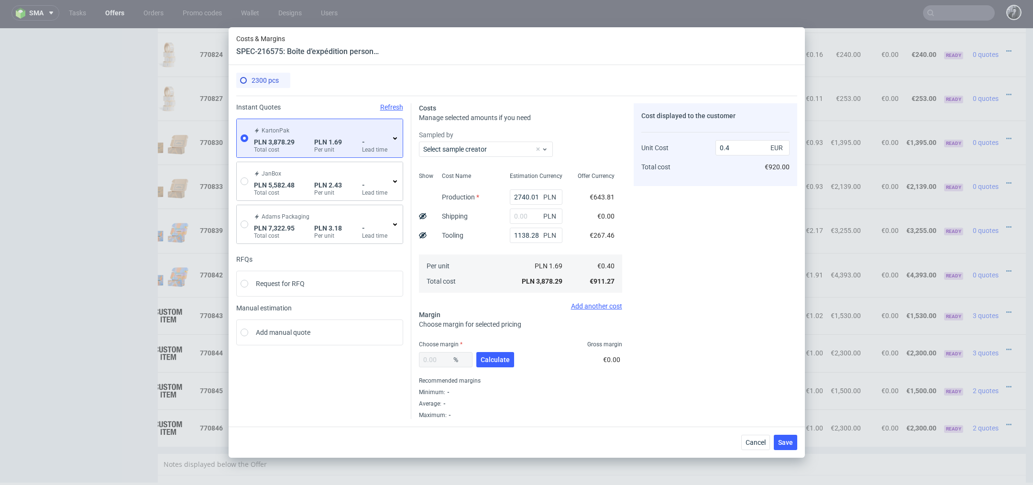
click at [394, 140] on icon at bounding box center [395, 138] width 8 height 8
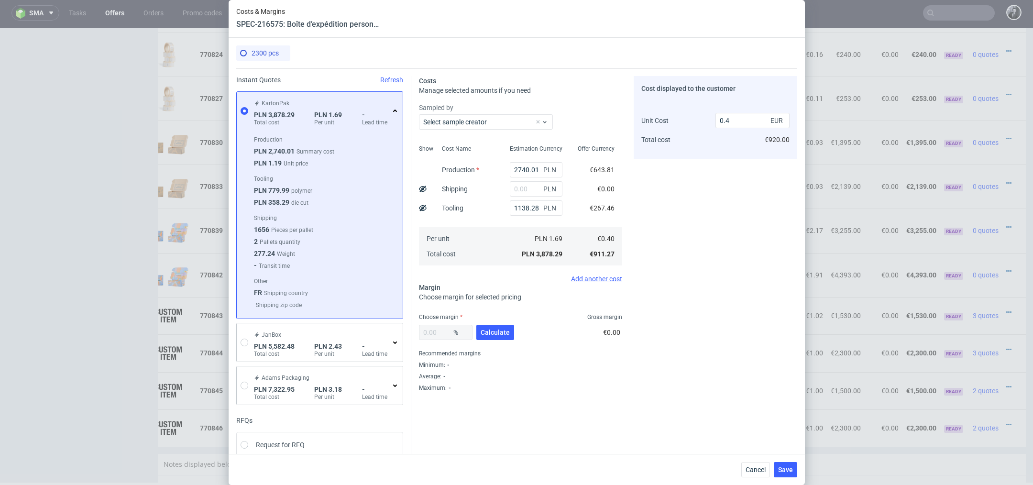
click at [393, 112] on icon at bounding box center [395, 111] width 8 height 8
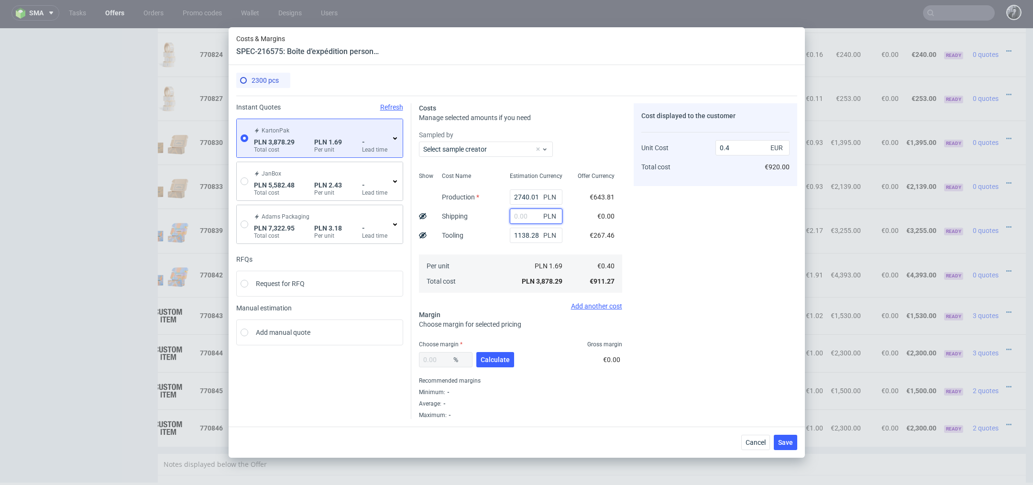
click at [534, 217] on input "text" at bounding box center [536, 215] width 53 height 15
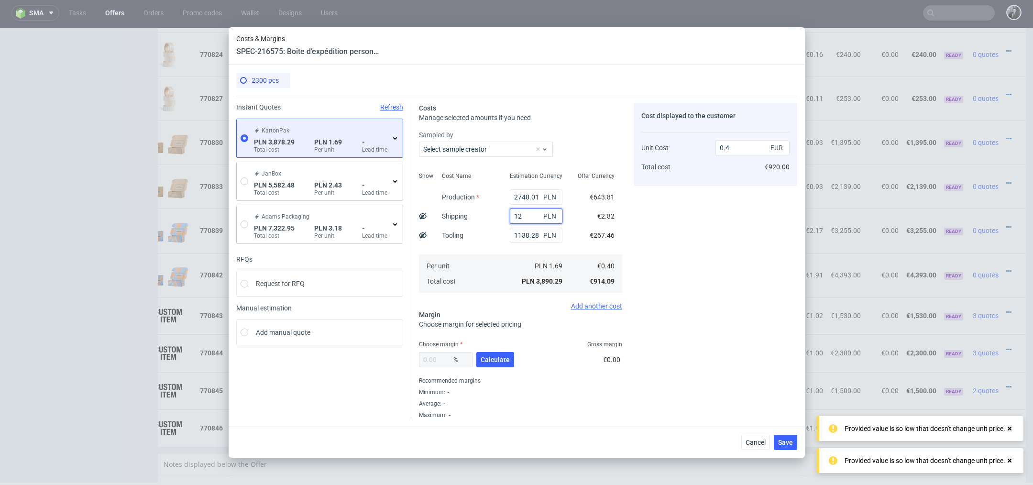
type input "1235"
type input "0.53"
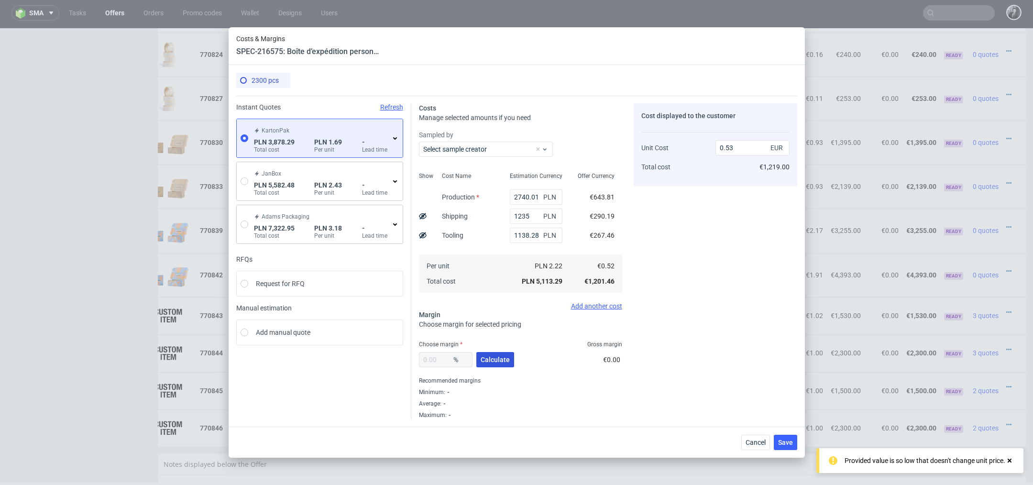
click at [498, 361] on span "Calculate" at bounding box center [494, 359] width 29 height 7
type input "38.14"
type input "0.85"
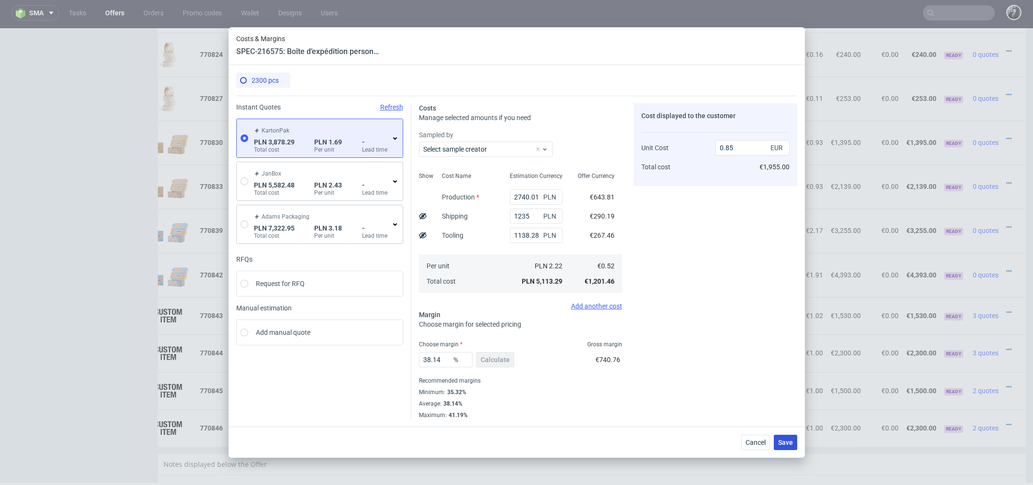
click at [784, 440] on span "Save" at bounding box center [785, 442] width 15 height 7
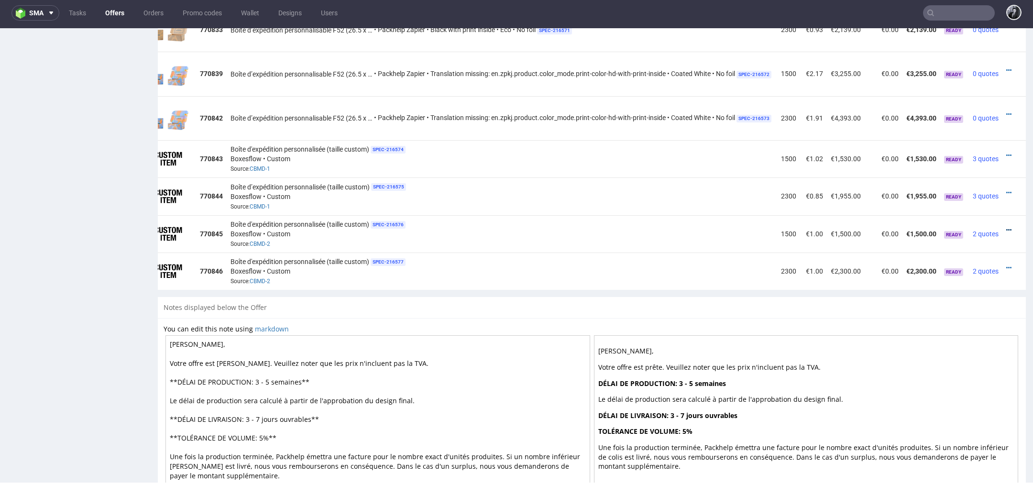
click at [1006, 227] on icon at bounding box center [1008, 230] width 5 height 7
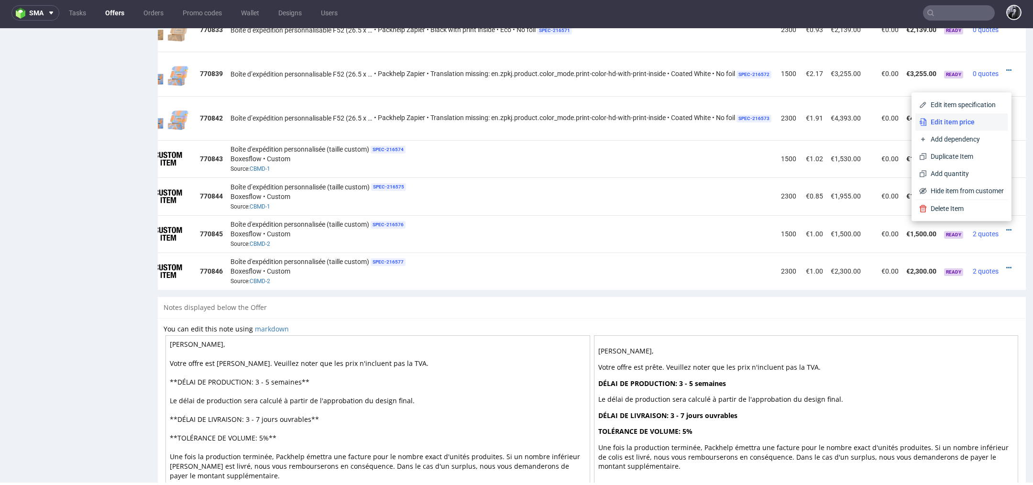
click at [951, 120] on span "Edit item price" at bounding box center [964, 122] width 77 height 10
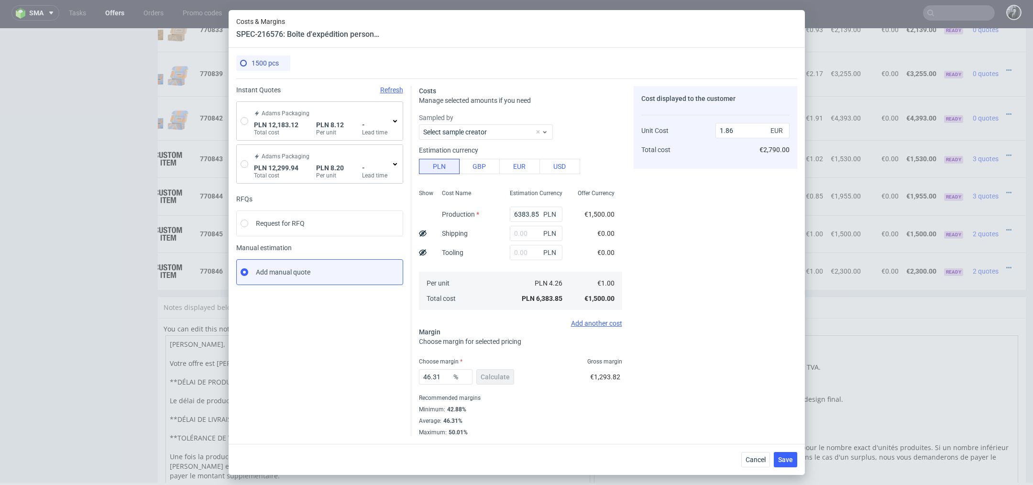
click at [390, 120] on div "Adams Packaging PLN 12,183.12 Total cost PLN 8.12 Per unit - Lead time" at bounding box center [321, 121] width 139 height 31
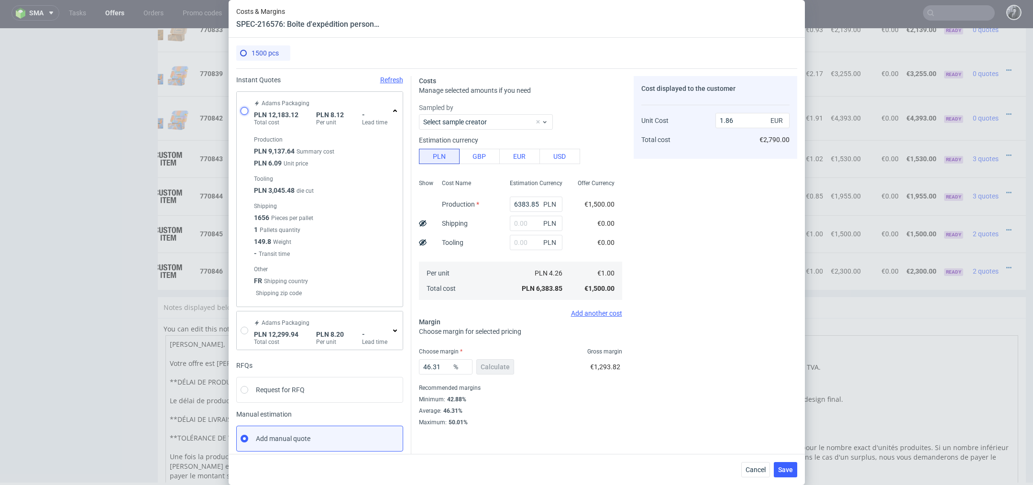
click at [245, 109] on input "radio" at bounding box center [244, 111] width 8 height 8
radio input "true"
radio input "false"
type input "9137.640000000001"
type input "3045.48"
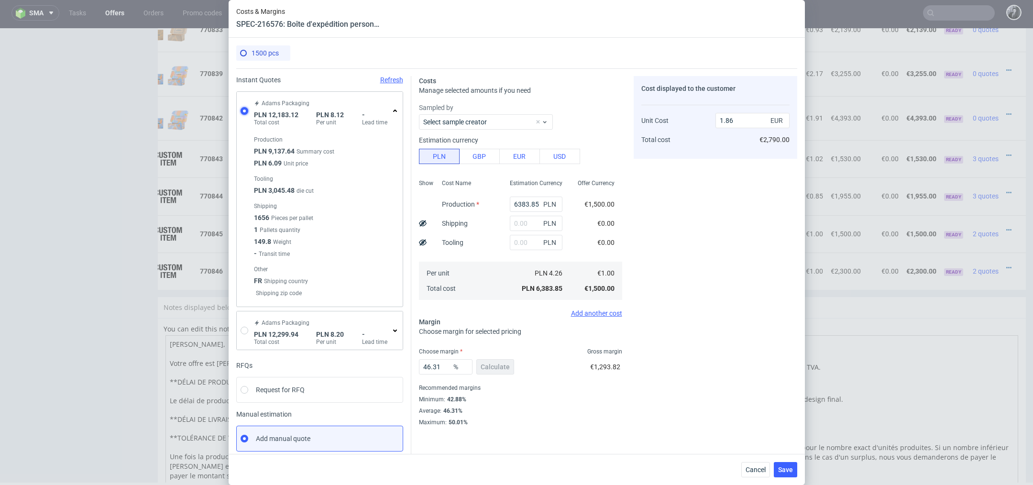
type input "1.91"
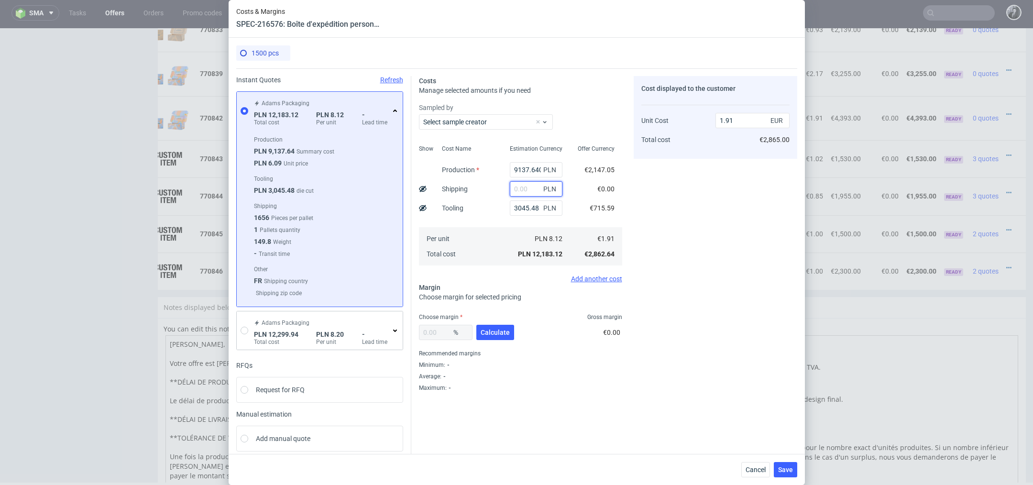
click at [517, 185] on input "text" at bounding box center [536, 188] width 53 height 15
type input "800"
type input "2.04"
click at [494, 335] on span "Calculate" at bounding box center [494, 332] width 29 height 7
type input "31.94"
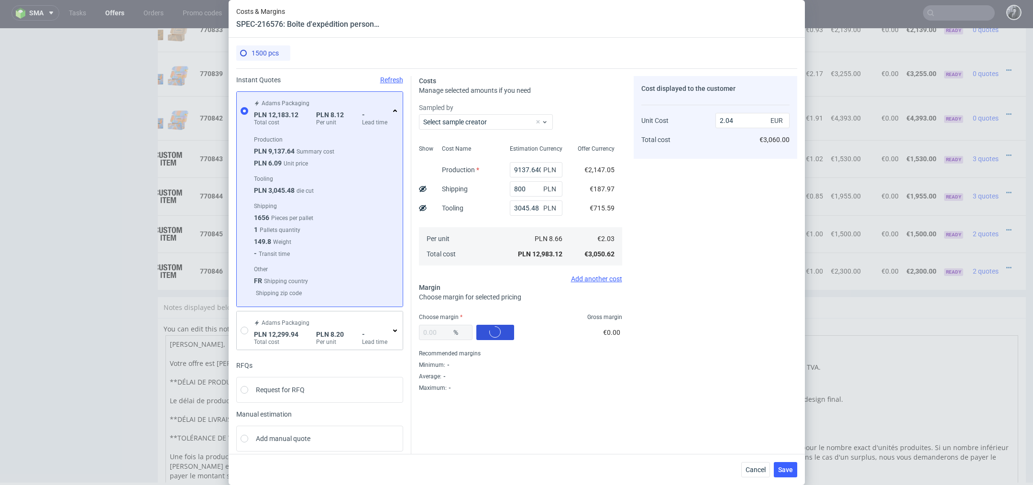
type input "3"
click at [793, 469] on button "Save" at bounding box center [785, 469] width 23 height 15
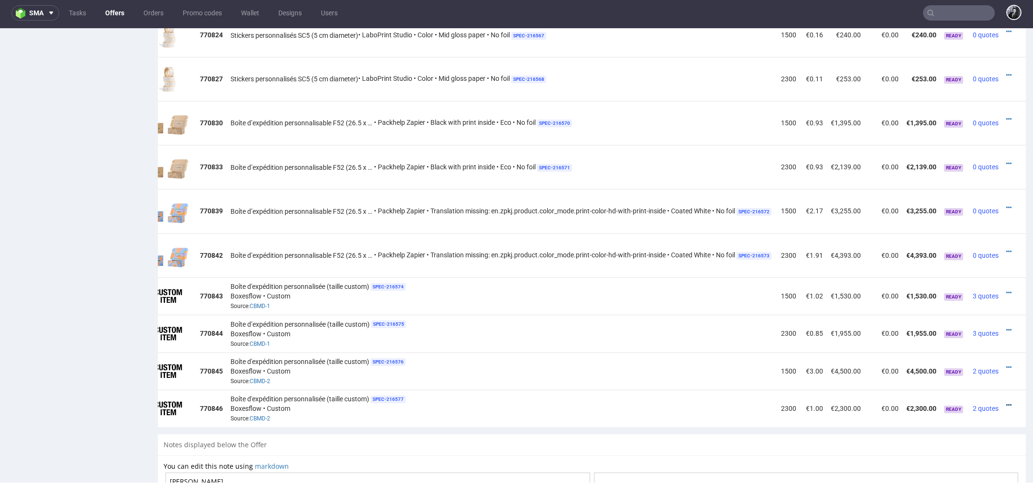
click at [1006, 402] on icon at bounding box center [1008, 405] width 5 height 7
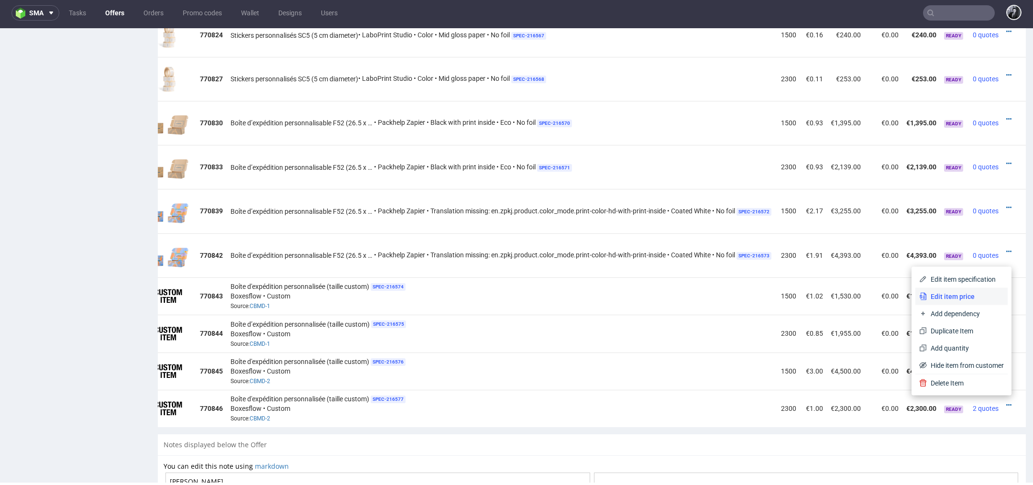
click at [963, 294] on span "Edit item price" at bounding box center [964, 297] width 77 height 10
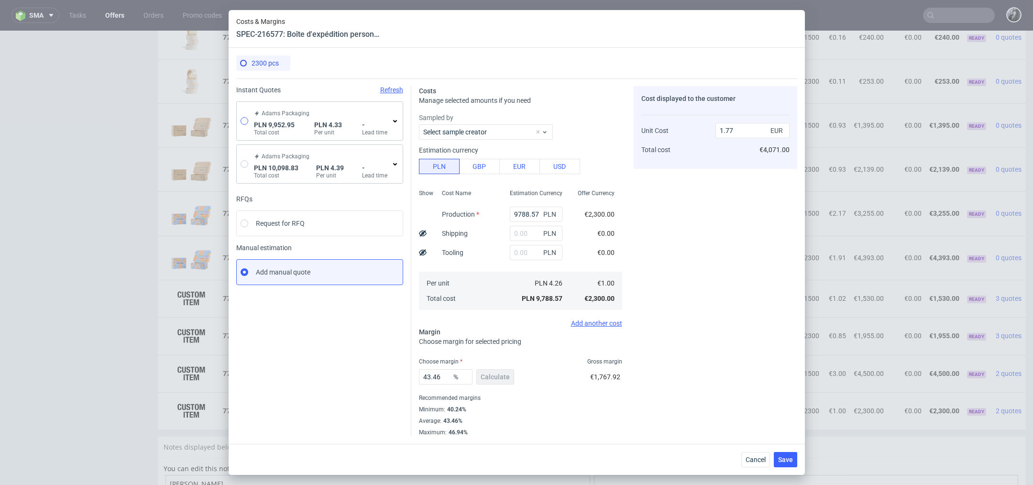
scroll to position [3, 0]
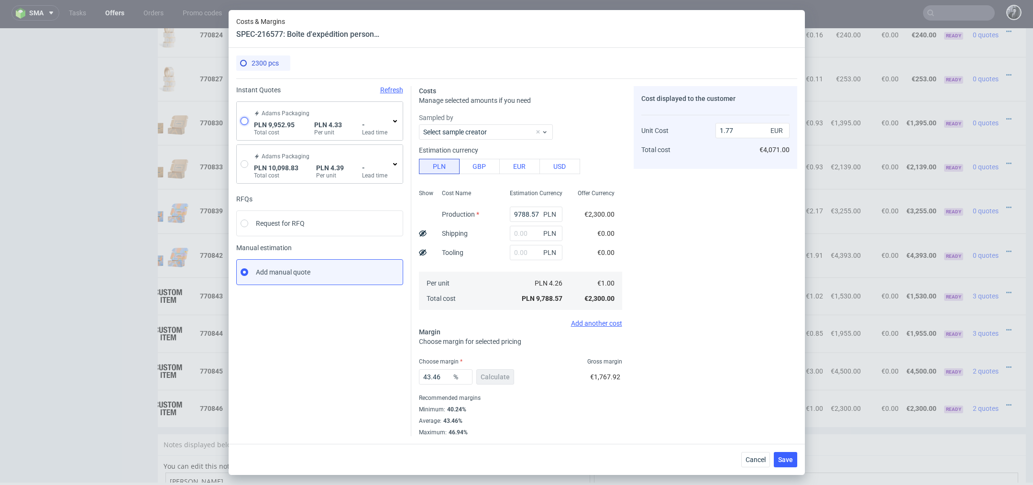
click at [247, 122] on input "radio" at bounding box center [244, 121] width 8 height 8
radio input "true"
radio input "false"
type input "7922.630000000001"
type input "2030.32"
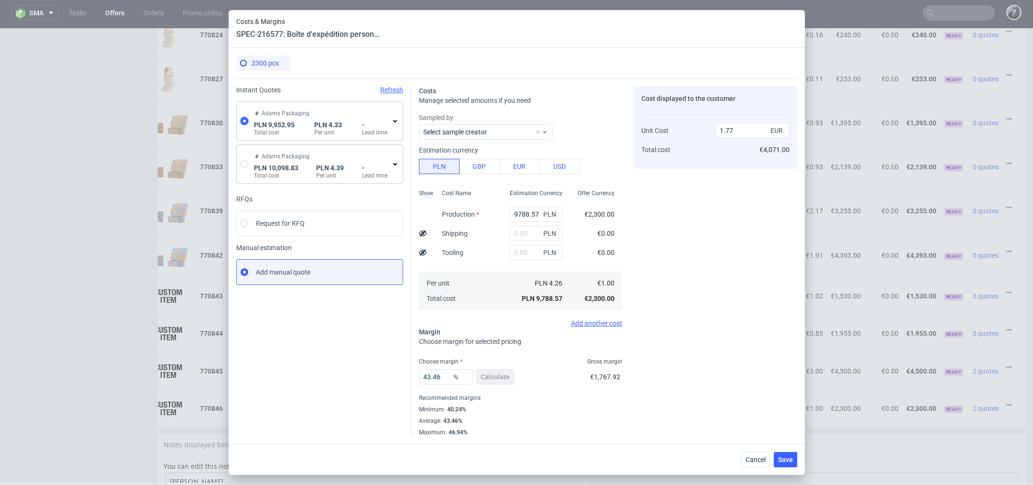
type input "1.02"
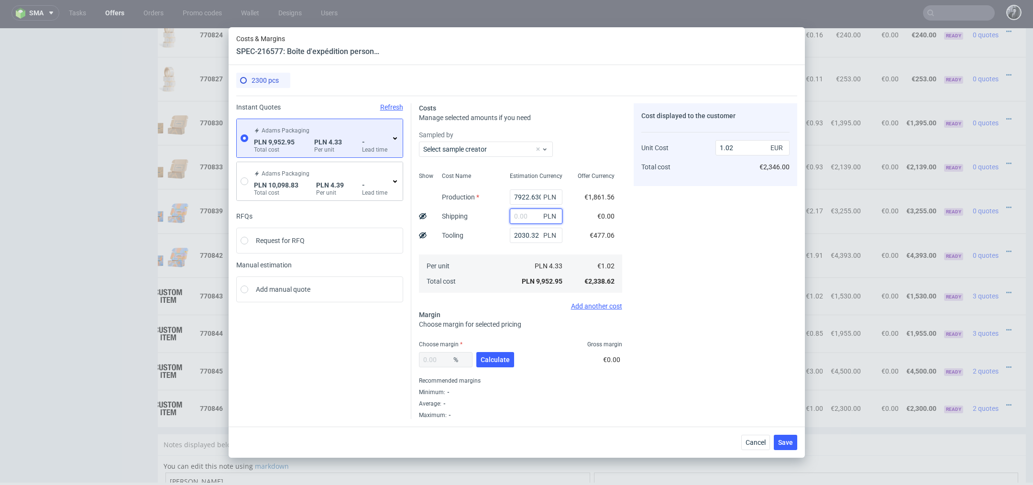
click at [526, 218] on input "text" at bounding box center [536, 215] width 53 height 15
type input "1235"
type input "1.15"
click at [502, 358] on span "Calculate" at bounding box center [494, 359] width 29 height 7
type input "32.93"
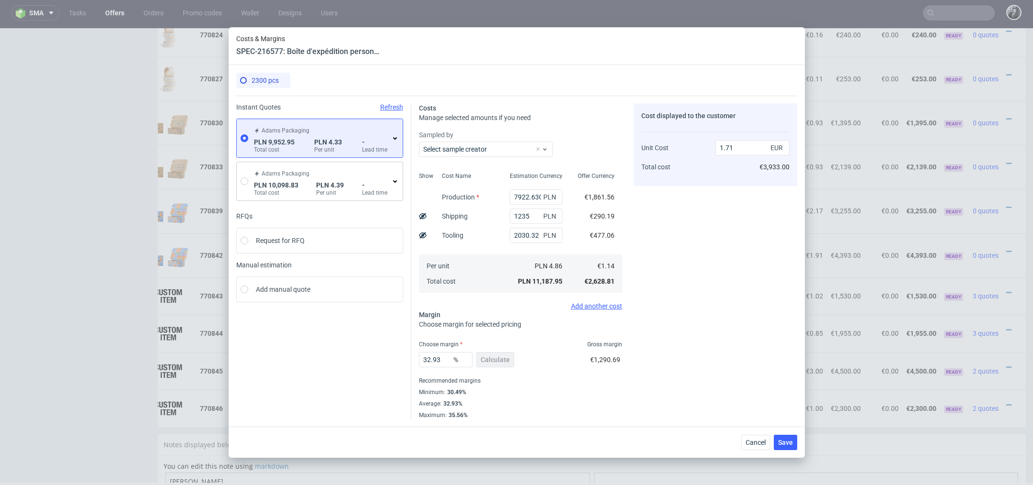
click at [395, 137] on icon at bounding box center [395, 138] width 8 height 8
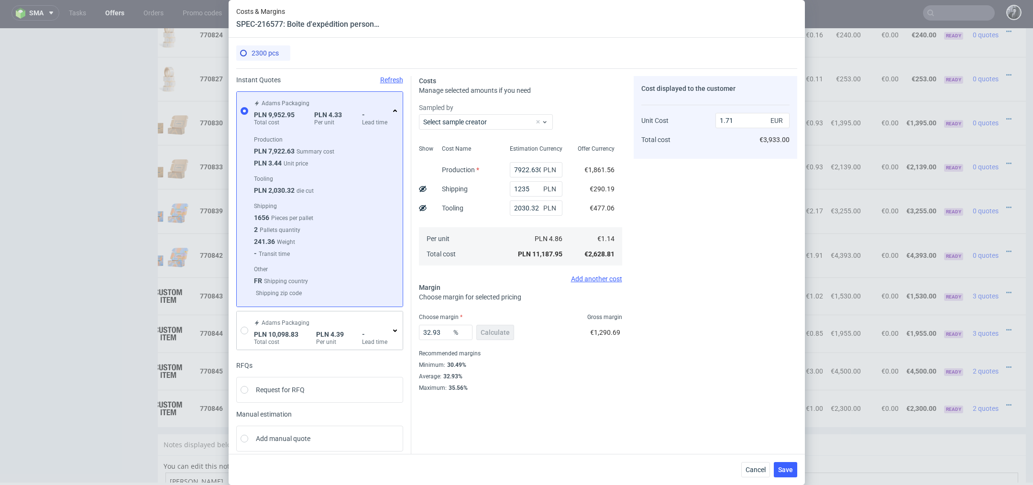
click at [393, 112] on icon at bounding box center [395, 111] width 8 height 8
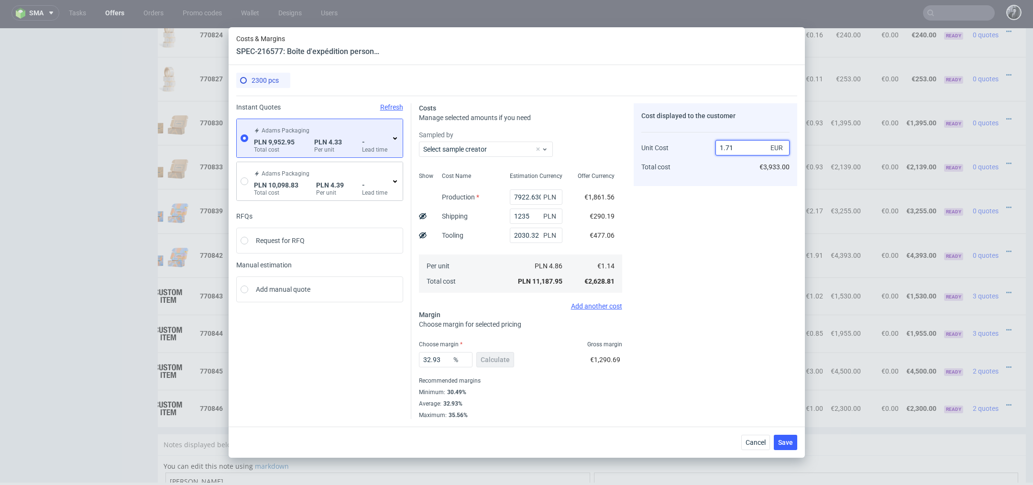
click at [735, 150] on input "1.71" at bounding box center [752, 147] width 74 height 15
type input "1"
type input "2"
type input "43"
type input "2.20"
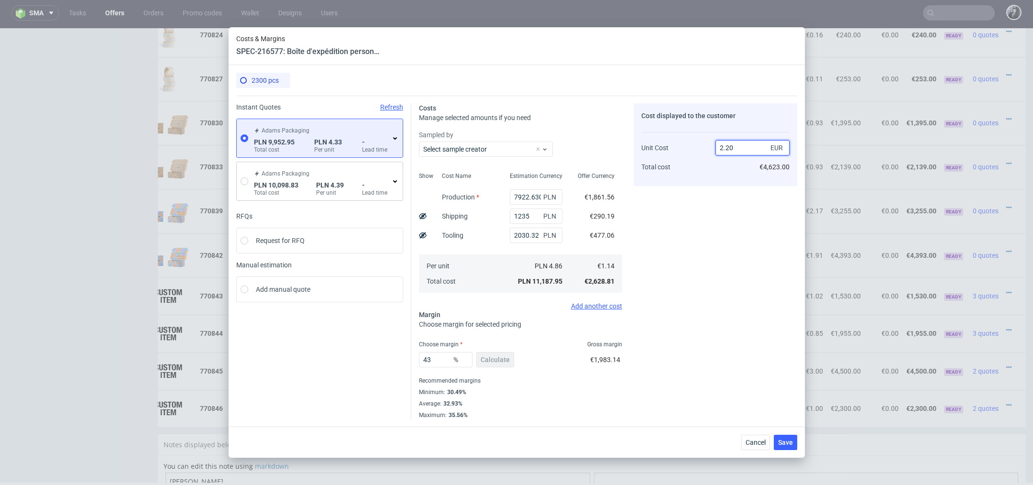
type input "48.18181818181818"
type input "2.2"
click at [717, 220] on div "Cost displayed to the customer Unit Cost Total cost 2.2 EUR €5,083.00" at bounding box center [714, 261] width 163 height 316
click at [790, 444] on span "Save" at bounding box center [785, 442] width 15 height 7
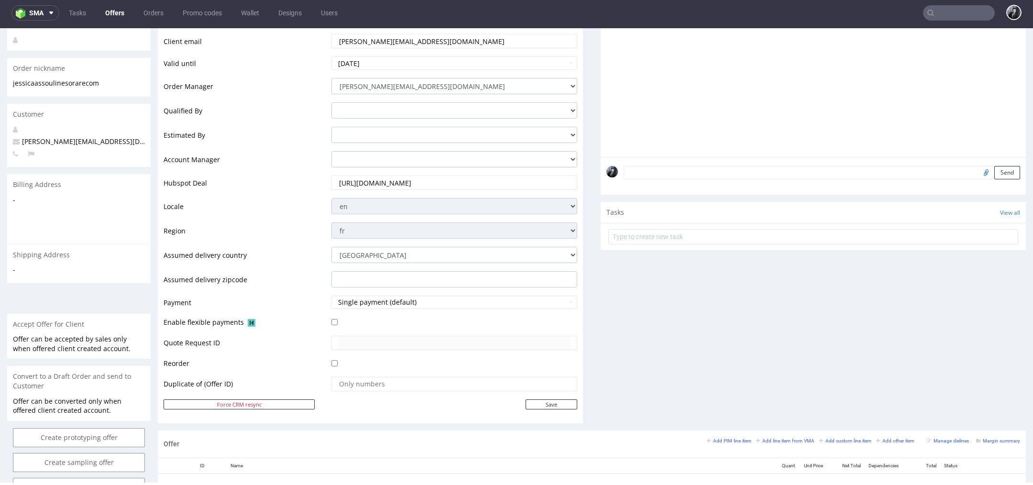
scroll to position [0, 0]
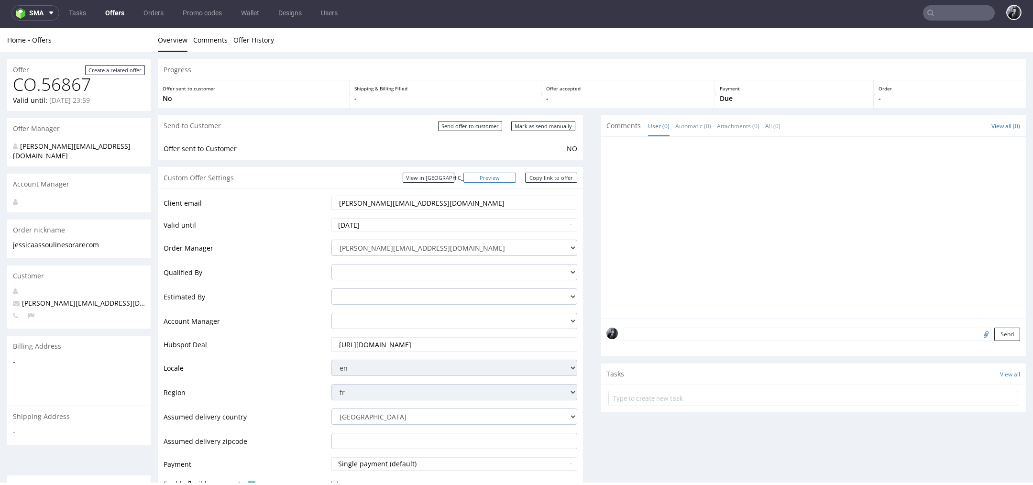
click at [504, 178] on link "Preview" at bounding box center [489, 178] width 53 height 10
